Goal: Transaction & Acquisition: Purchase product/service

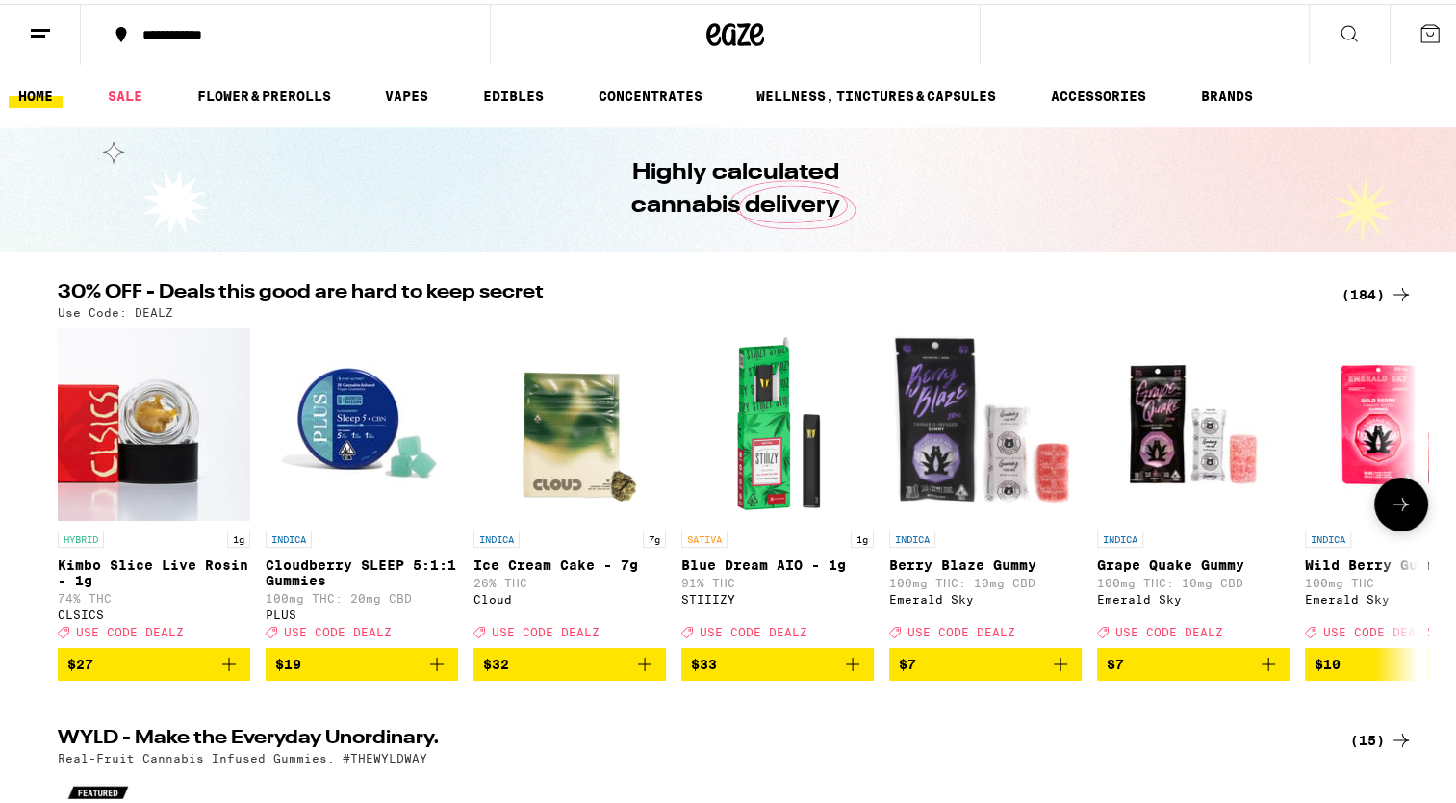
click at [1390, 512] on icon at bounding box center [1401, 500] width 23 height 23
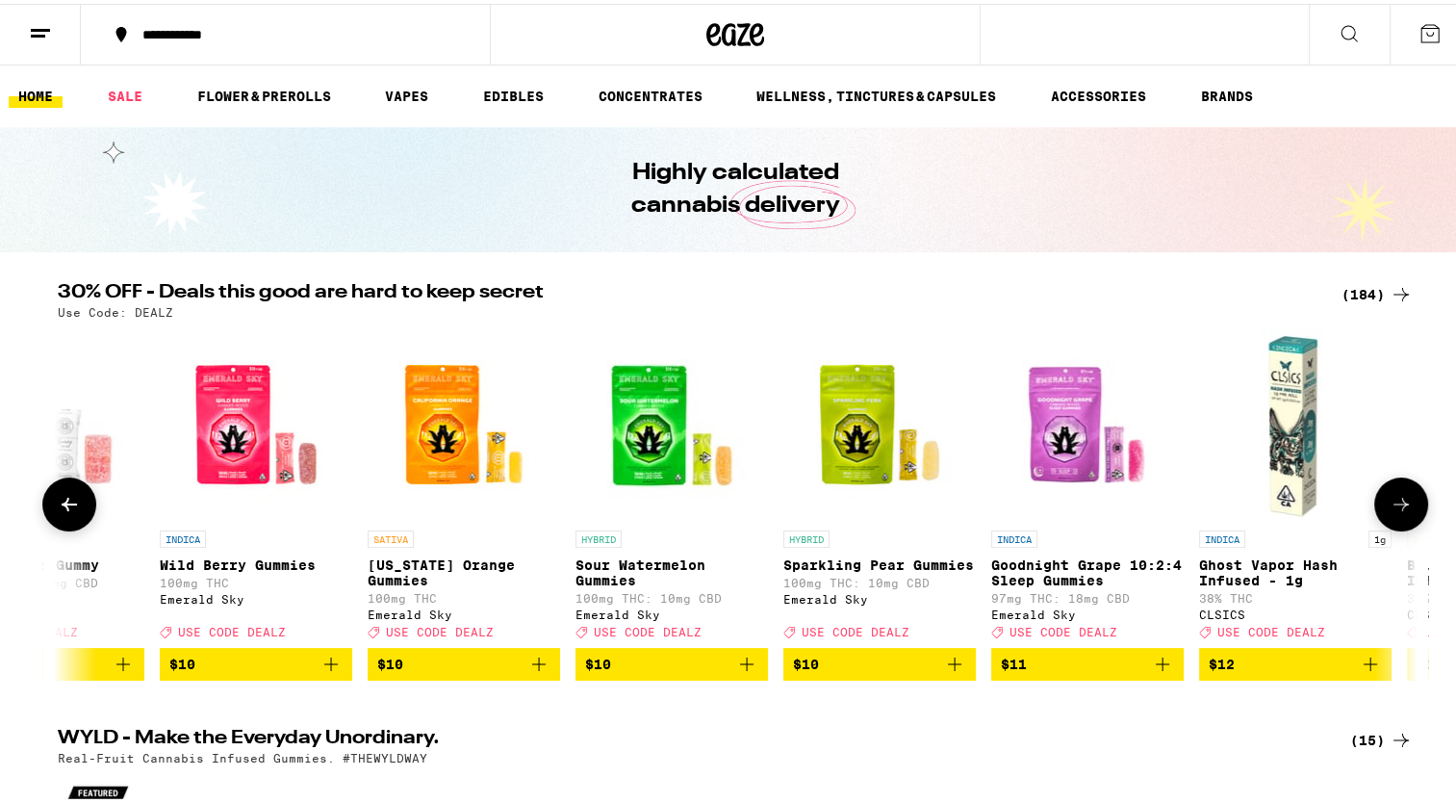
click at [1390, 512] on icon at bounding box center [1401, 500] width 23 height 23
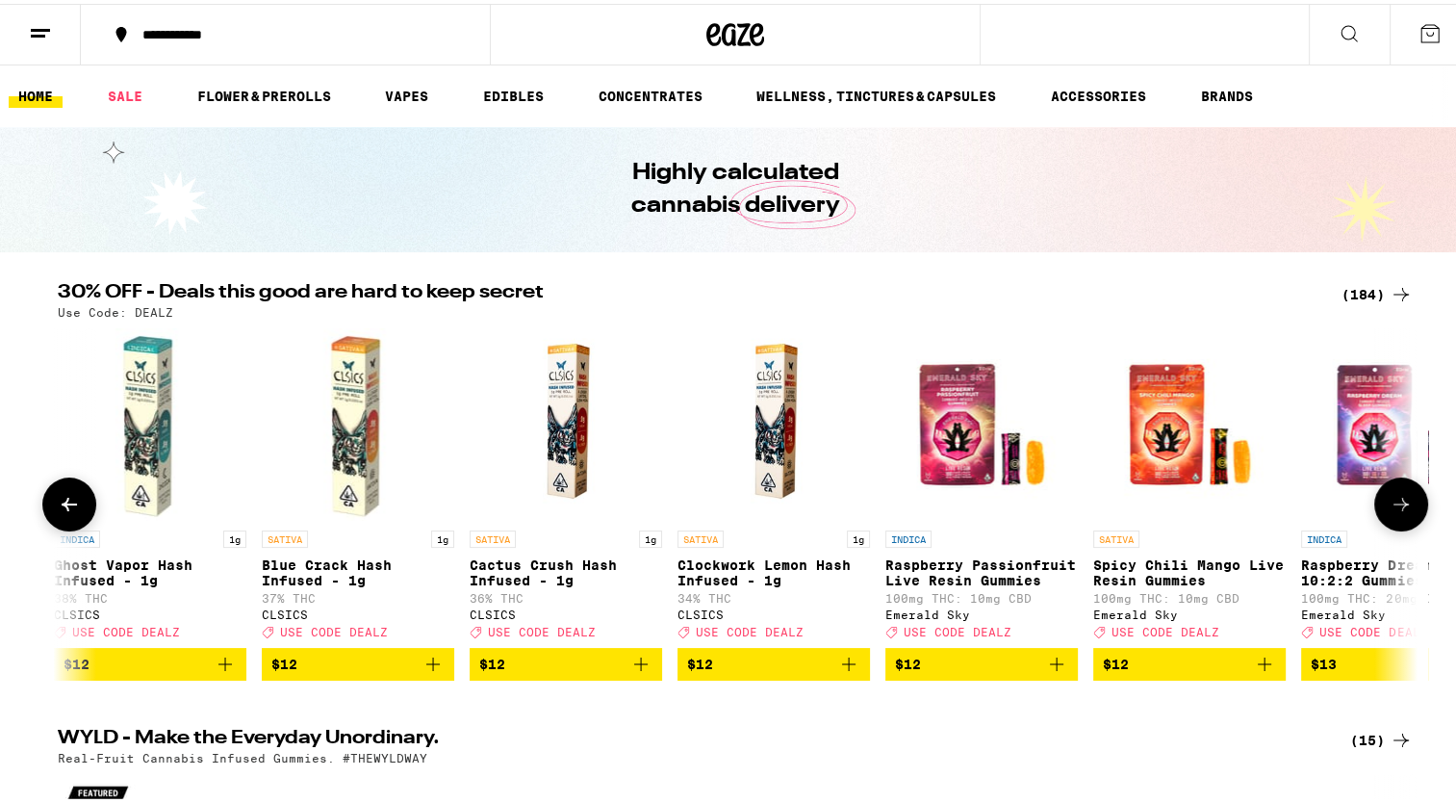
click at [1390, 512] on icon at bounding box center [1401, 500] width 23 height 23
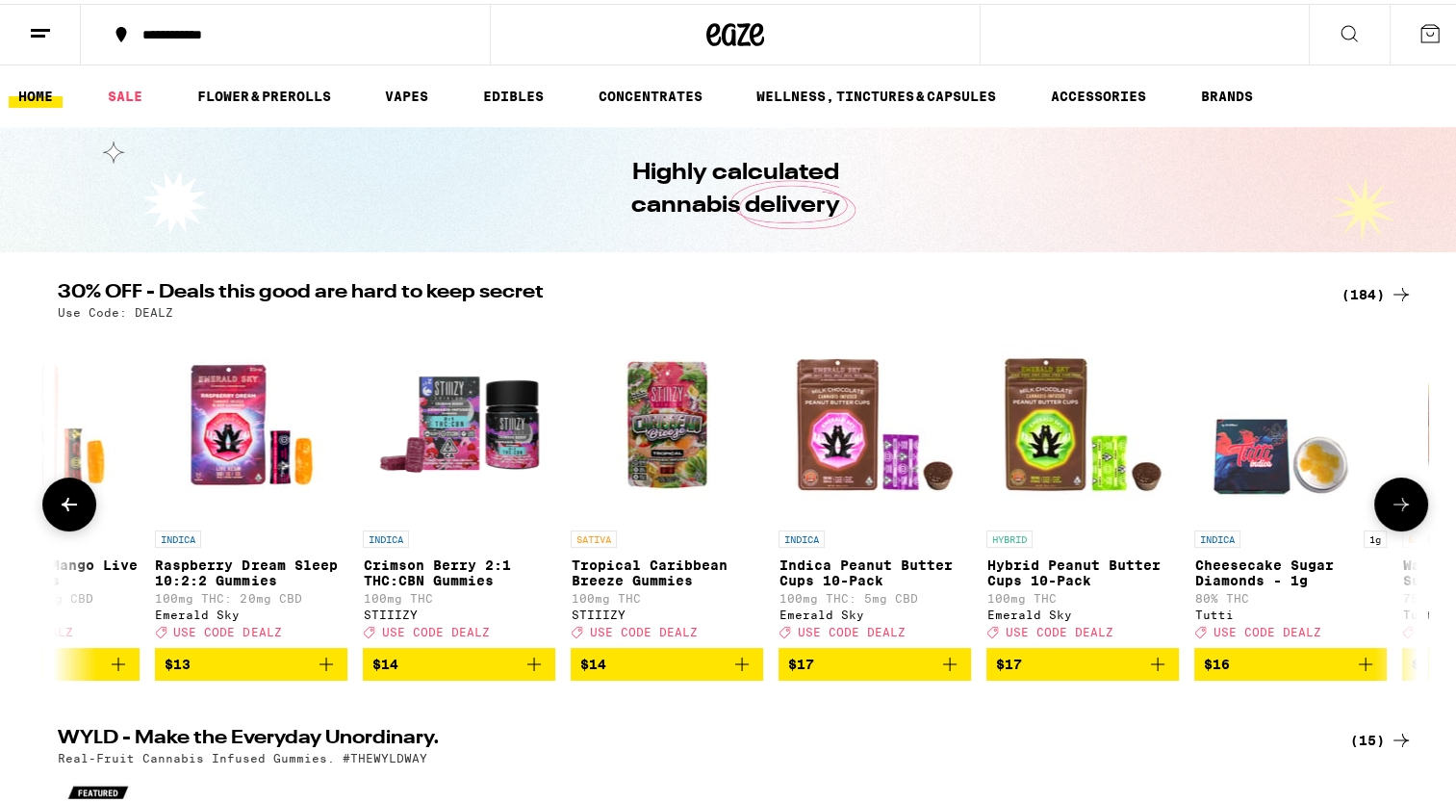
click at [1390, 512] on icon at bounding box center [1401, 500] width 23 height 23
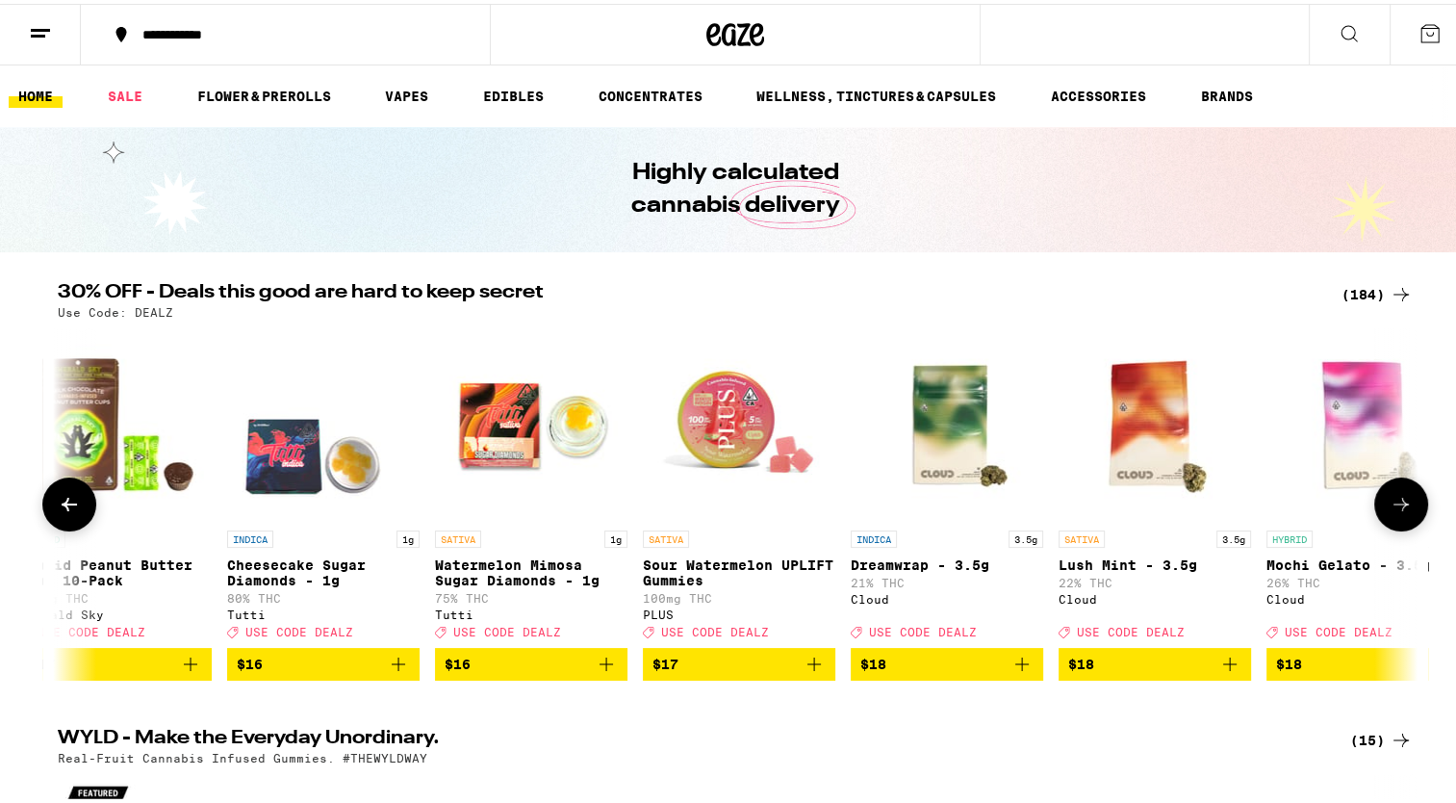
scroll to position [0, 4583]
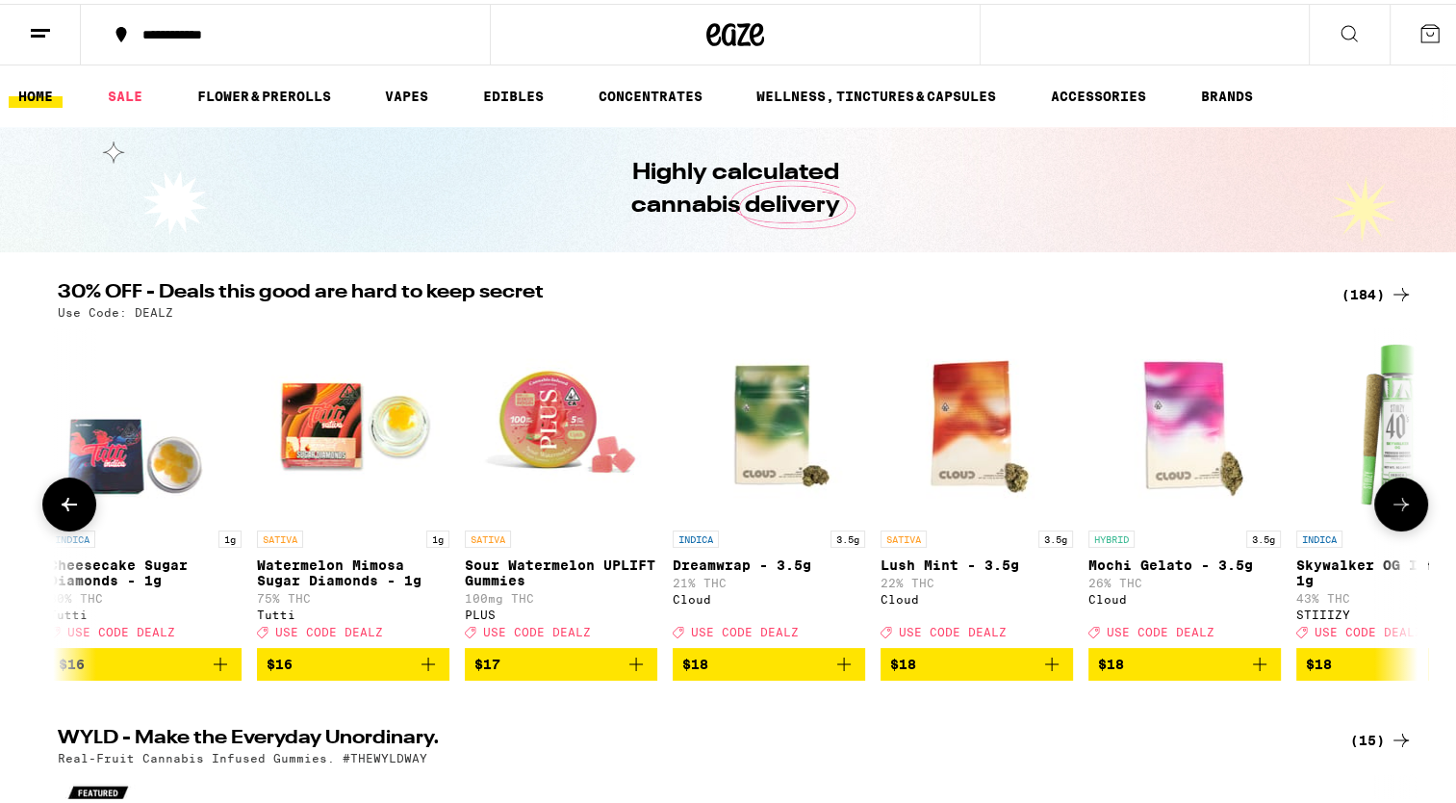
click at [1390, 512] on icon at bounding box center [1401, 500] width 23 height 23
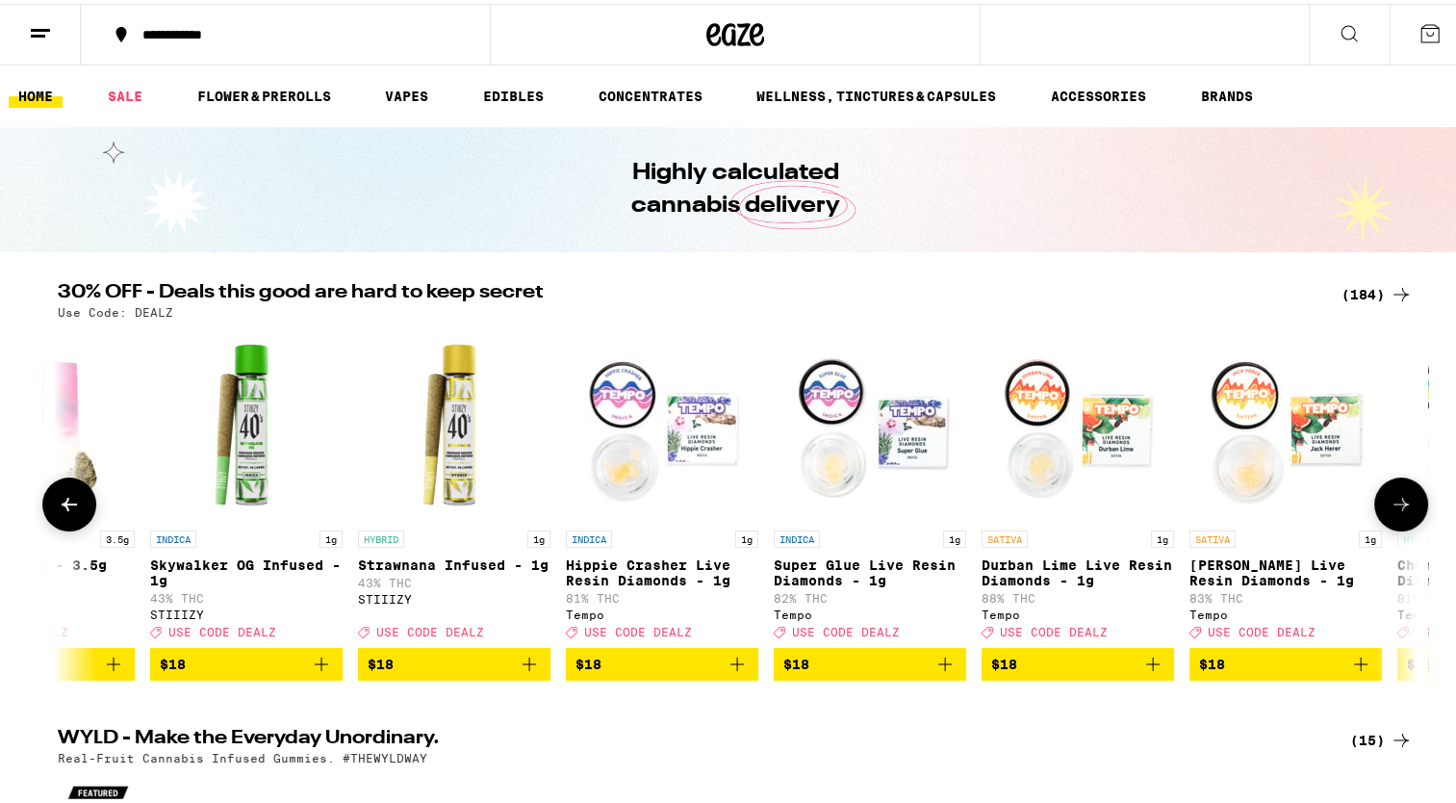
click at [1390, 512] on icon at bounding box center [1401, 500] width 23 height 23
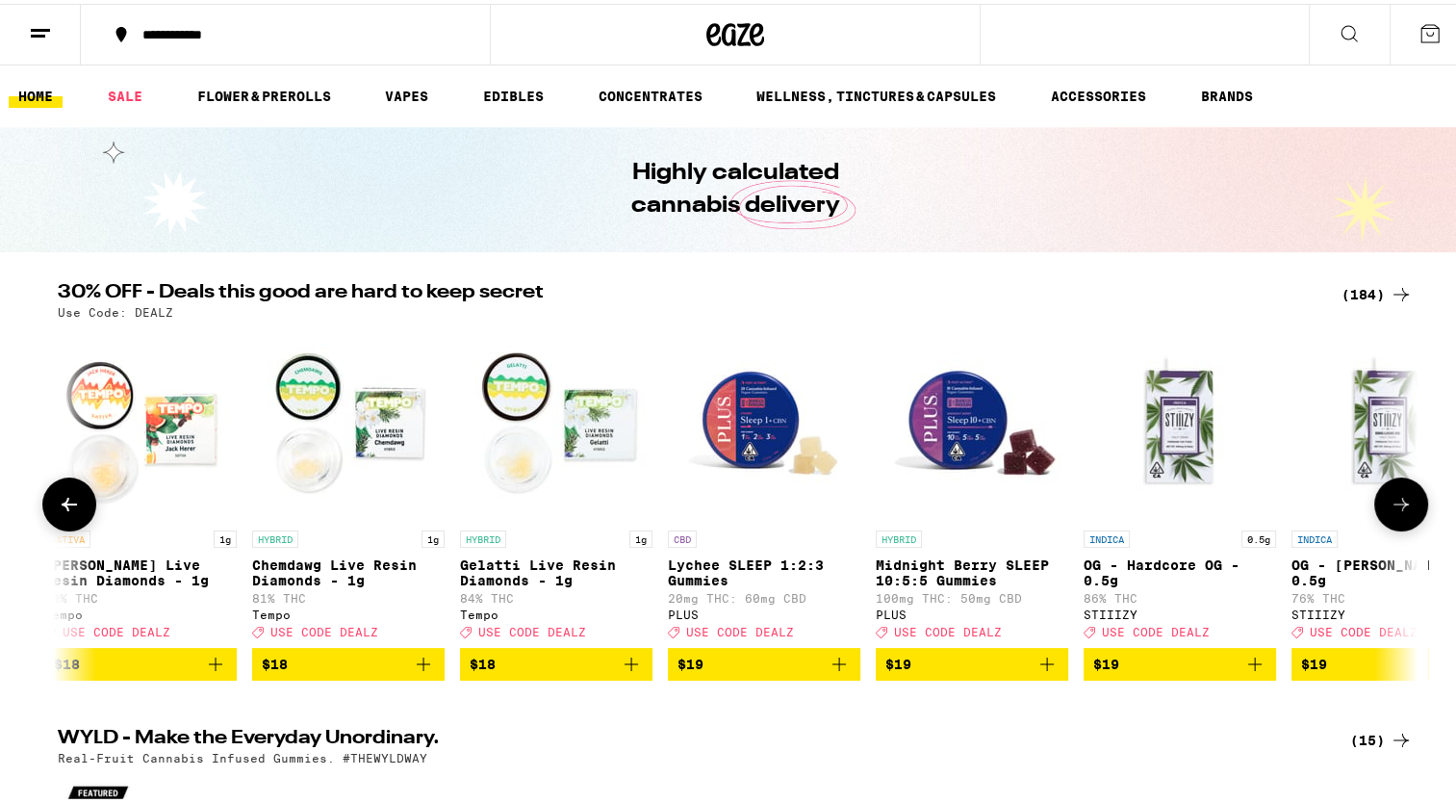
click at [1390, 512] on icon at bounding box center [1401, 500] width 23 height 23
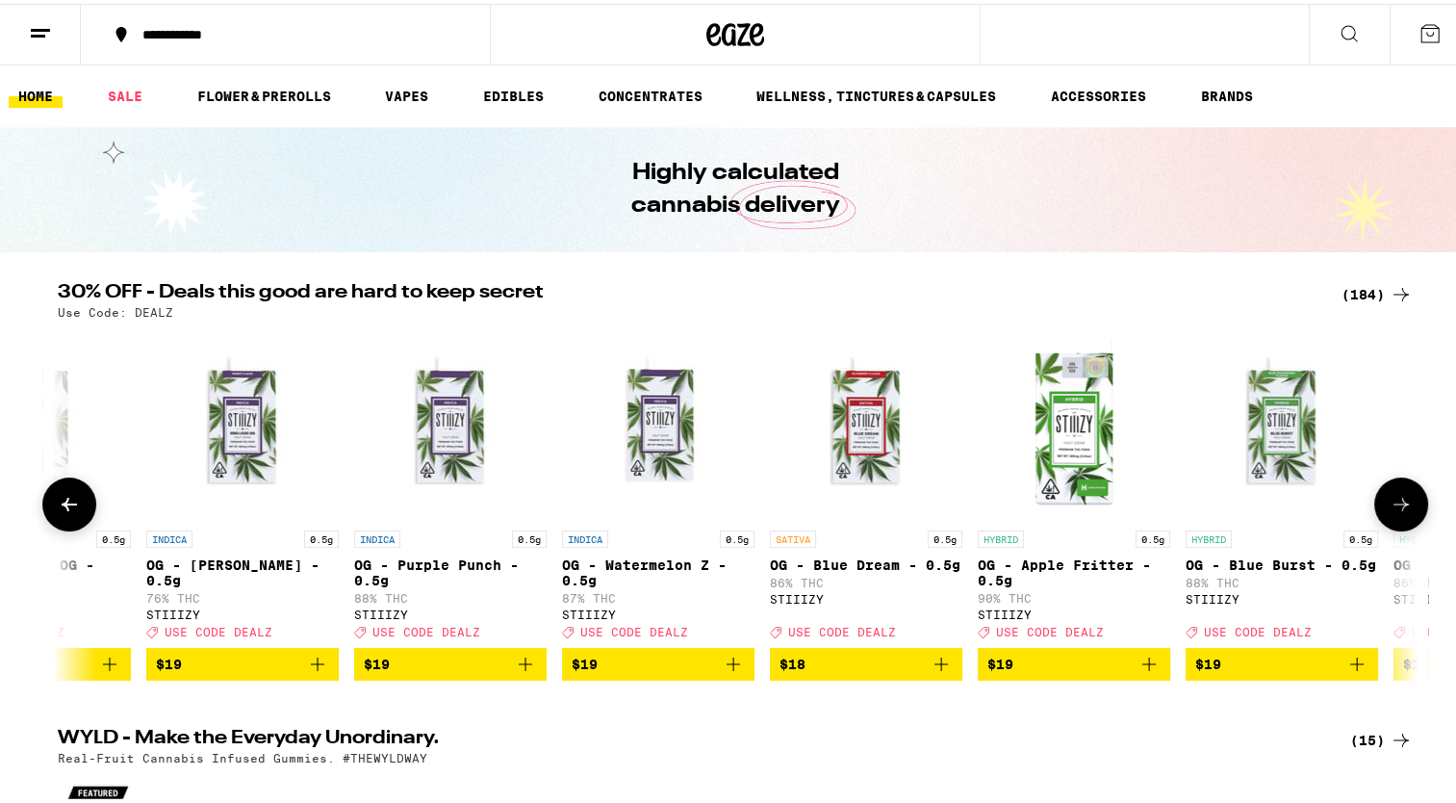
click at [1390, 512] on icon at bounding box center [1401, 500] width 23 height 23
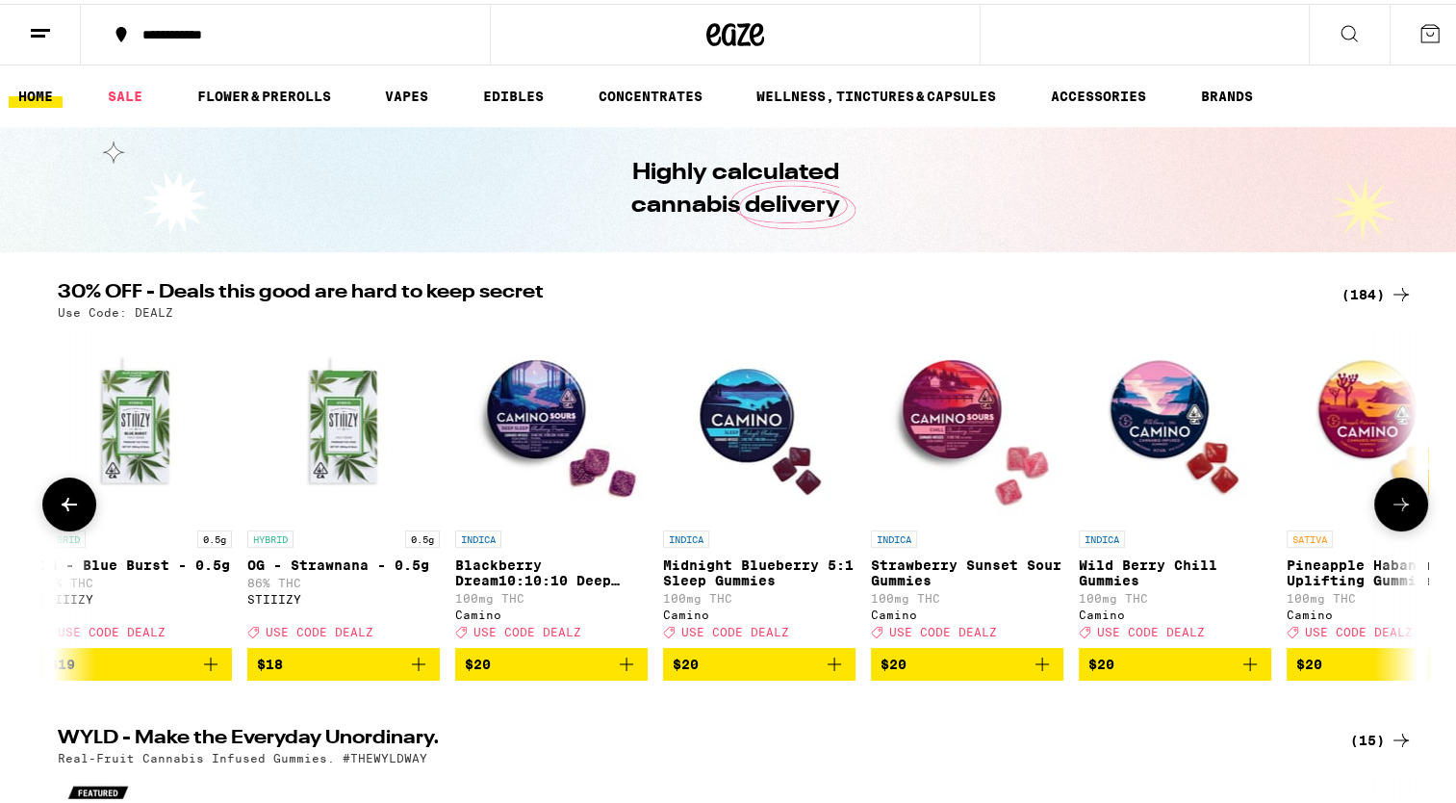
click at [1390, 512] on icon at bounding box center [1401, 500] width 23 height 23
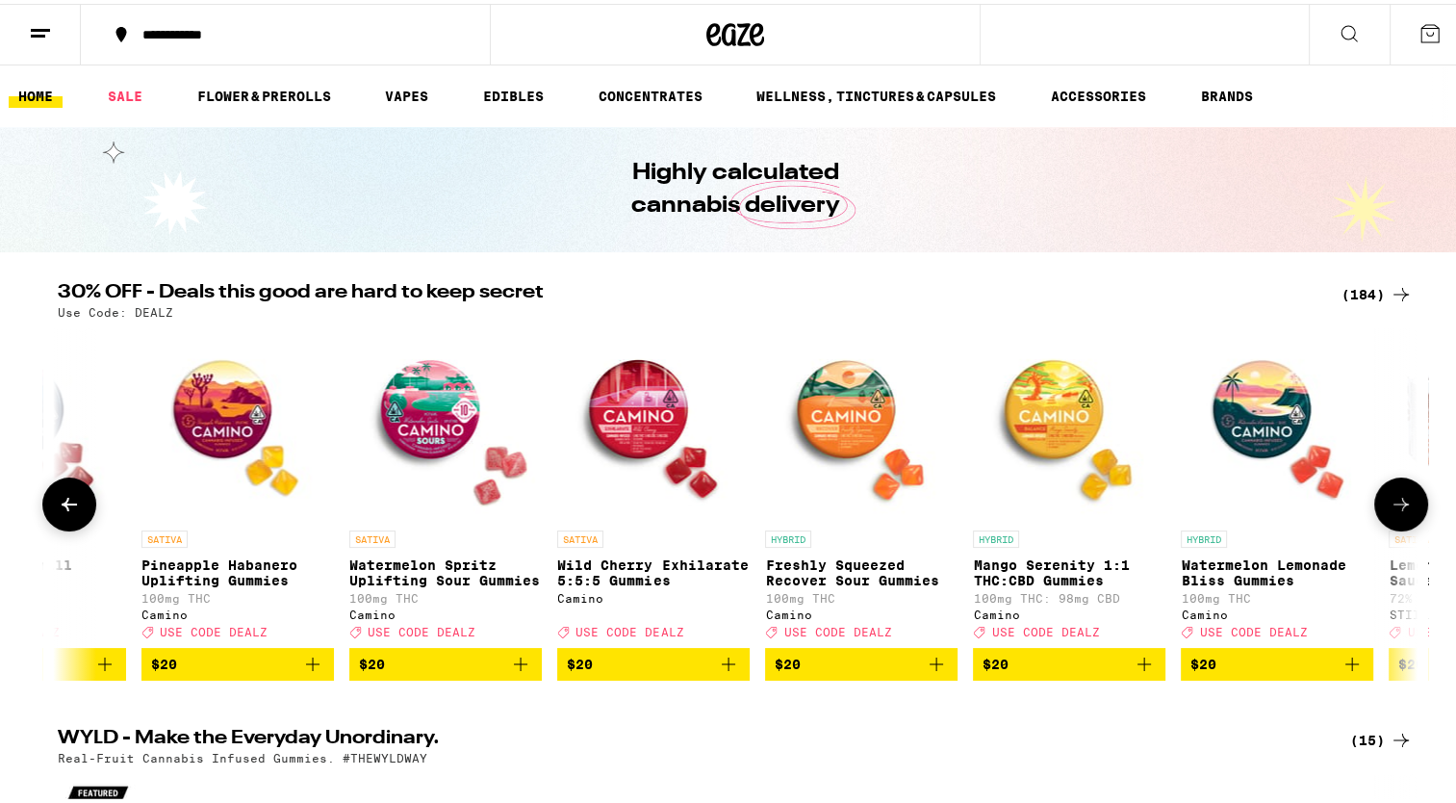
click at [1390, 512] on icon at bounding box center [1401, 500] width 23 height 23
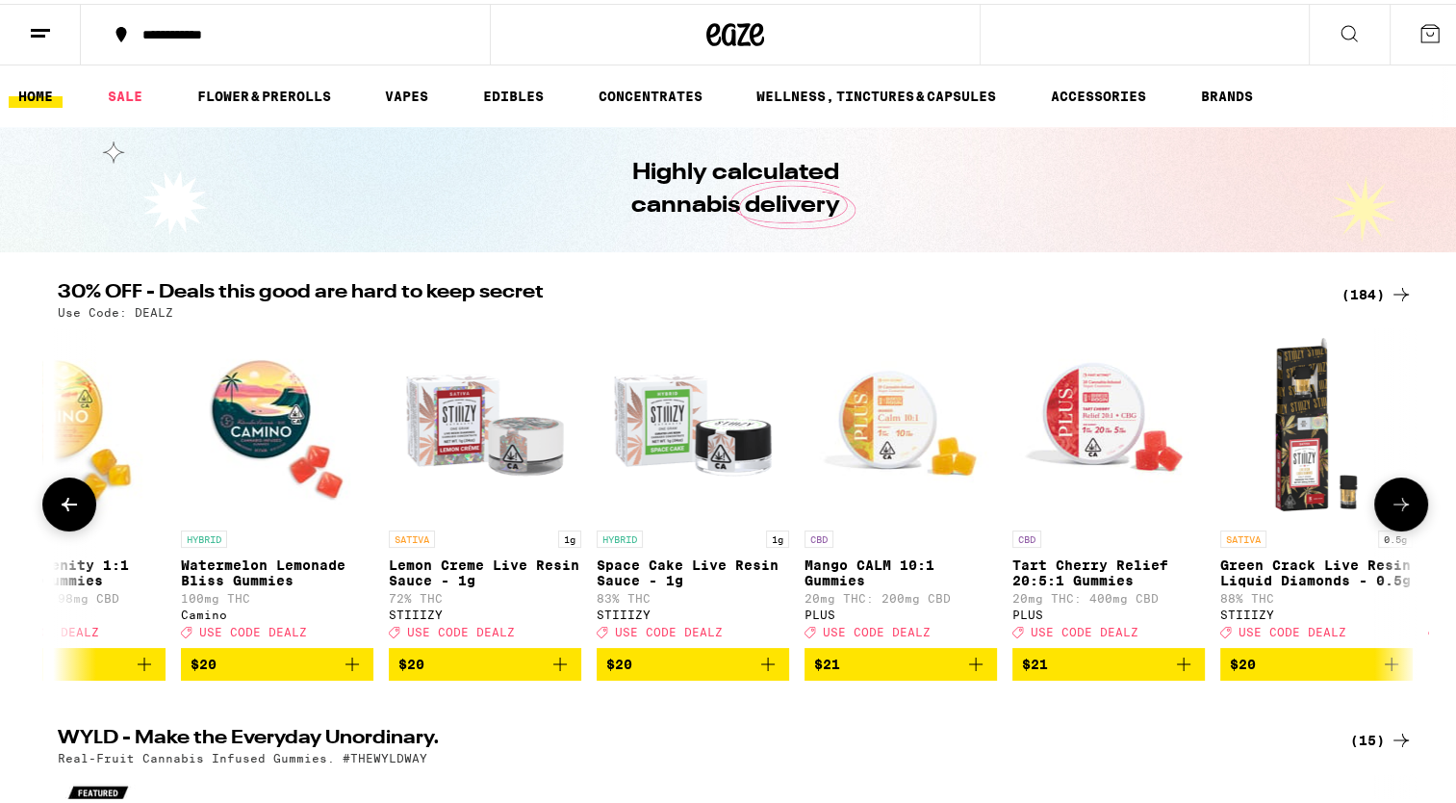
scroll to position [0, 11459]
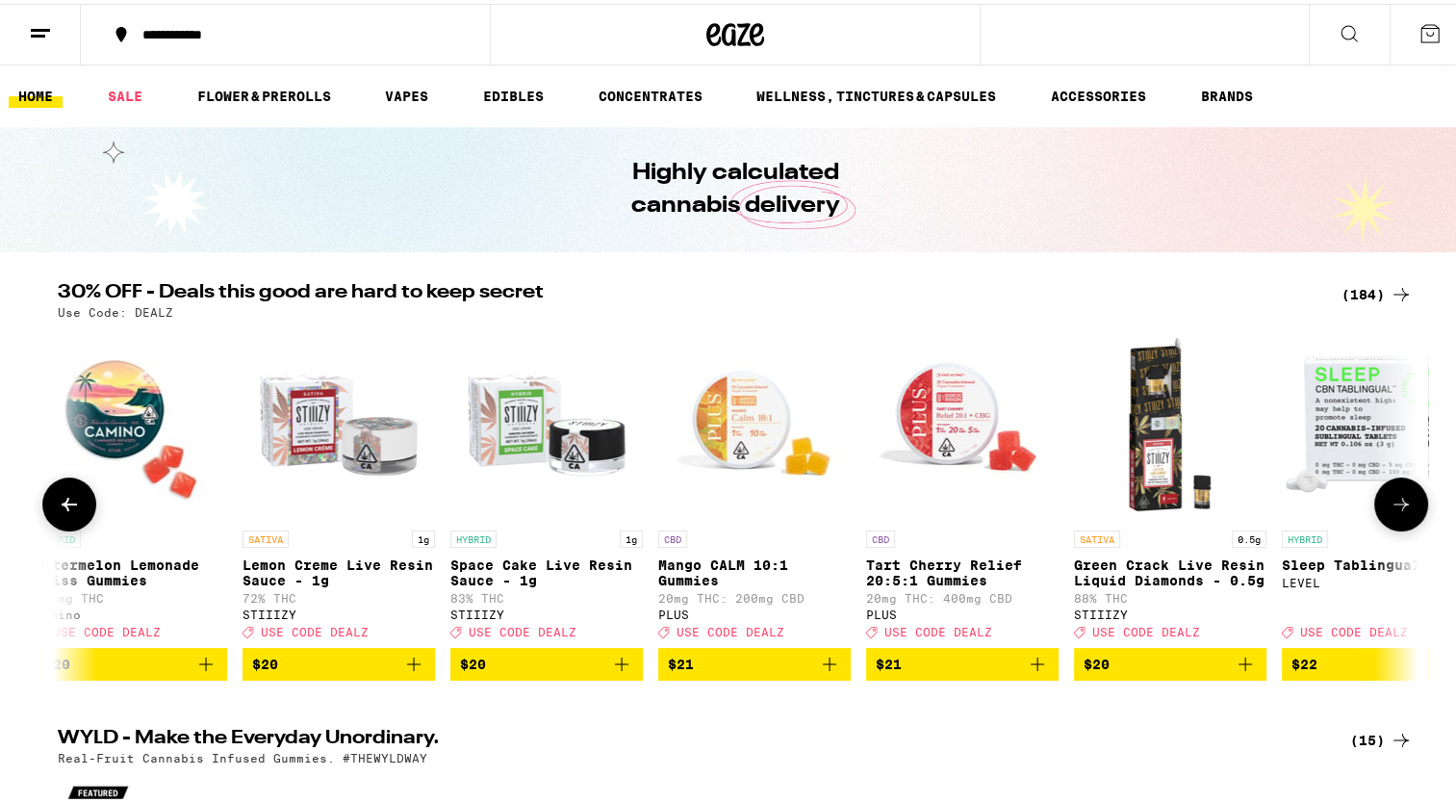
click at [1390, 512] on icon at bounding box center [1401, 500] width 23 height 23
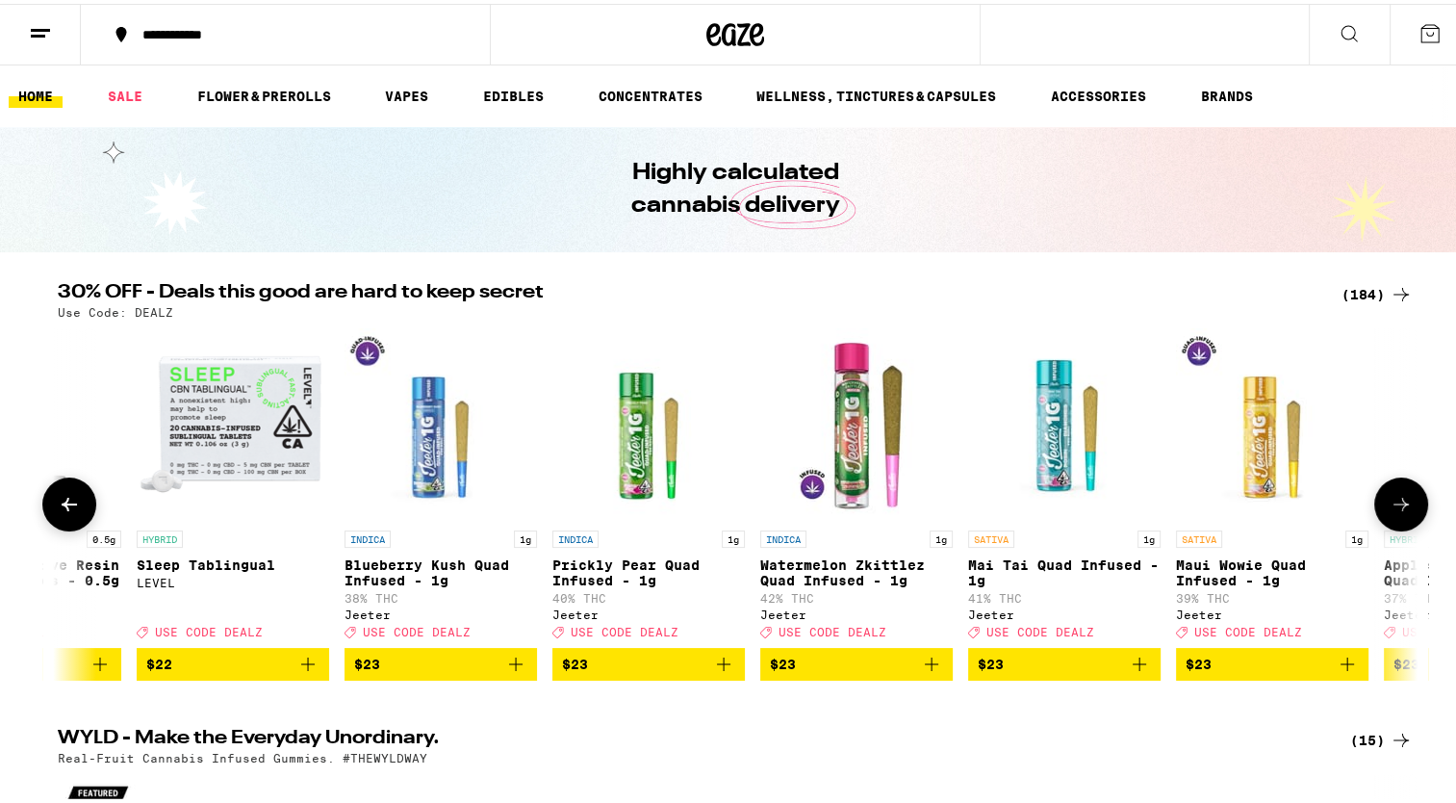
click at [1390, 512] on icon at bounding box center [1401, 500] width 23 height 23
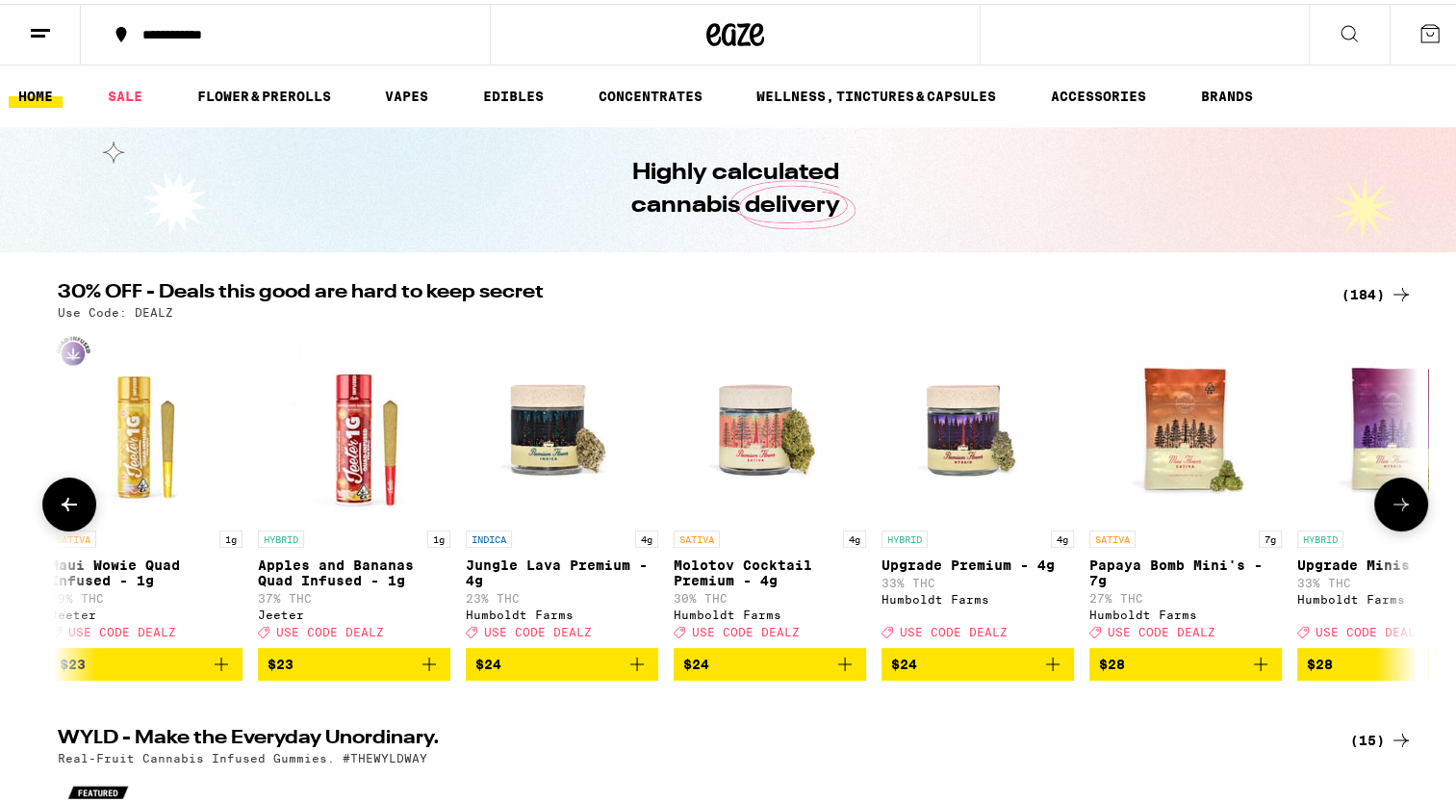
scroll to position [0, 13750]
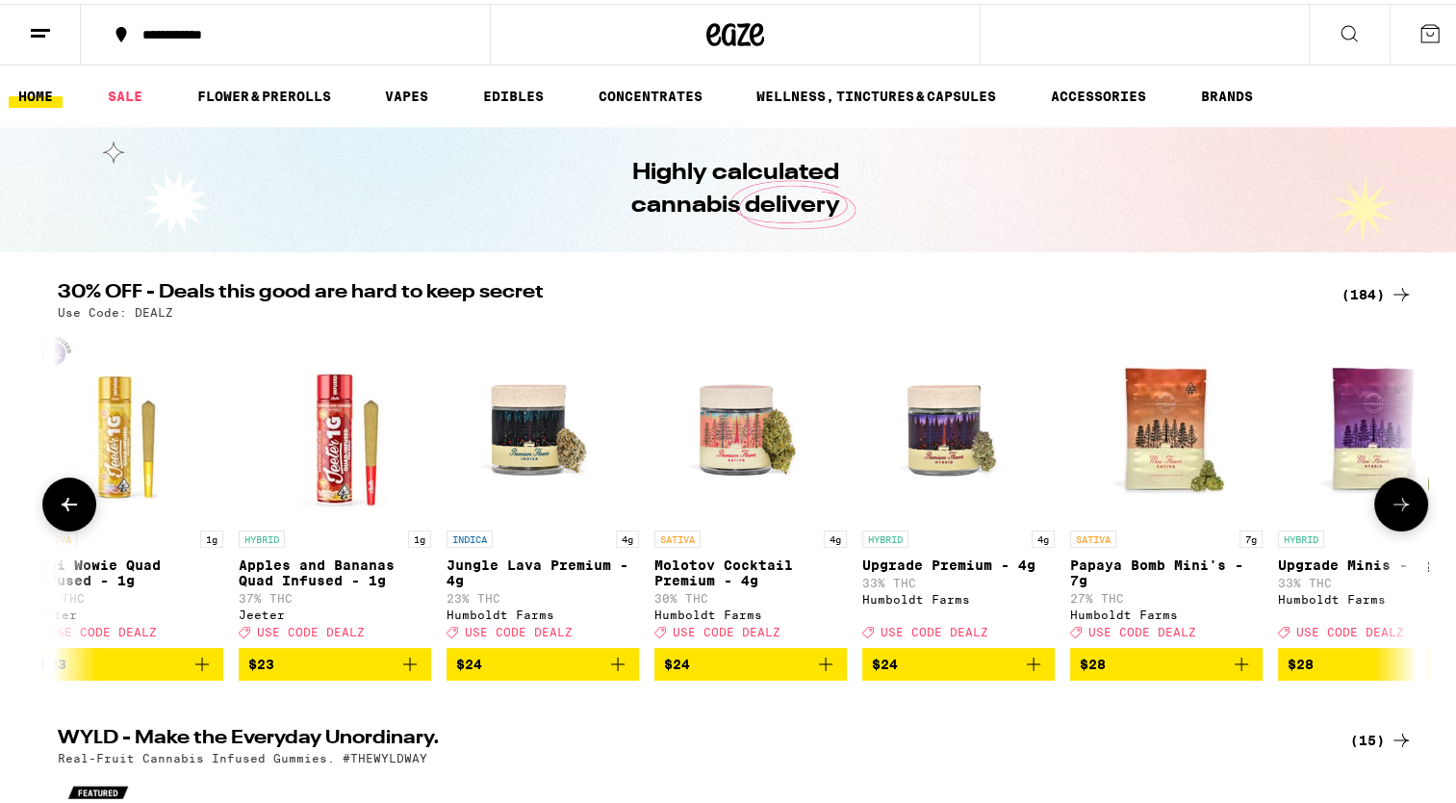
drag, startPoint x: 1382, startPoint y: 515, endPoint x: 1388, endPoint y: 526, distance: 12.1
drag, startPoint x: 1388, startPoint y: 526, endPoint x: 913, endPoint y: 327, distance: 515.2
click at [913, 327] on img "Open page for Upgrade Premium - 4g from Humboldt Farms" at bounding box center [958, 420] width 193 height 193
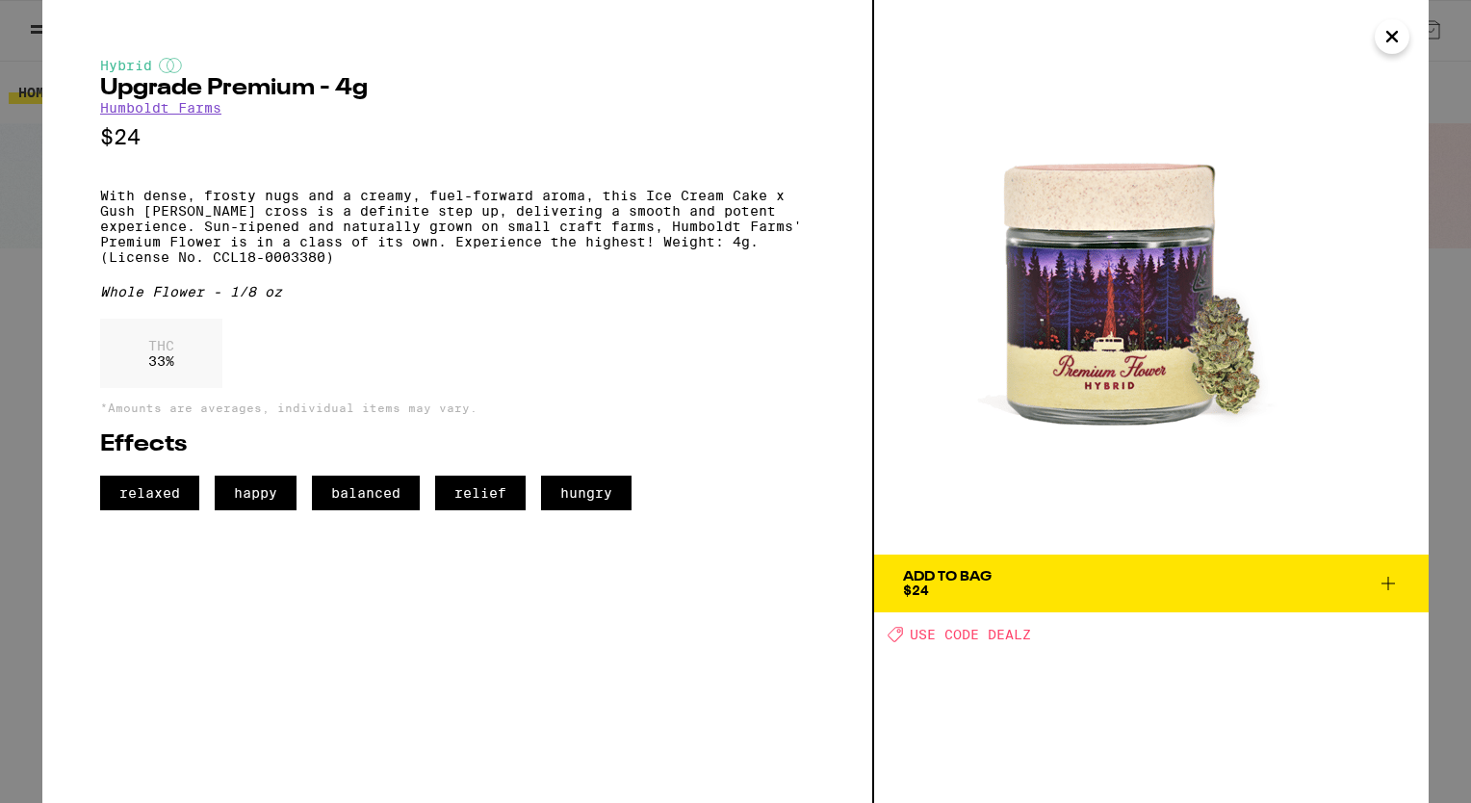
click at [1393, 44] on icon "Close" at bounding box center [1391, 36] width 23 height 29
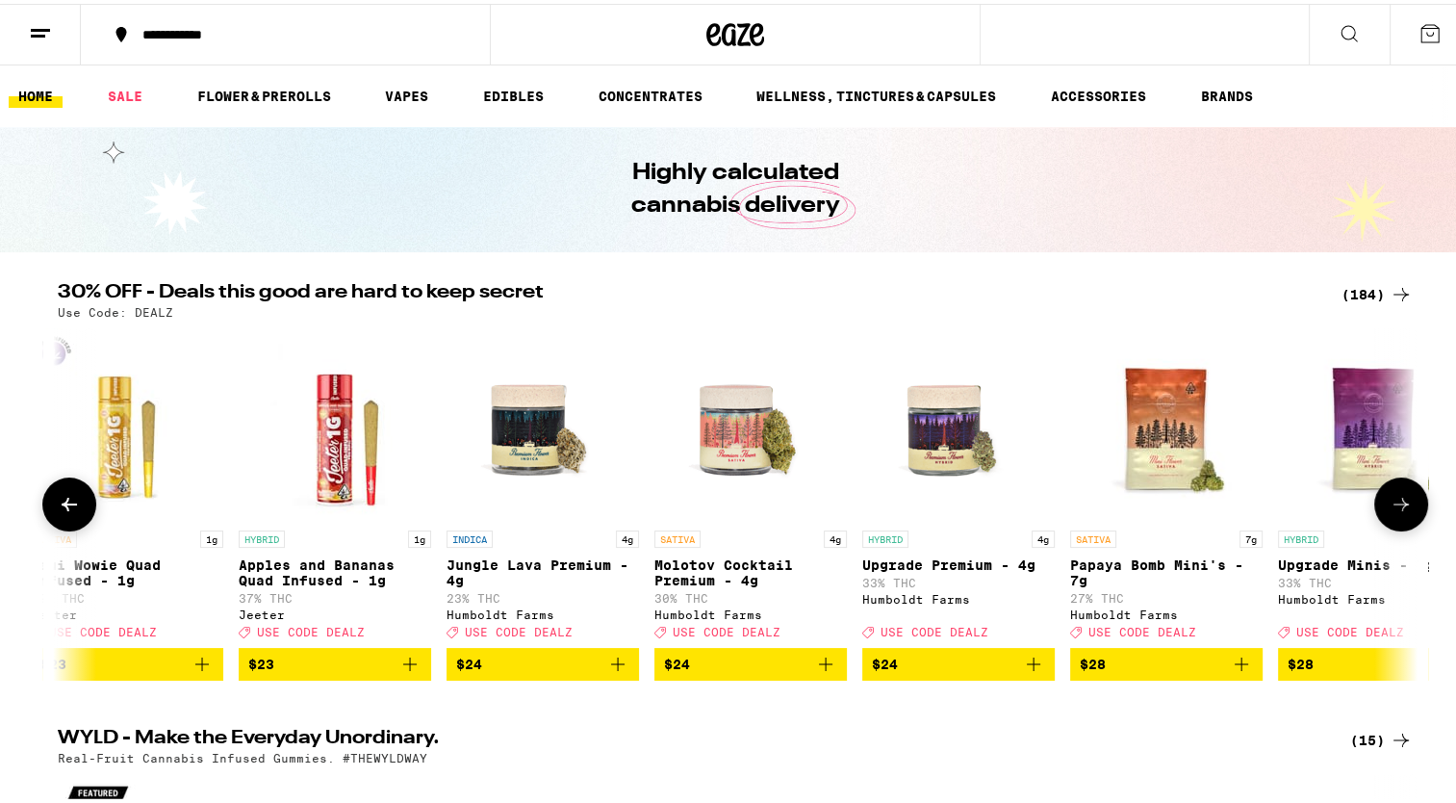
click at [1390, 512] on icon at bounding box center [1401, 500] width 23 height 23
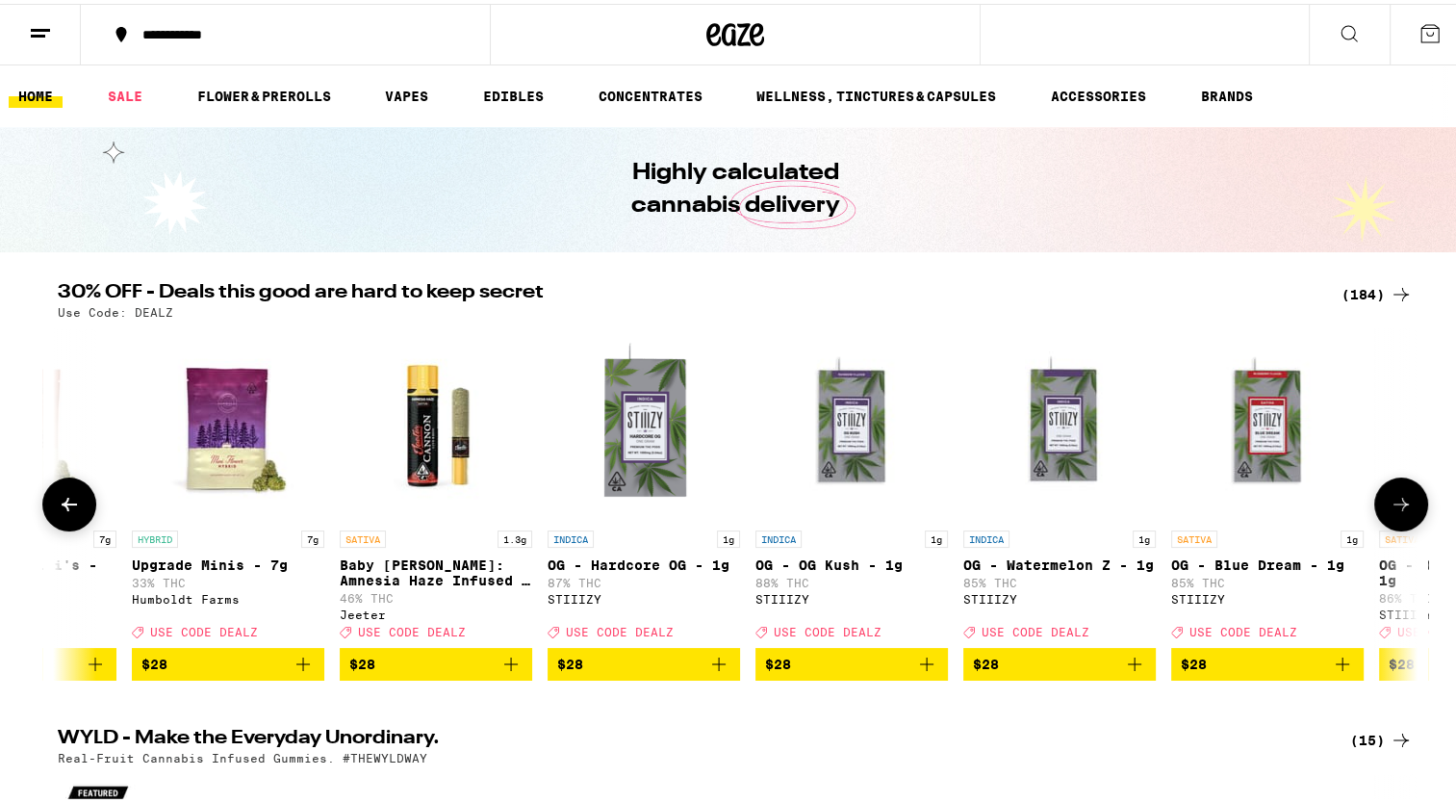
click at [1390, 512] on icon at bounding box center [1401, 500] width 23 height 23
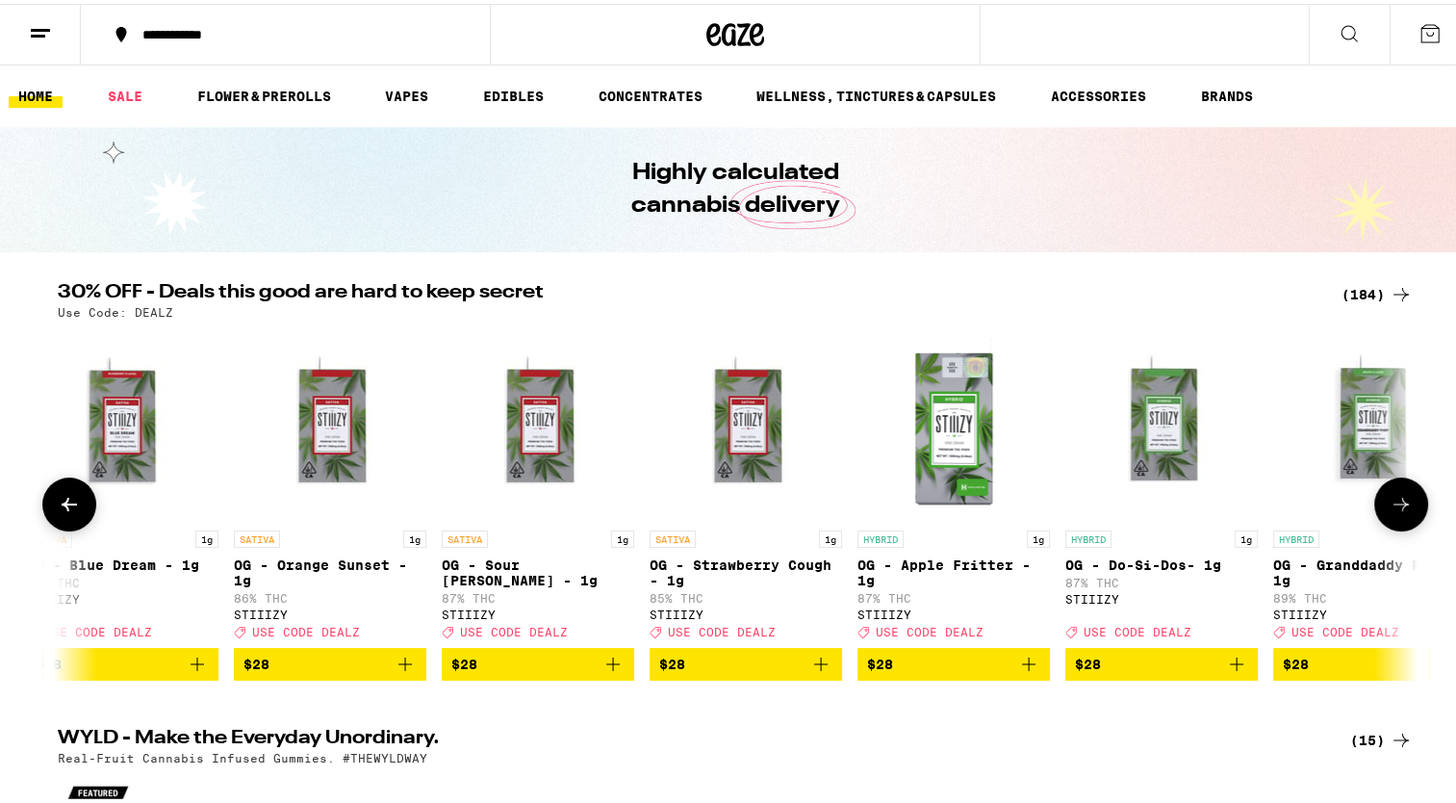
click at [1390, 512] on icon at bounding box center [1401, 500] width 23 height 23
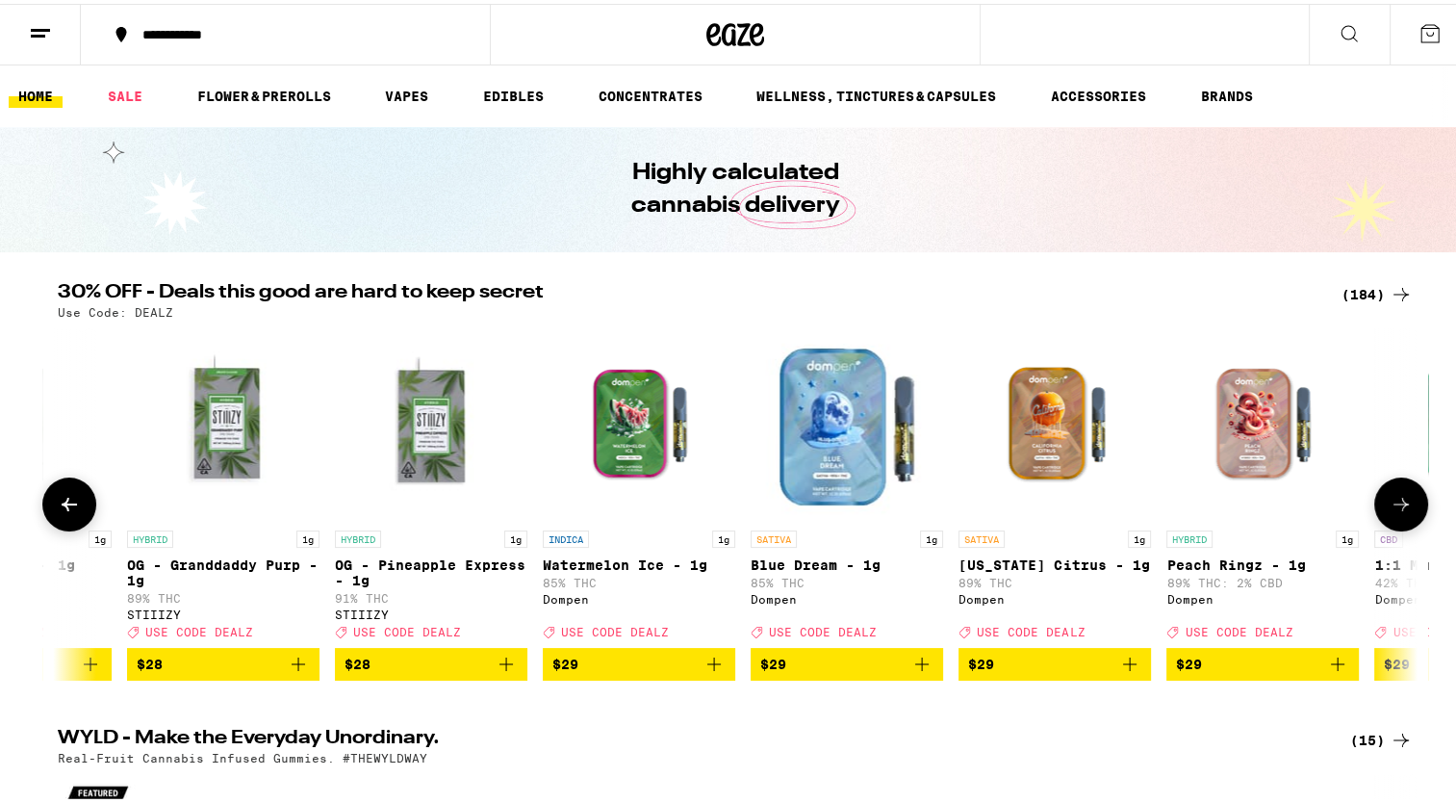
click at [1390, 512] on icon at bounding box center [1401, 500] width 23 height 23
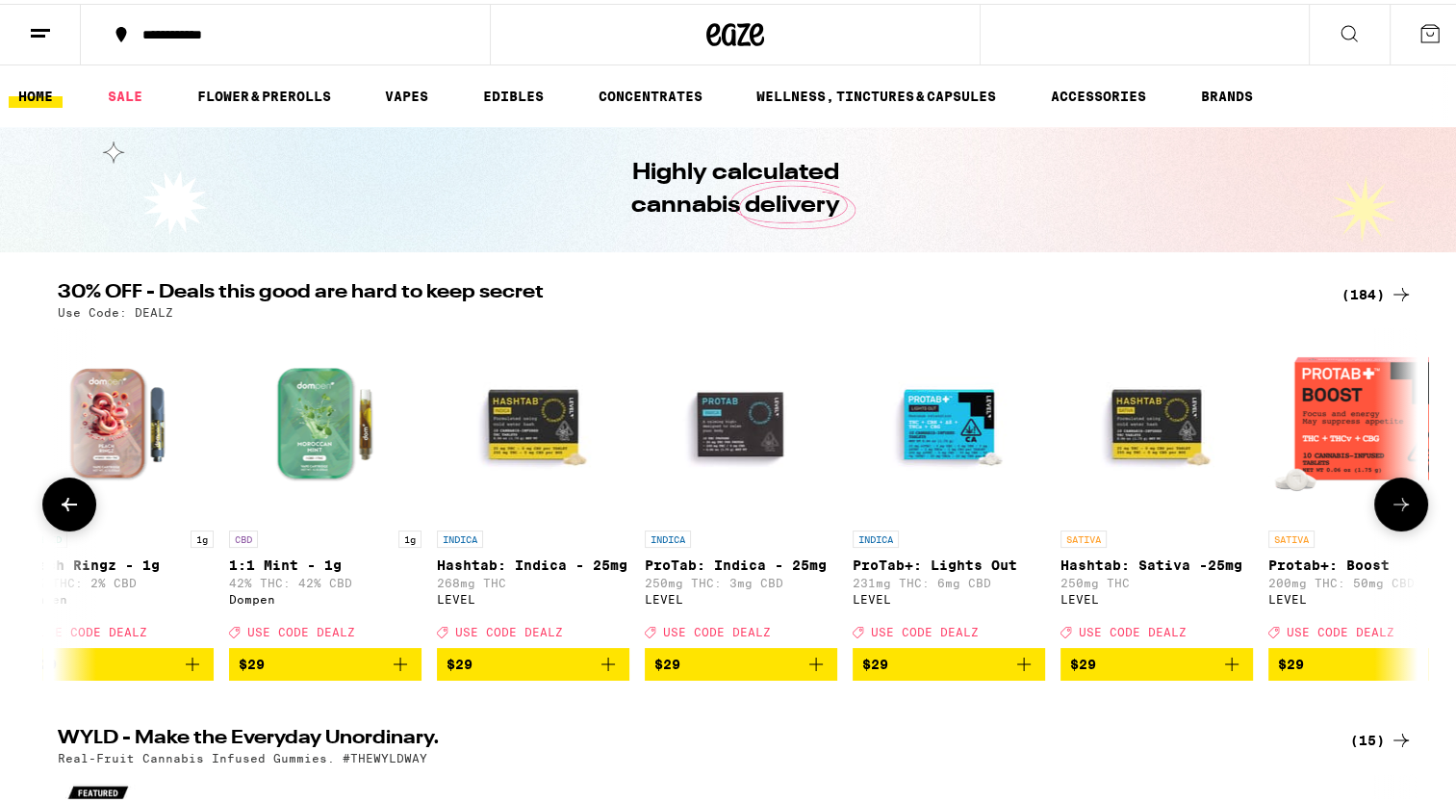
click at [1390, 512] on icon at bounding box center [1401, 500] width 23 height 23
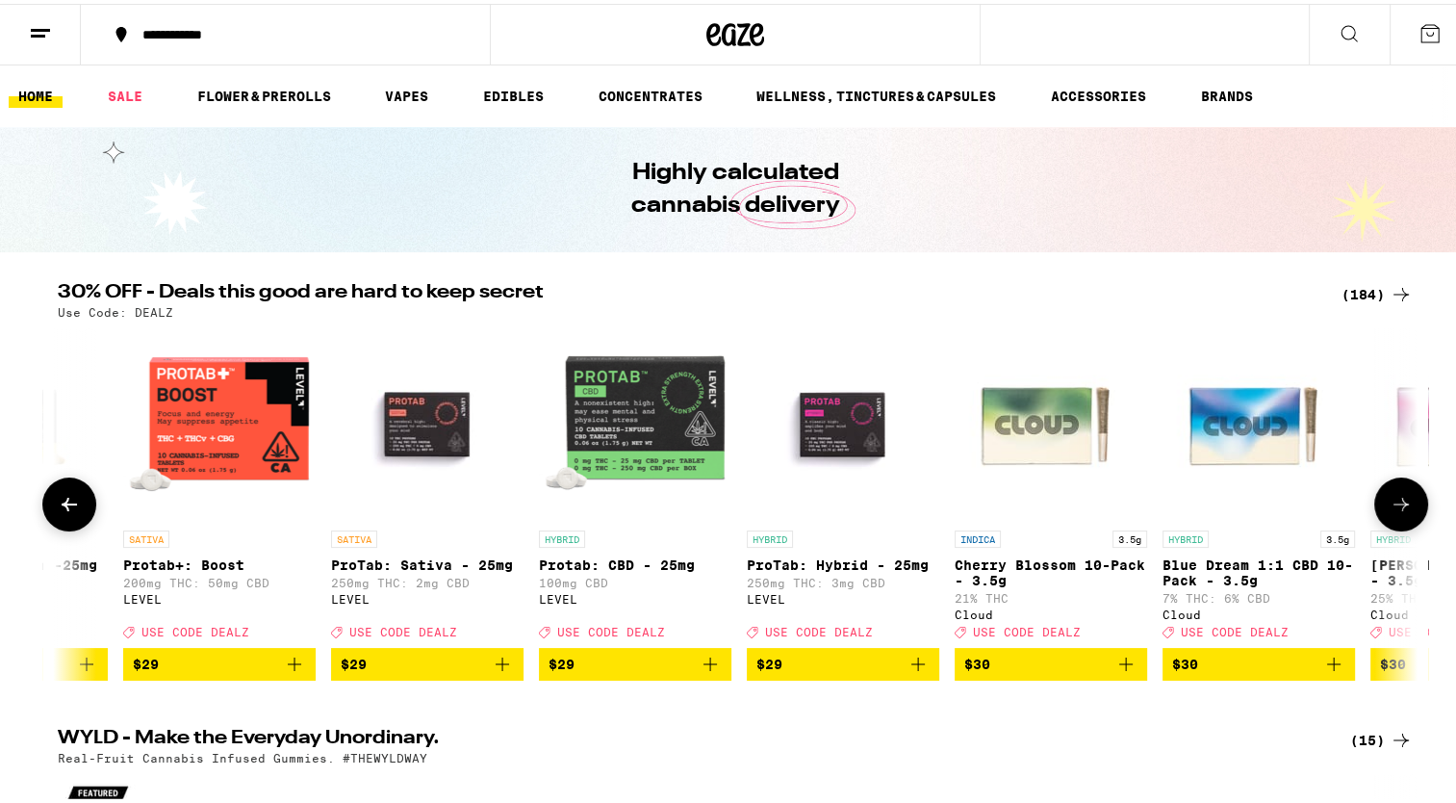
click at [1390, 512] on icon at bounding box center [1401, 500] width 23 height 23
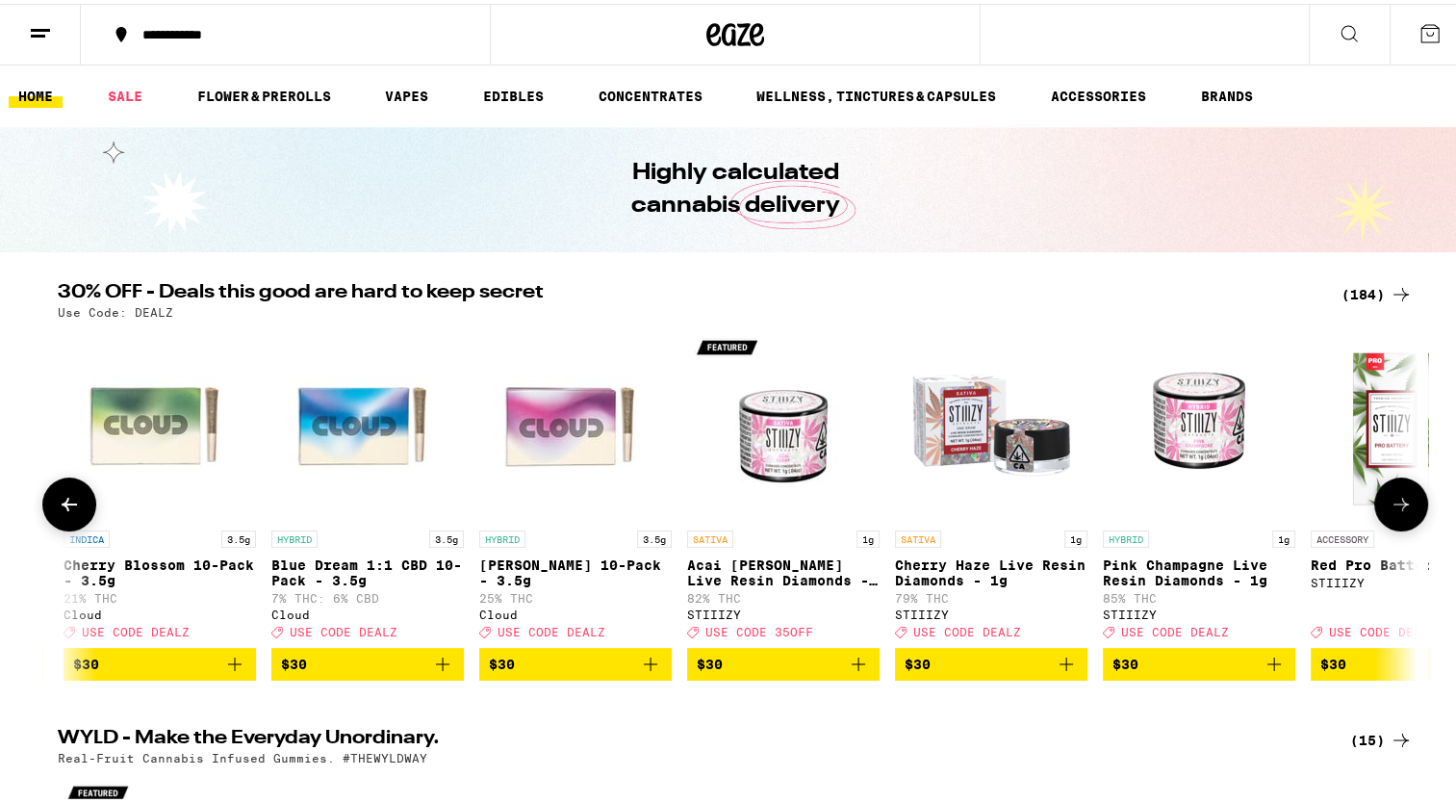
scroll to position [0, 20625]
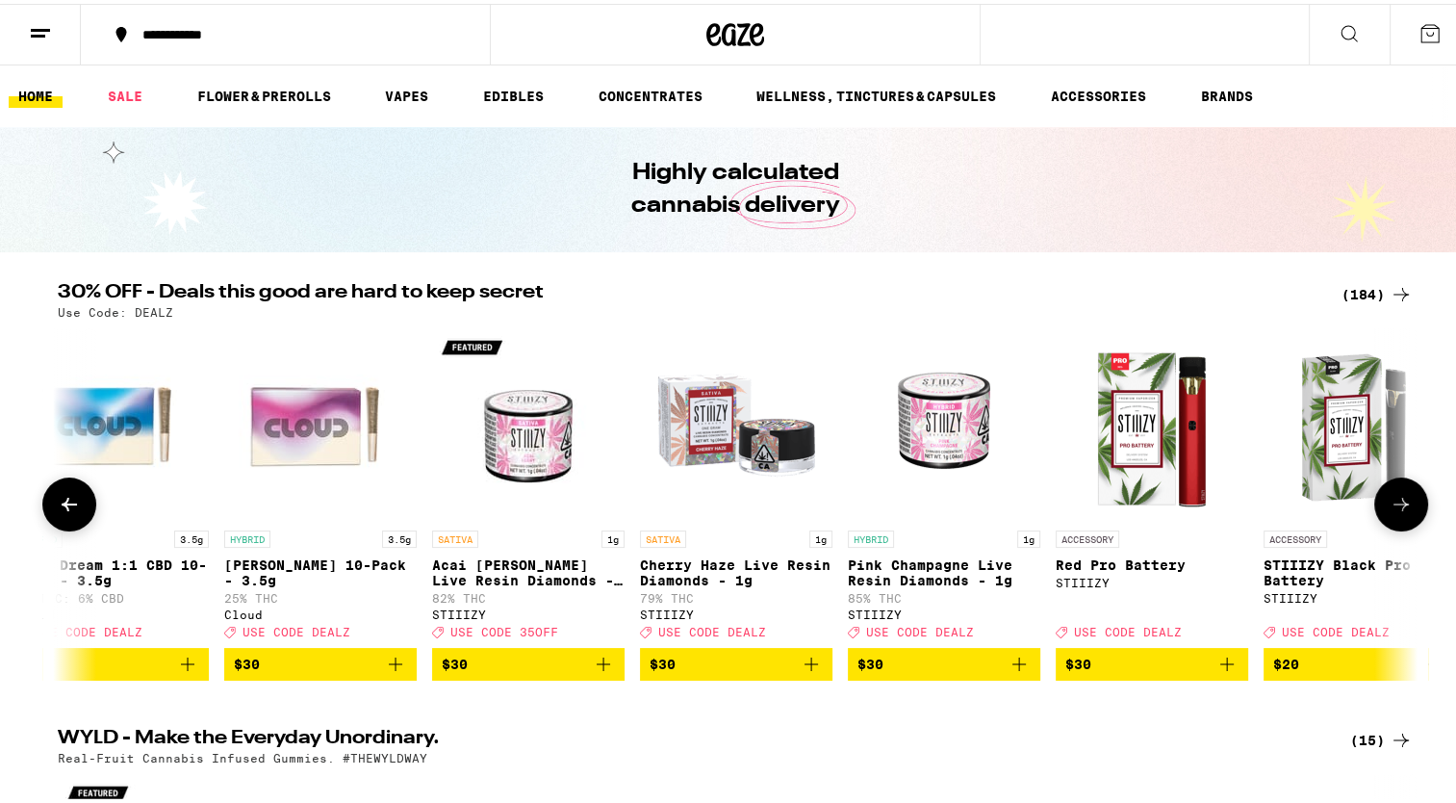
click at [1390, 512] on icon at bounding box center [1401, 500] width 23 height 23
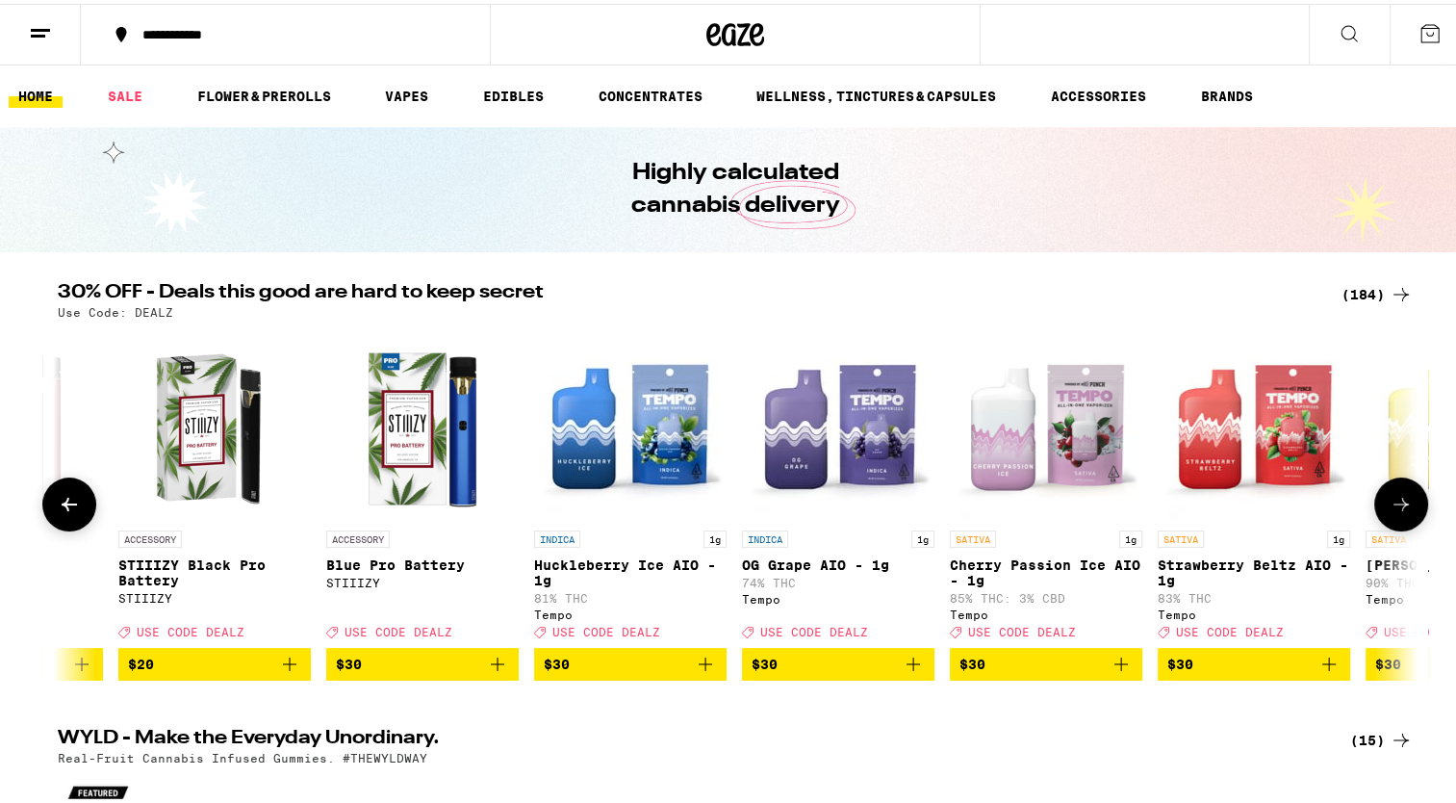
click at [1390, 512] on icon at bounding box center [1401, 500] width 23 height 23
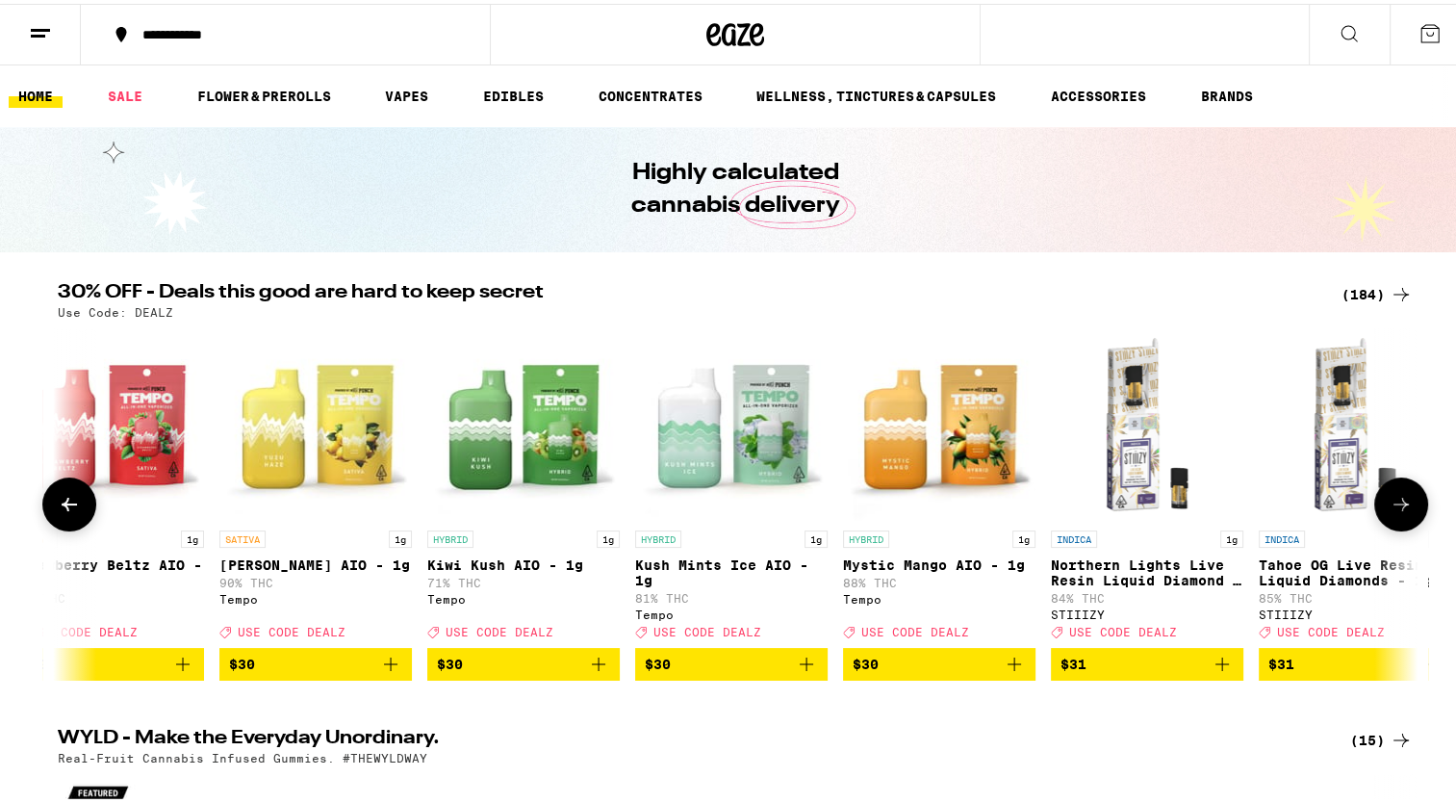
click at [1390, 512] on icon at bounding box center [1401, 500] width 23 height 23
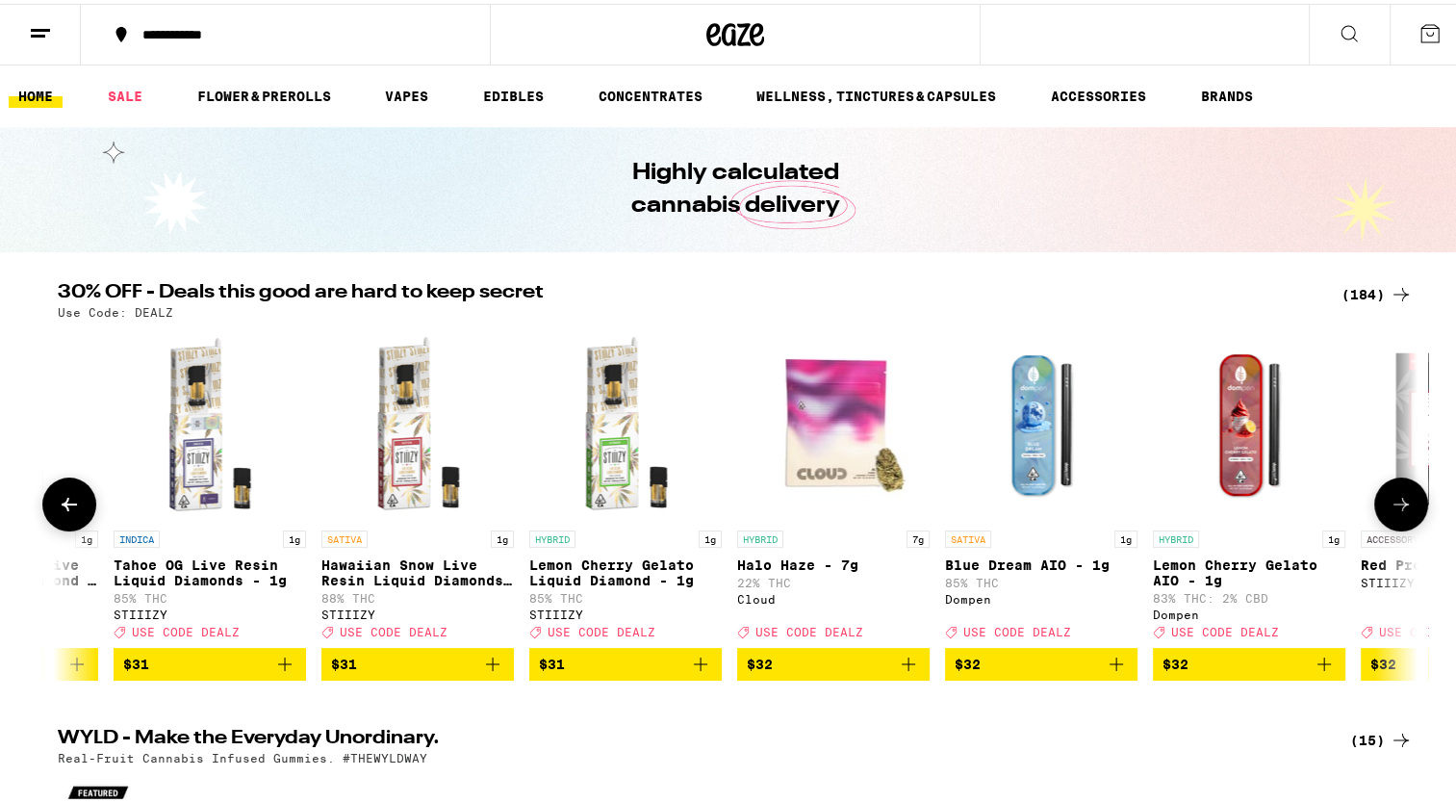
click at [1390, 512] on icon at bounding box center [1401, 500] width 23 height 23
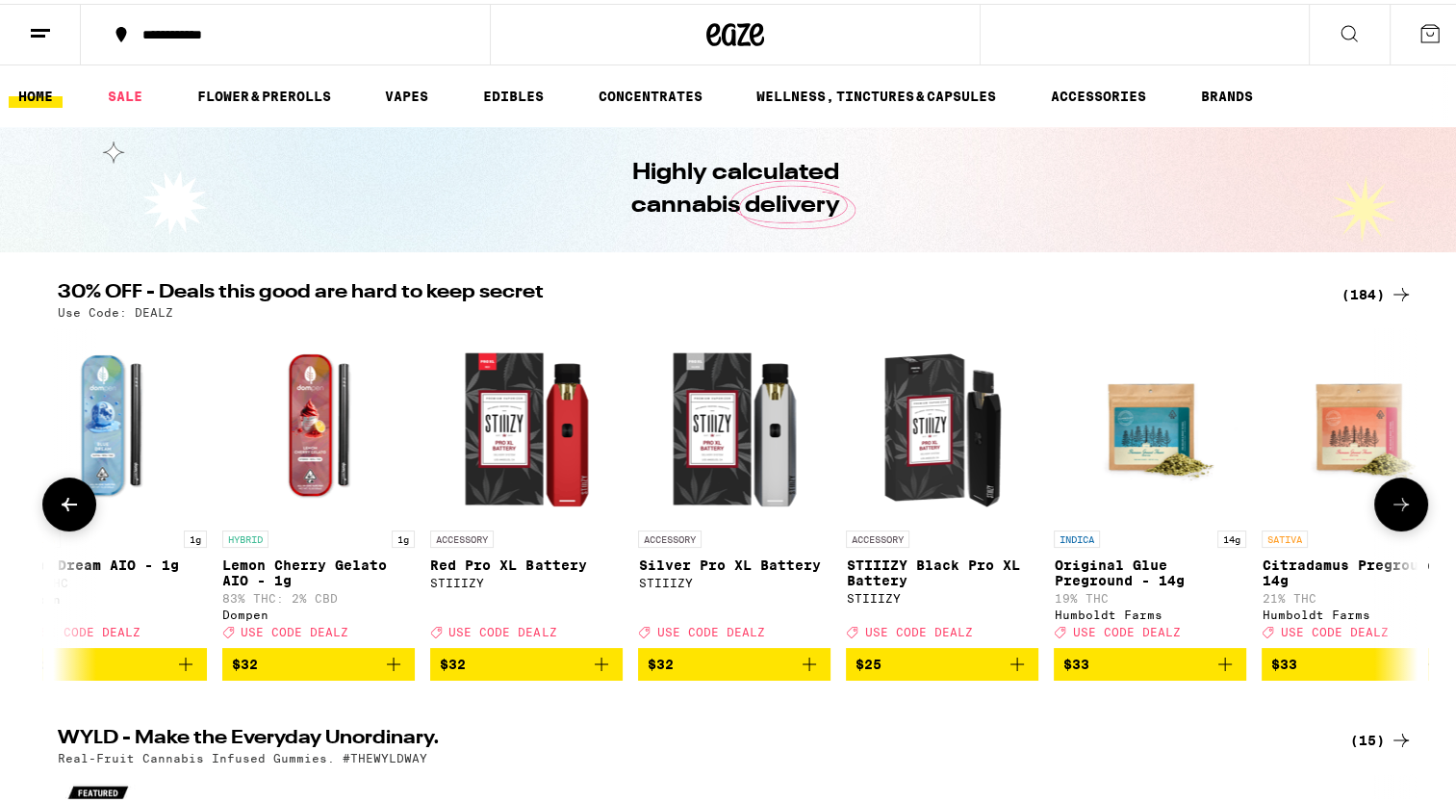
scroll to position [0, 25208]
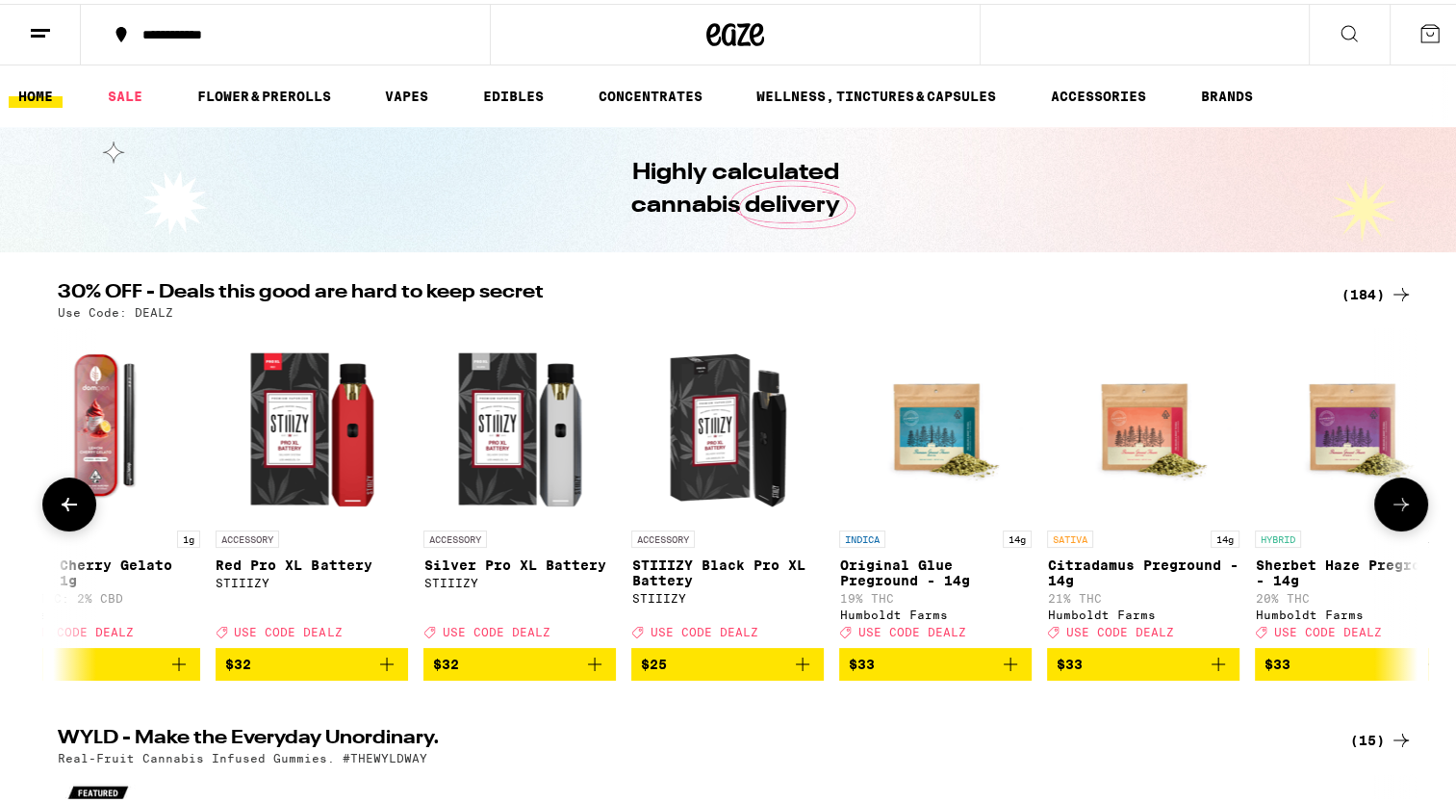
click at [1390, 512] on icon at bounding box center [1401, 500] width 23 height 23
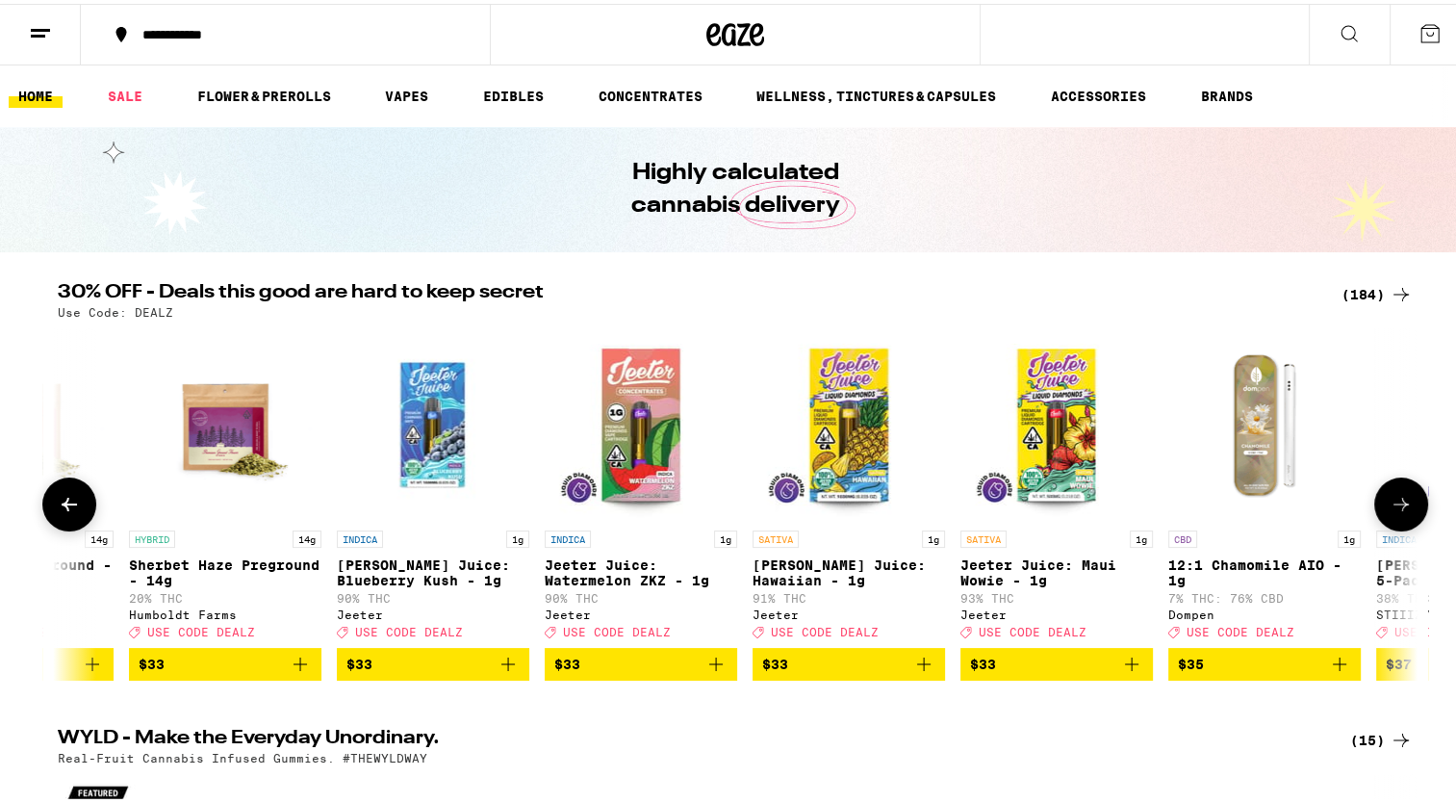
scroll to position [0, 26355]
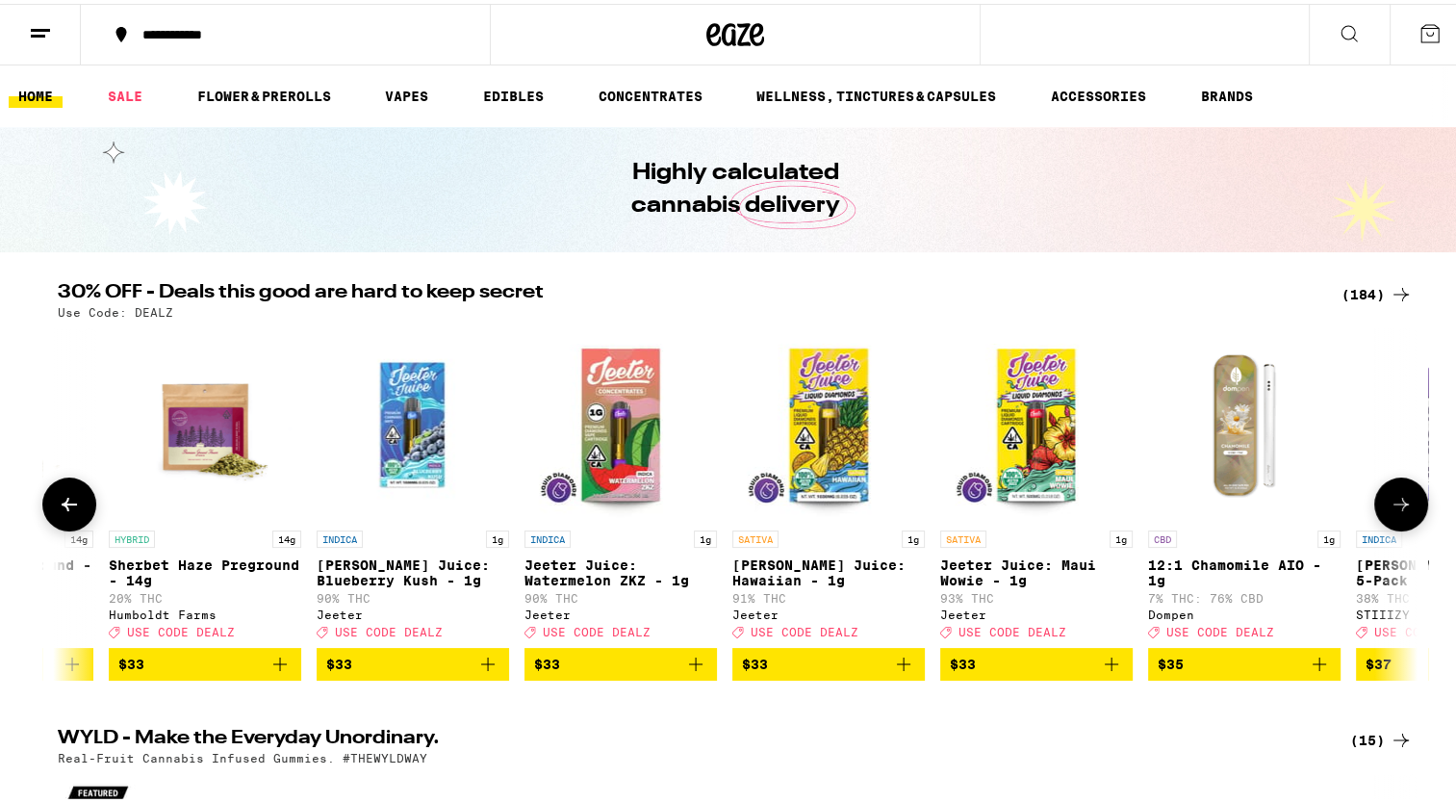
drag, startPoint x: 1388, startPoint y: 516, endPoint x: 1386, endPoint y: 531, distance: 15.5
click at [1386, 528] on button at bounding box center [1402, 501] width 54 height 54
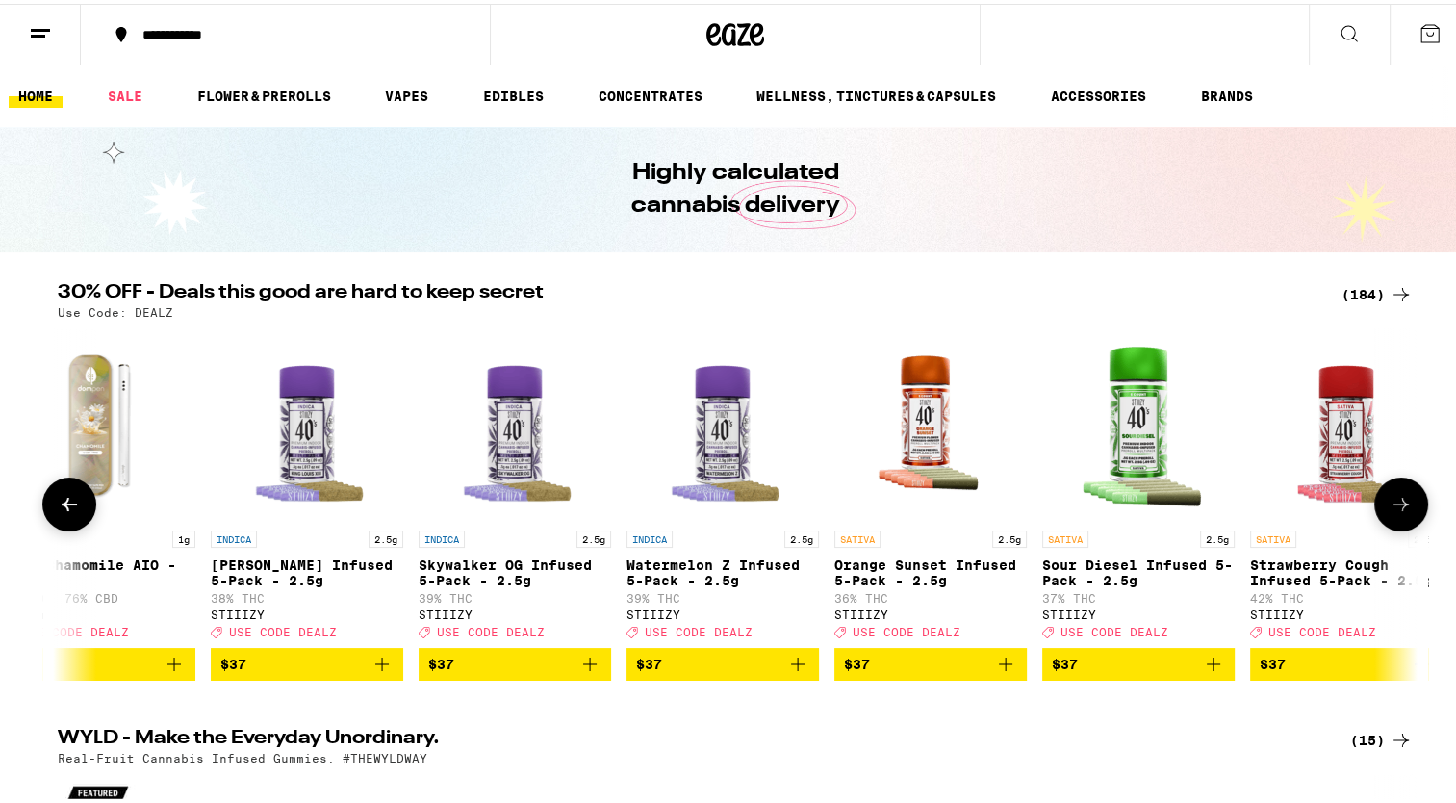
click at [1386, 528] on button at bounding box center [1402, 501] width 54 height 54
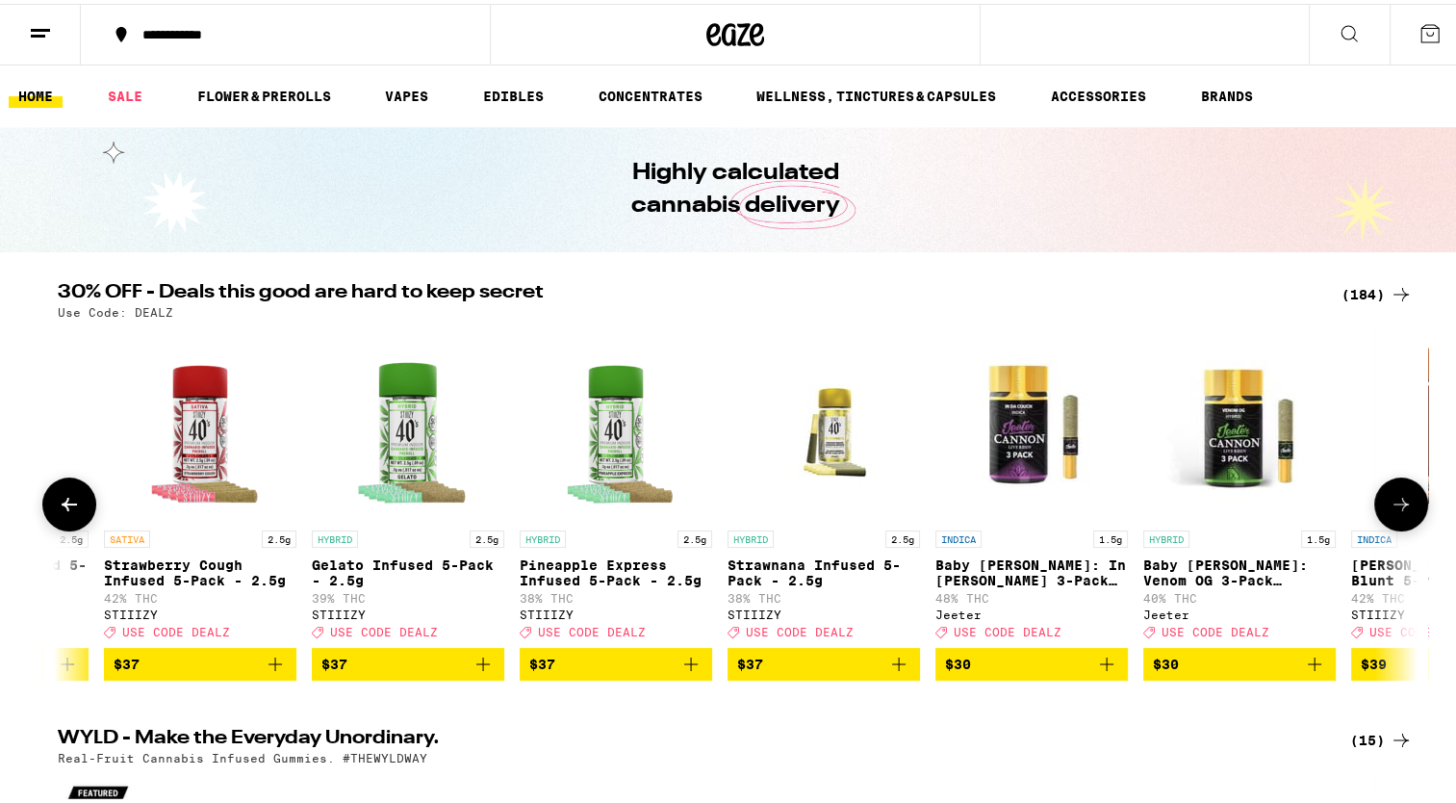
click at [1386, 528] on button at bounding box center [1402, 501] width 54 height 54
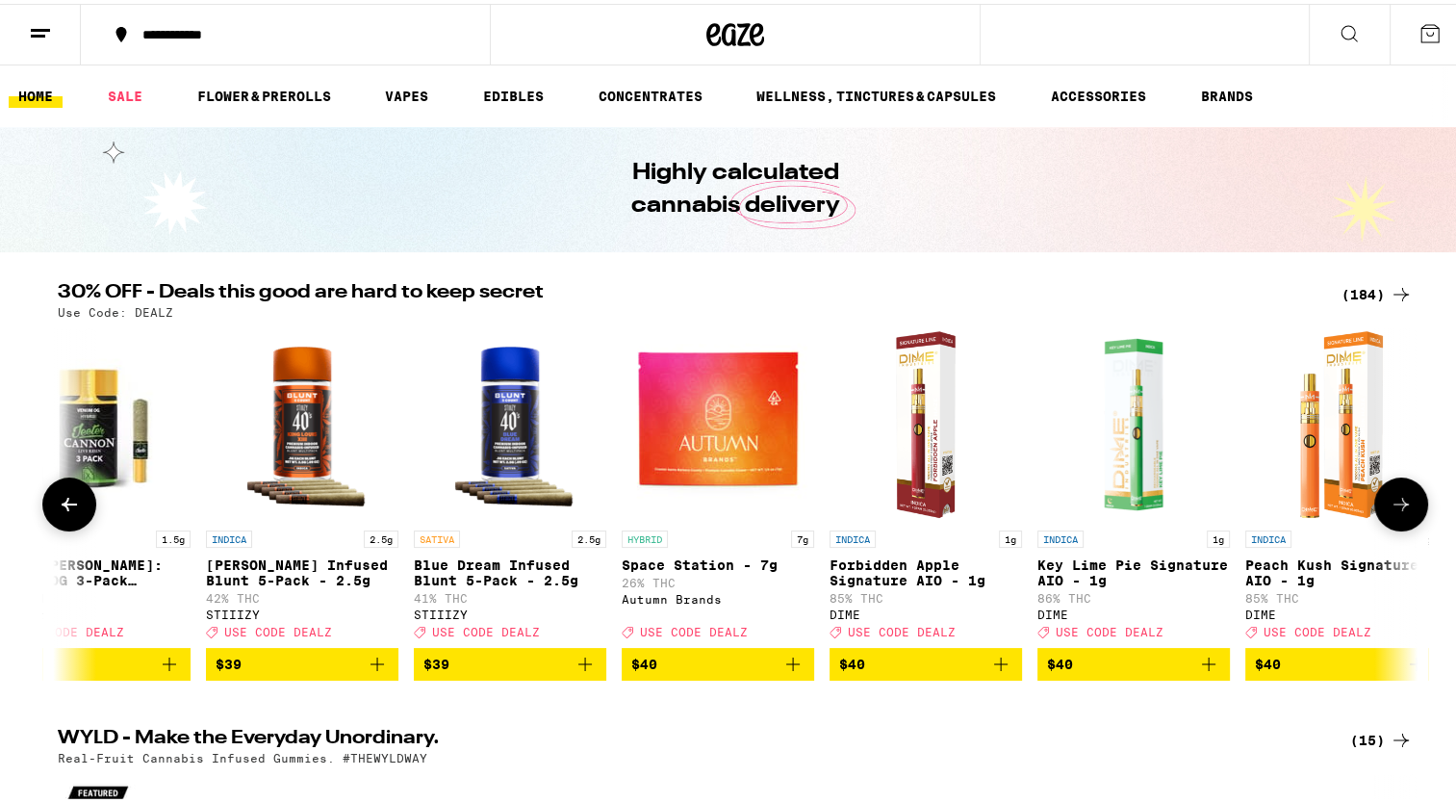
click at [1386, 528] on button at bounding box center [1402, 501] width 54 height 54
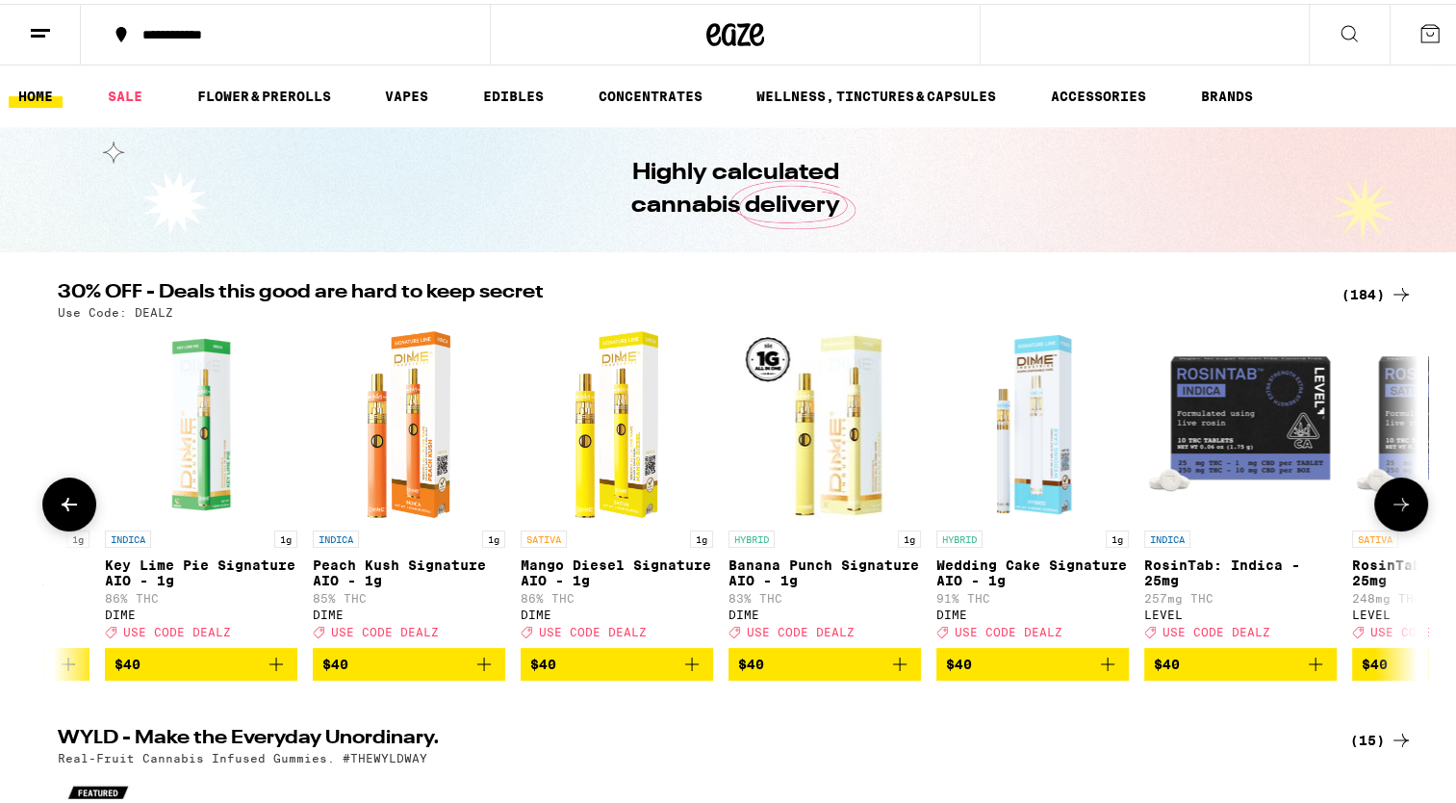
scroll to position [0, 30938]
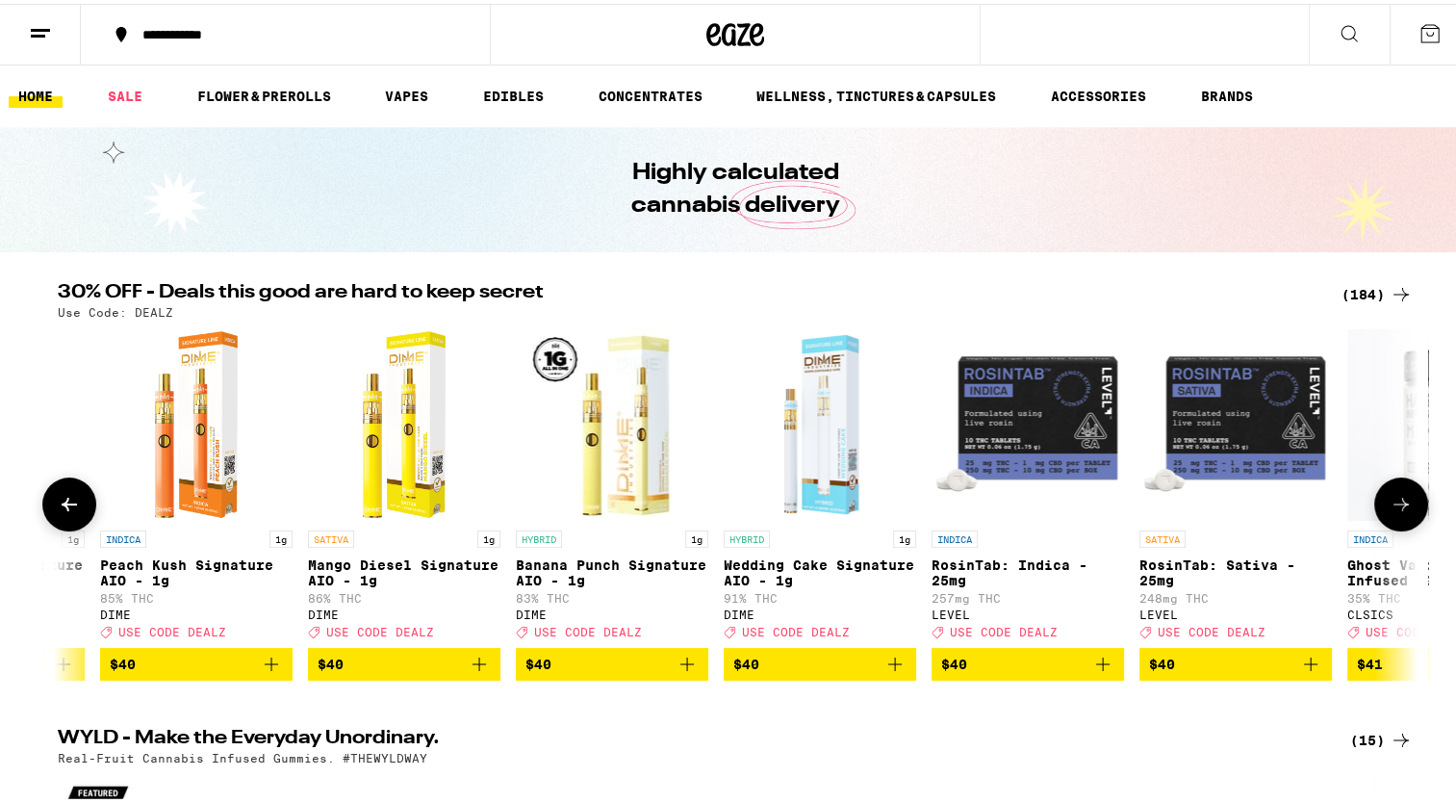
click at [1386, 528] on button at bounding box center [1402, 501] width 54 height 54
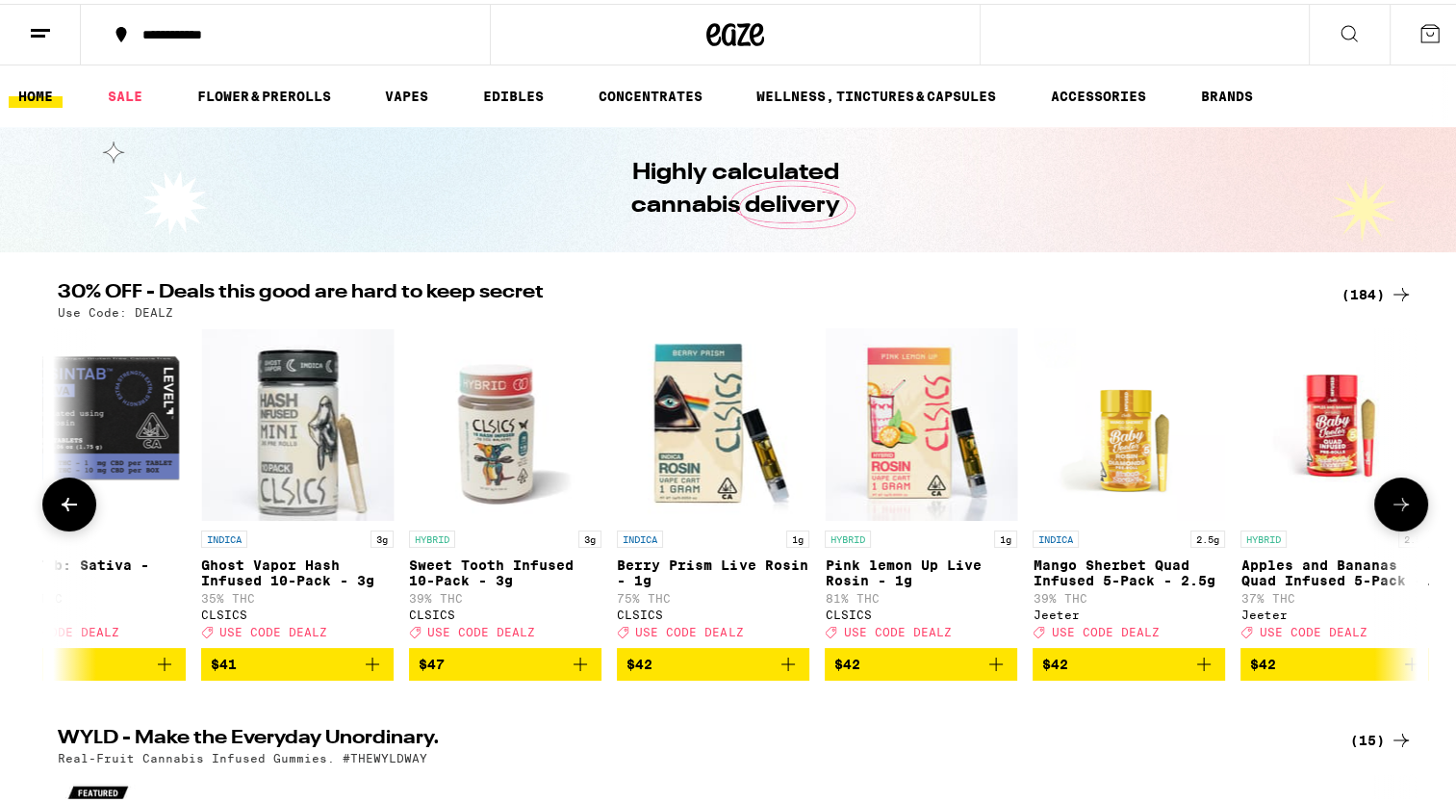
click at [1386, 528] on button at bounding box center [1402, 501] width 54 height 54
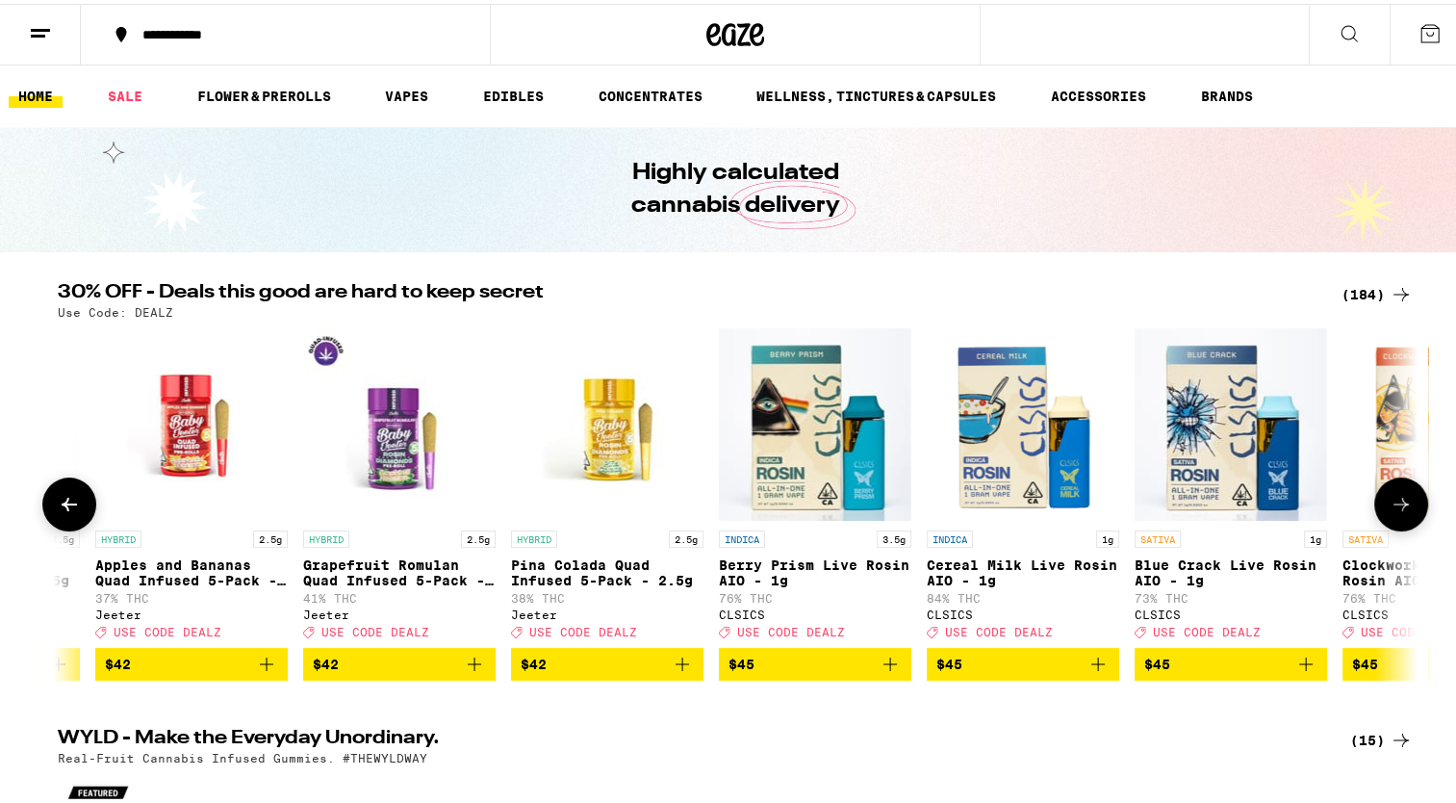
click at [1386, 528] on button at bounding box center [1402, 501] width 54 height 54
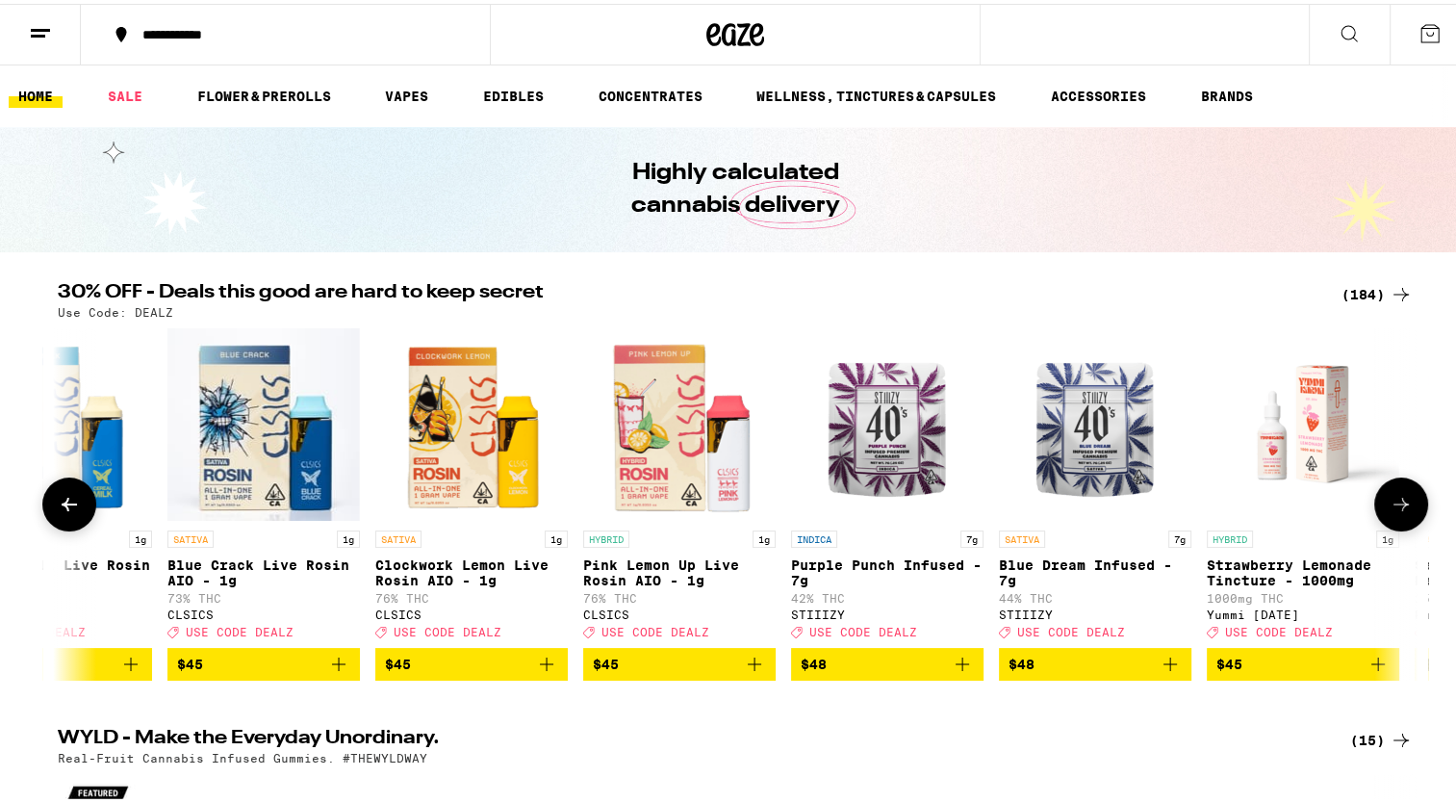
scroll to position [0, 34376]
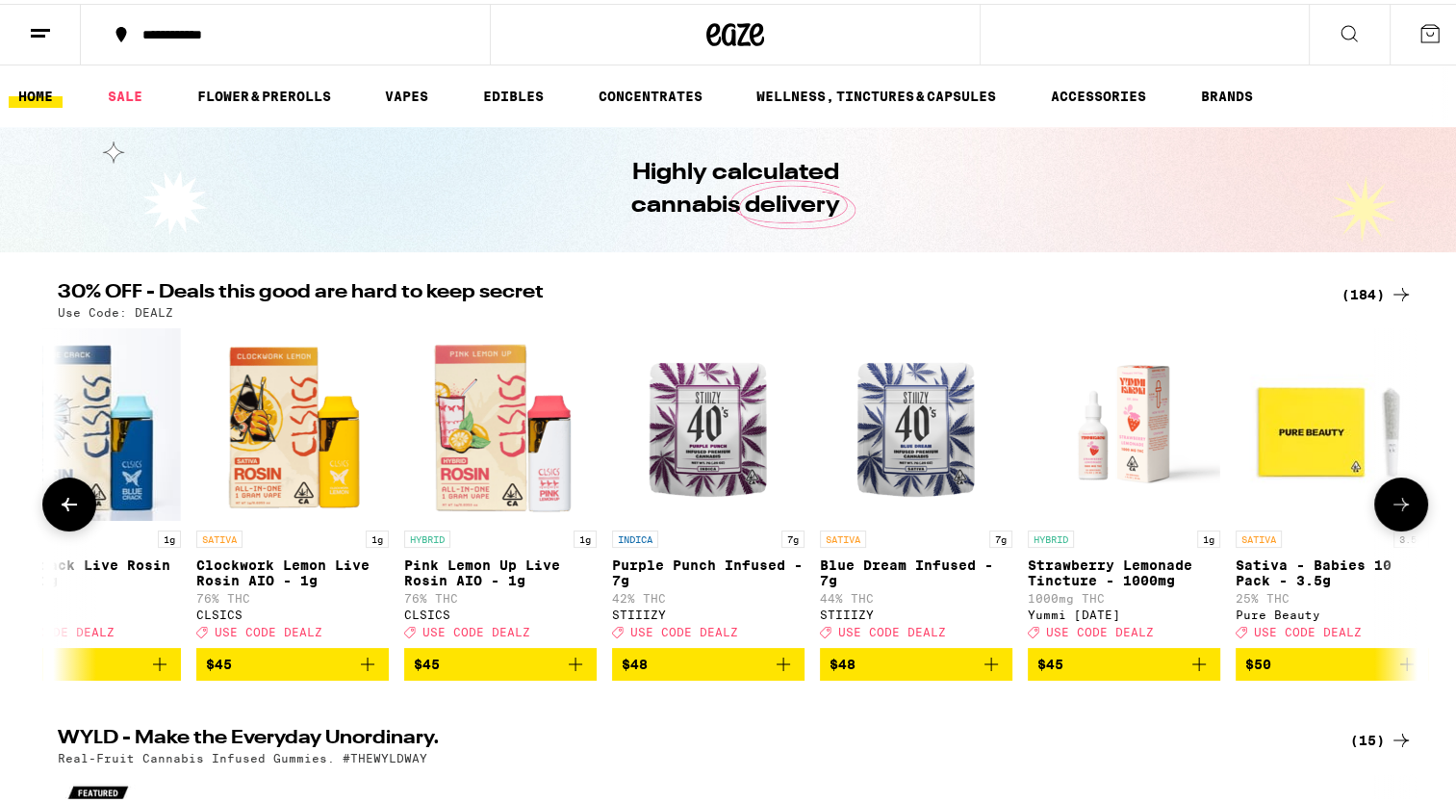
click at [1386, 528] on button at bounding box center [1402, 501] width 54 height 54
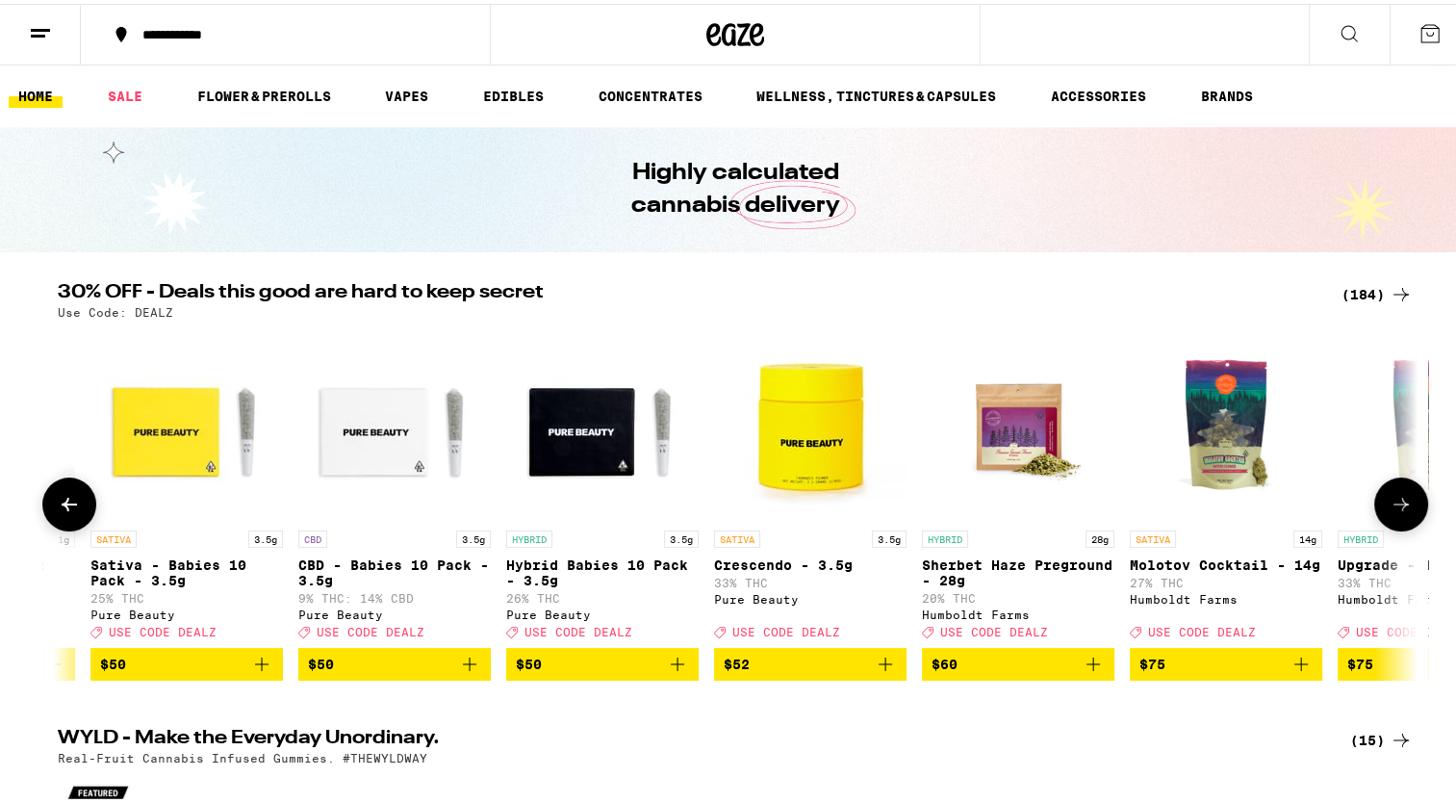
click at [1386, 528] on button at bounding box center [1402, 501] width 54 height 54
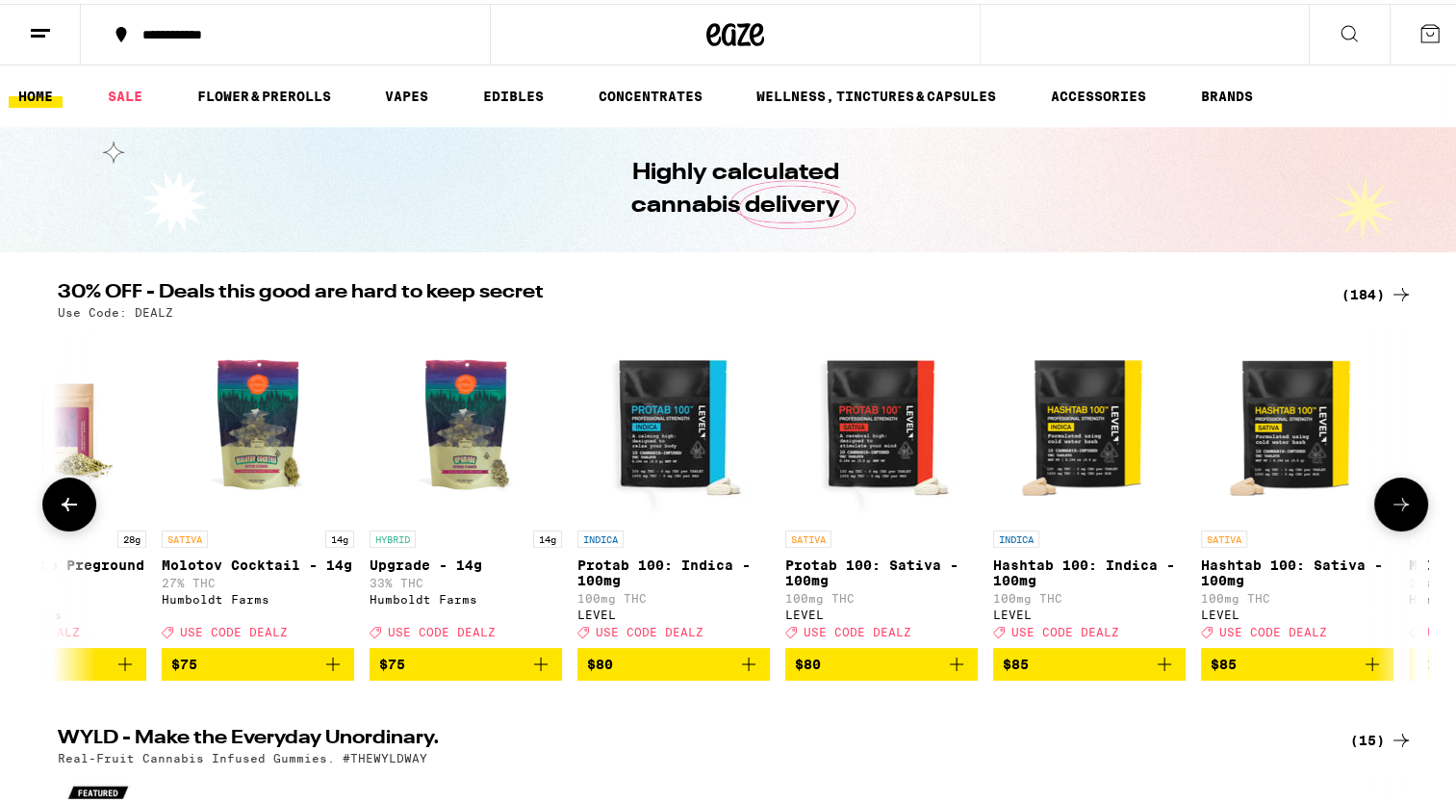
scroll to position [0, 36667]
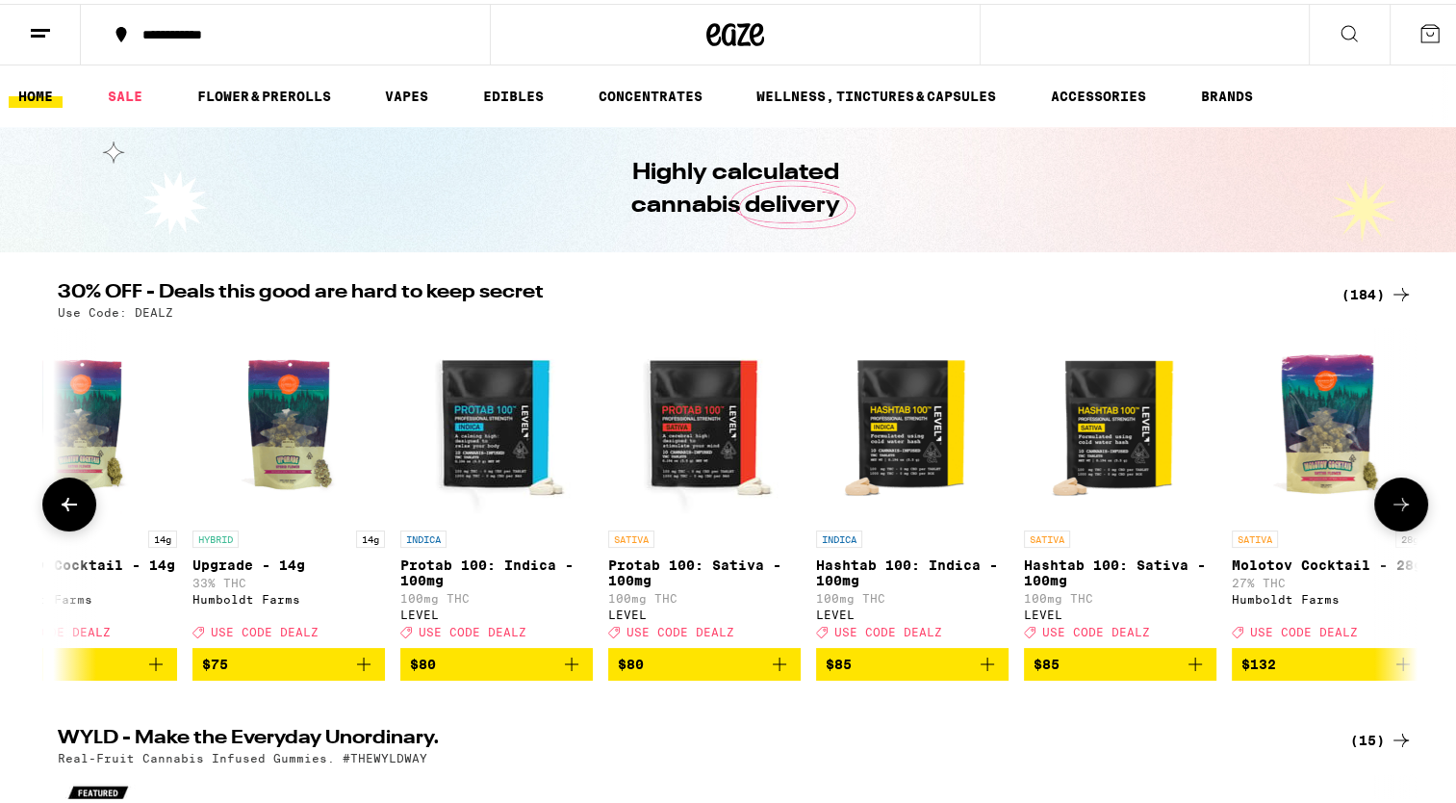
click at [1386, 528] on button at bounding box center [1402, 501] width 54 height 54
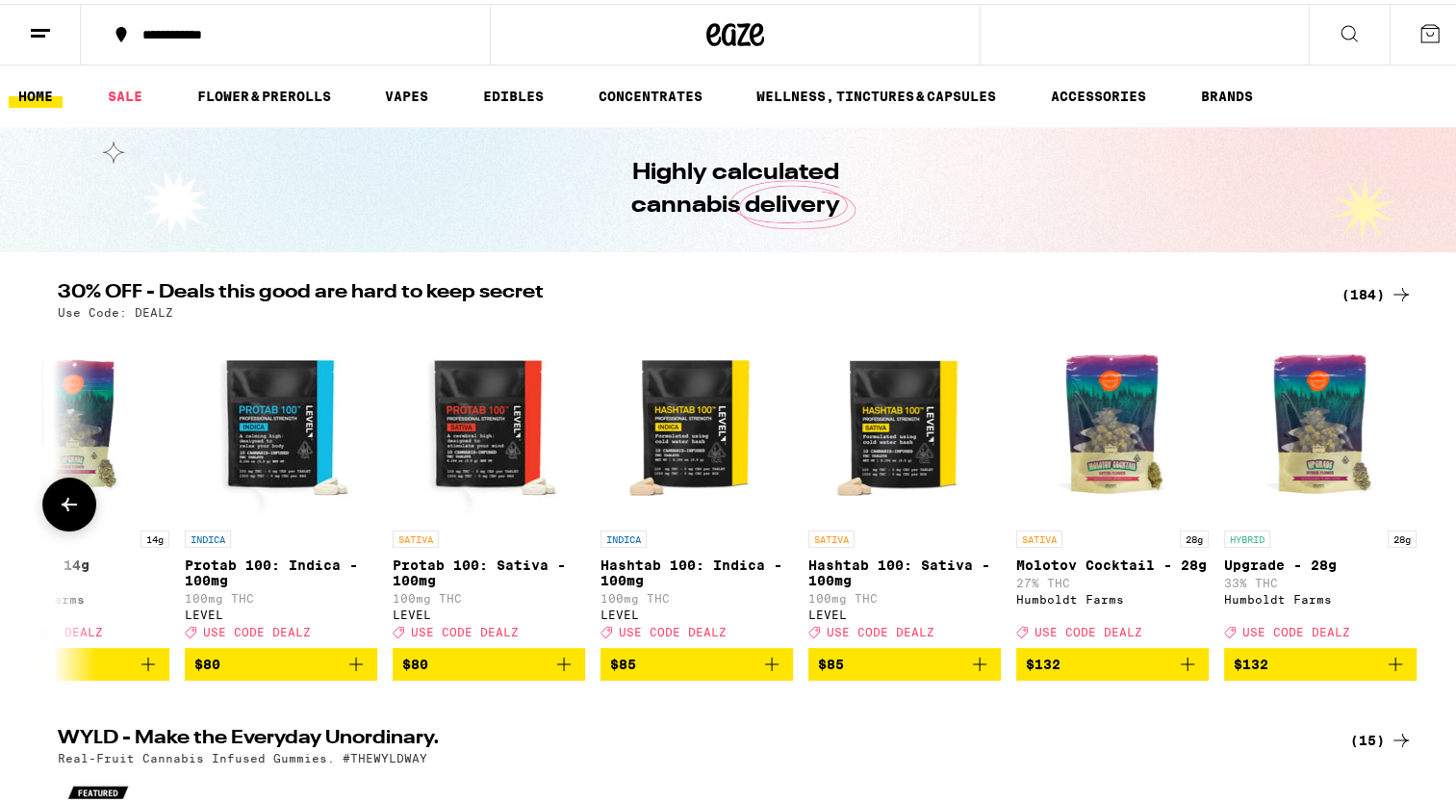
scroll to position [0, 36902]
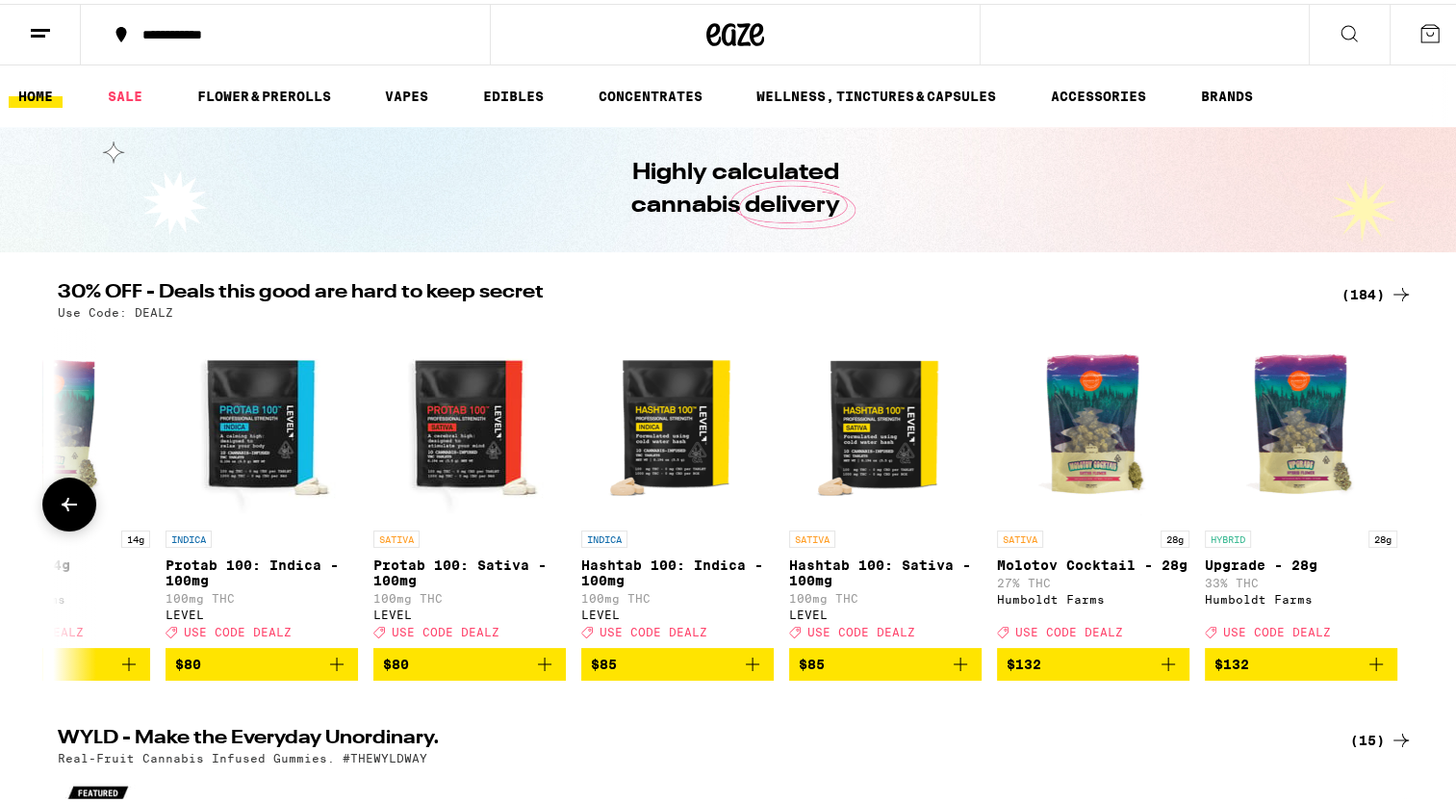
click at [42, 497] on button at bounding box center [69, 501] width 54 height 54
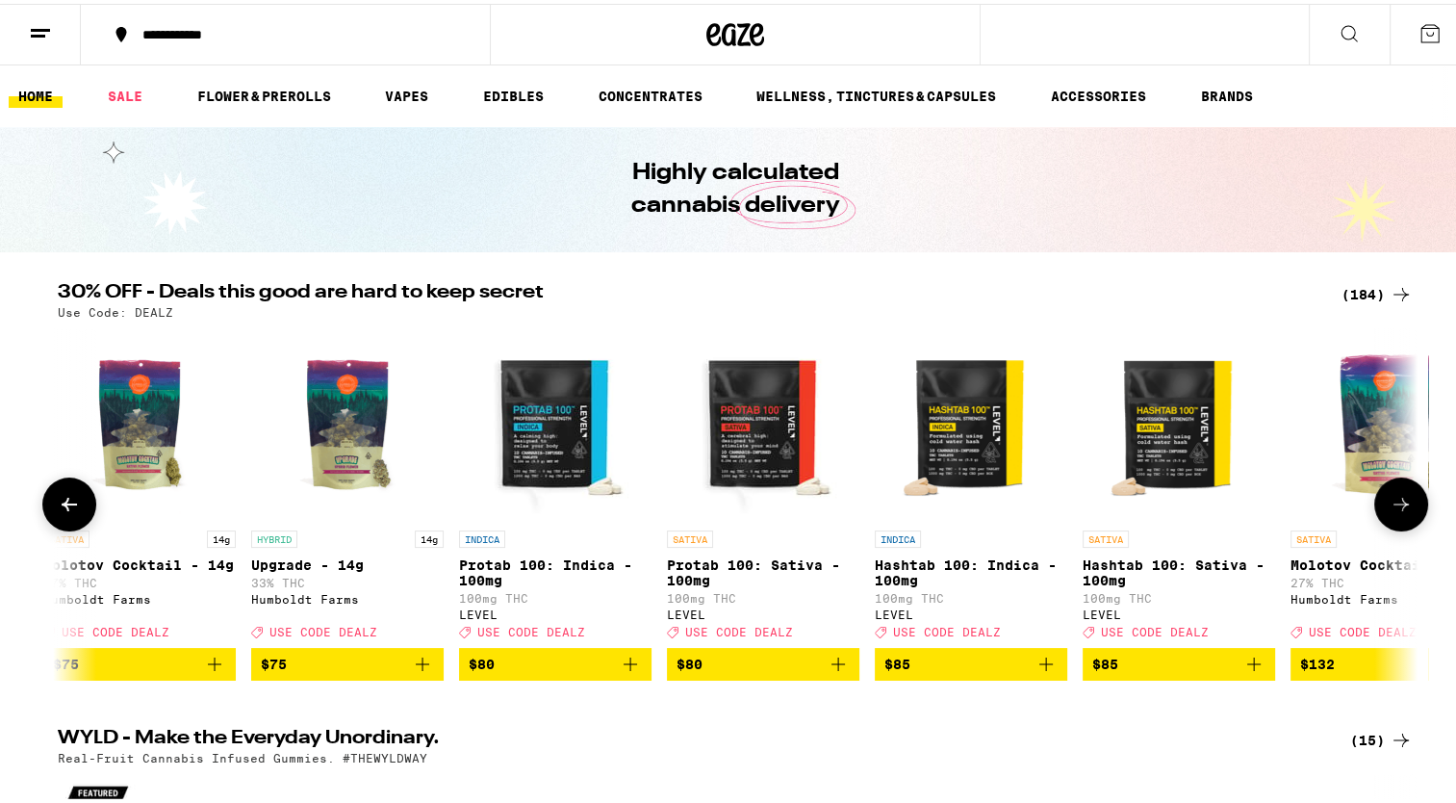
click at [42, 497] on button at bounding box center [69, 501] width 54 height 54
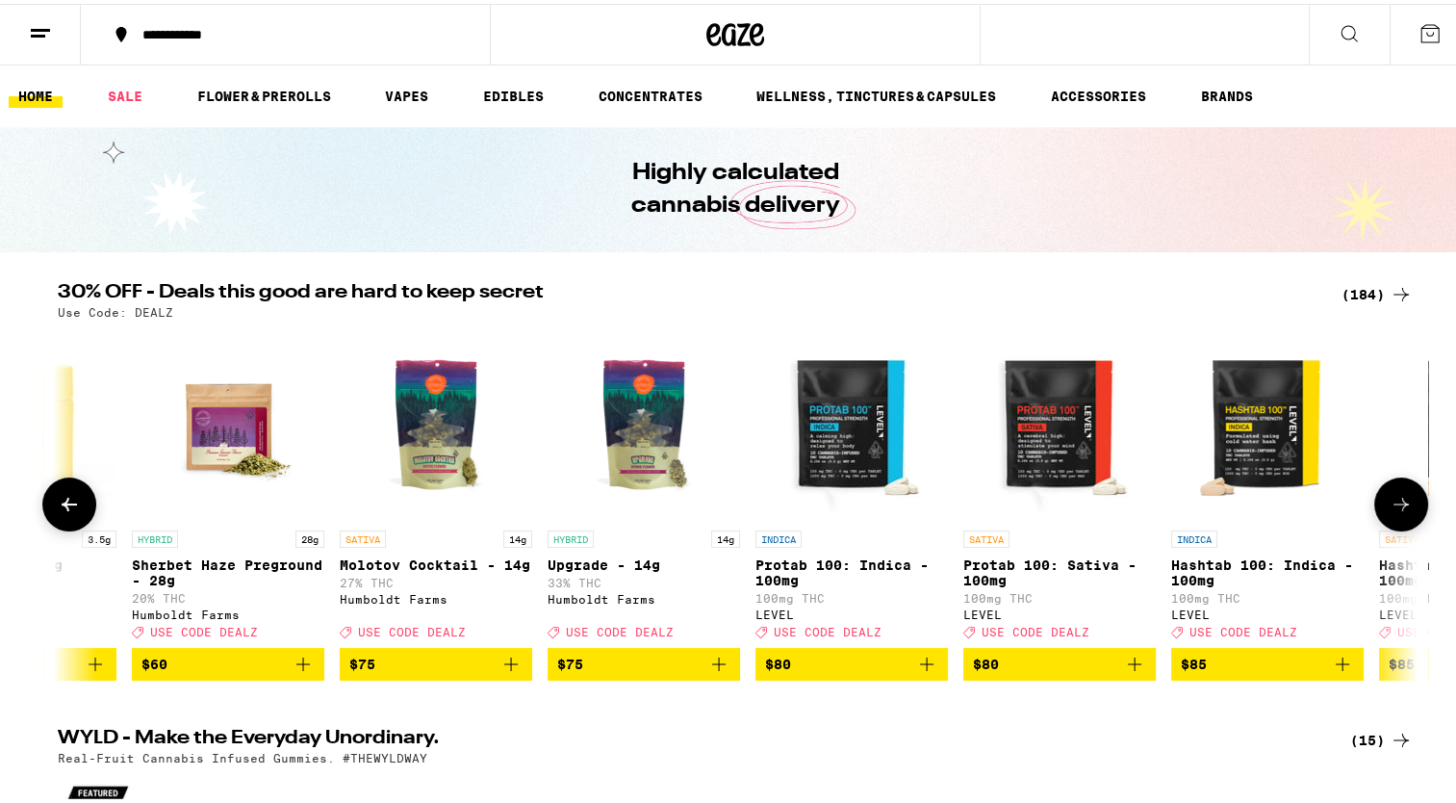
click at [42, 497] on button at bounding box center [69, 501] width 54 height 54
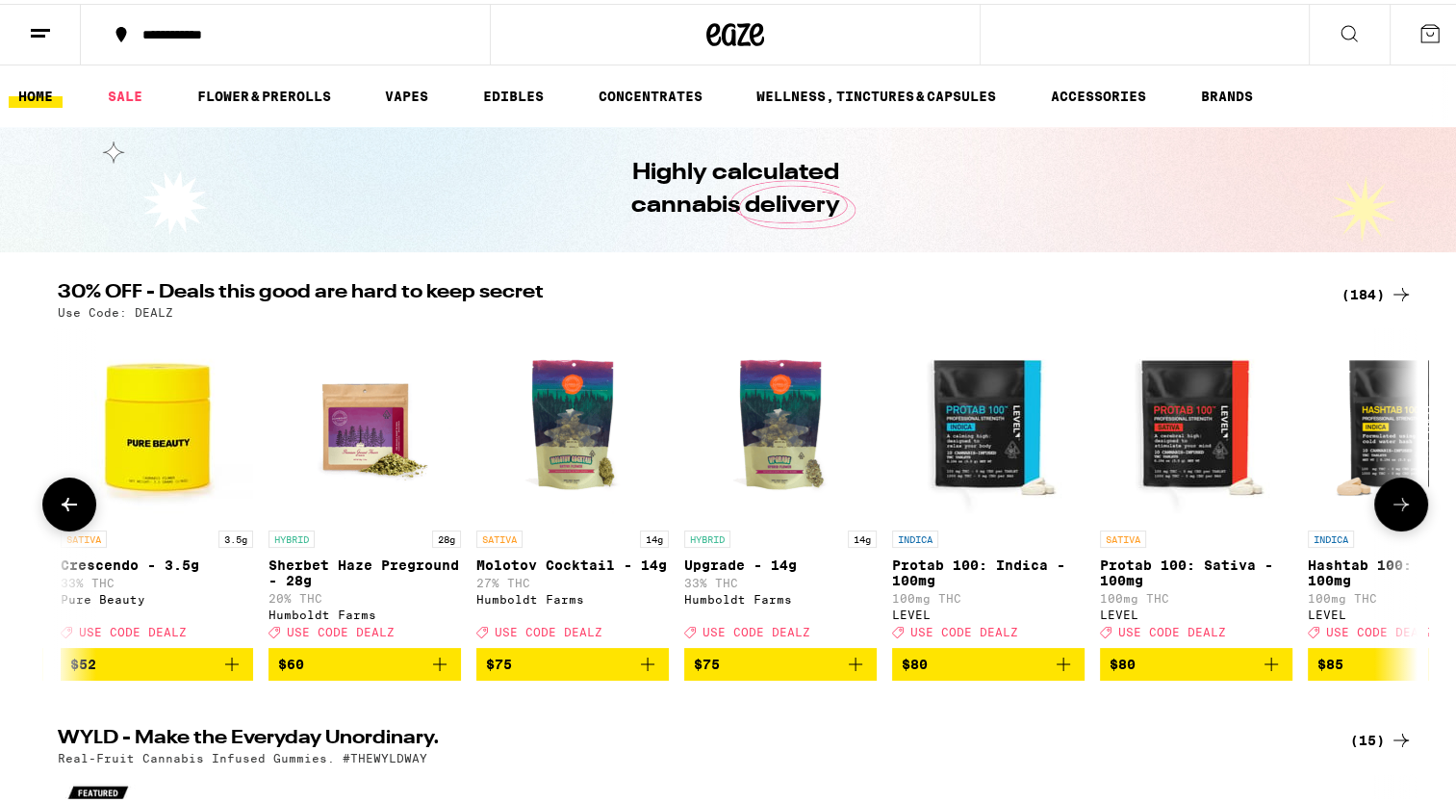
click at [42, 497] on button at bounding box center [69, 501] width 54 height 54
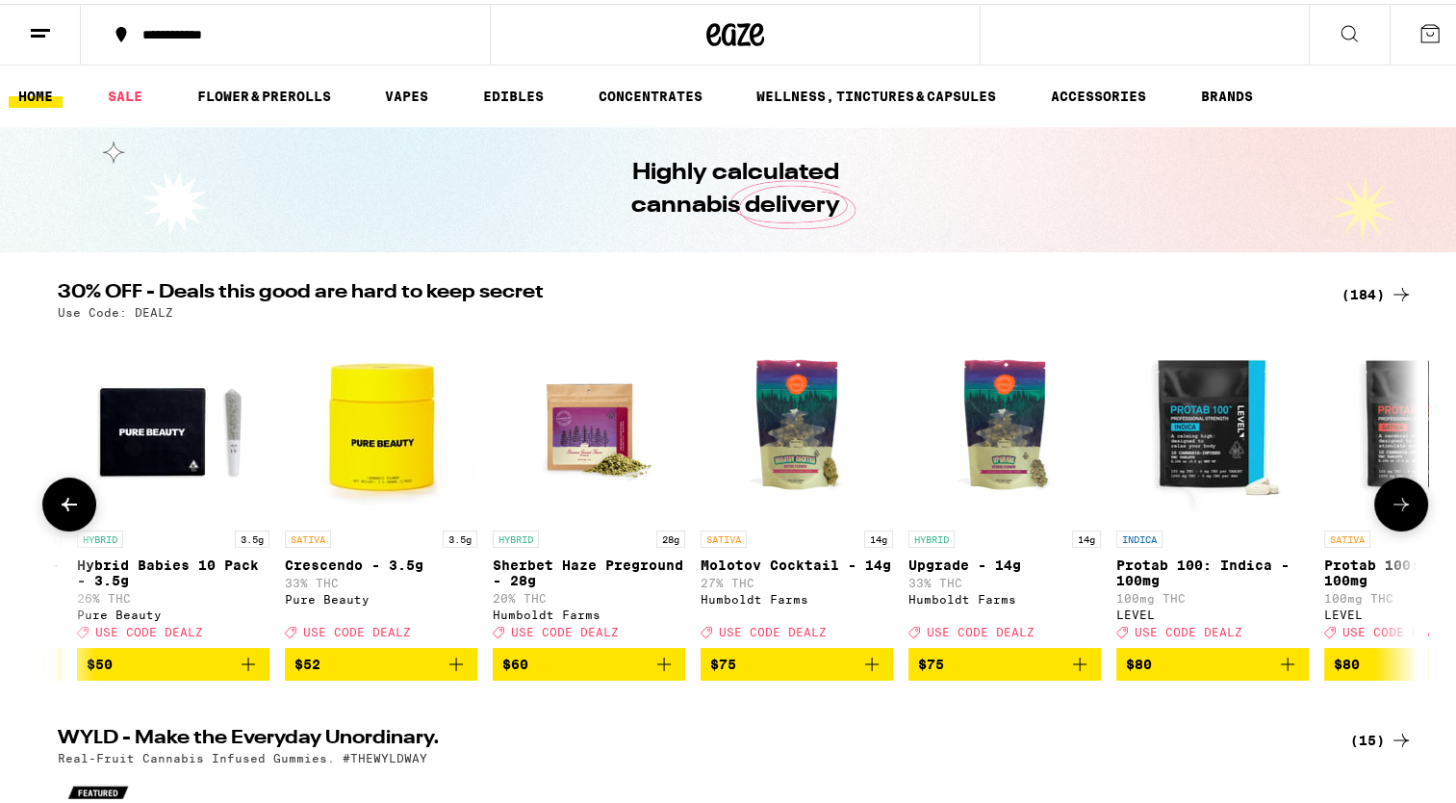
click at [42, 497] on button at bounding box center [69, 501] width 54 height 54
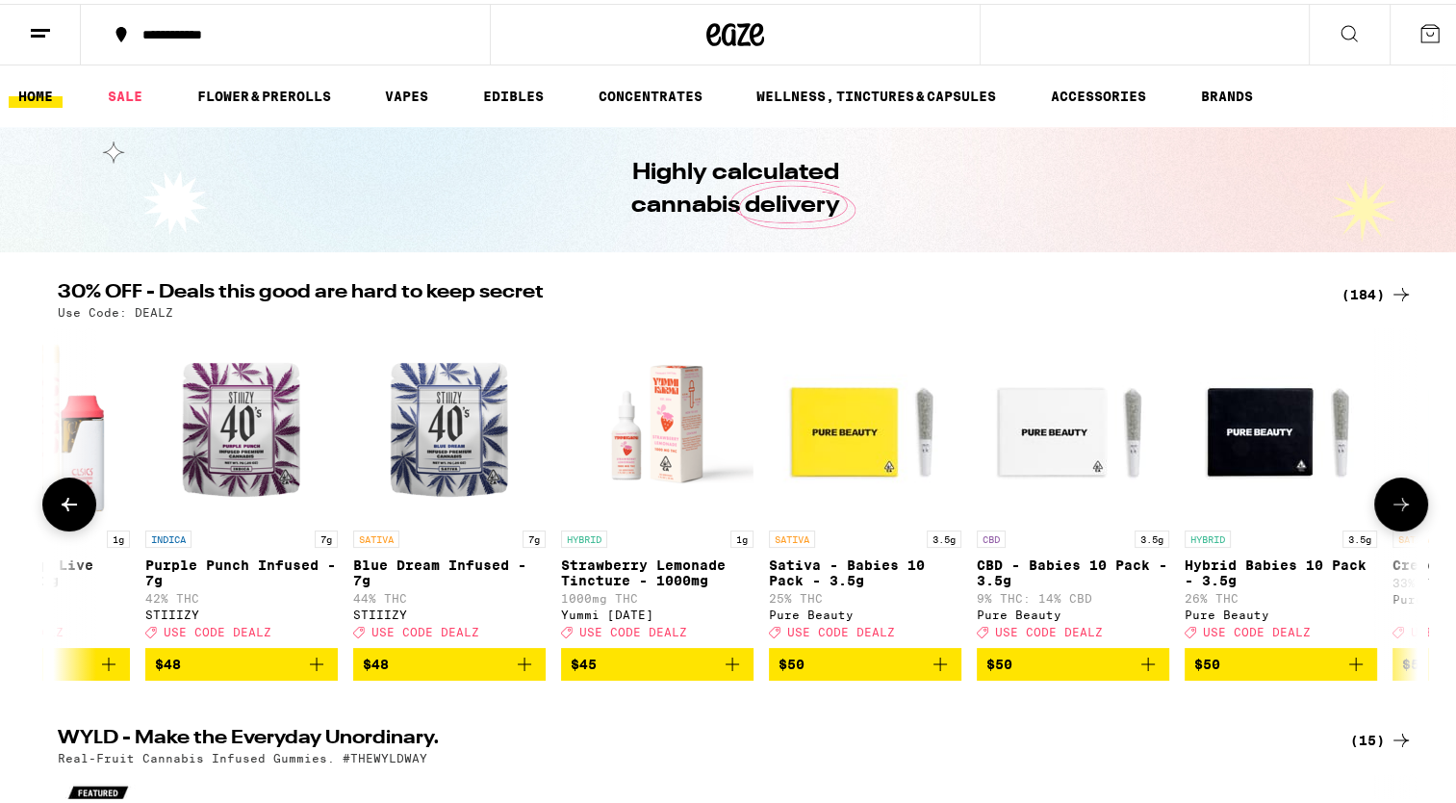
scroll to position [0, 34806]
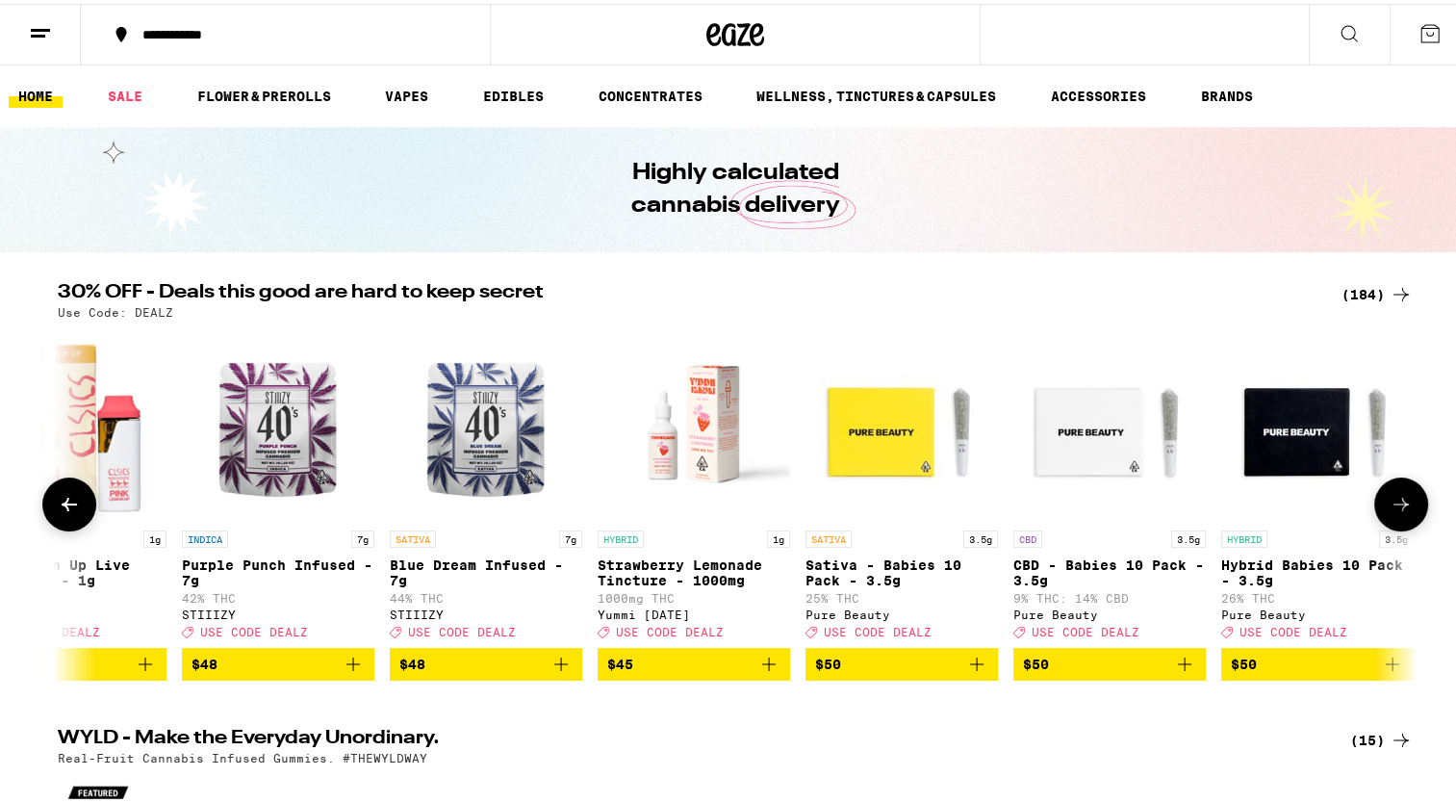
click at [1388, 491] on button at bounding box center [1402, 501] width 54 height 54
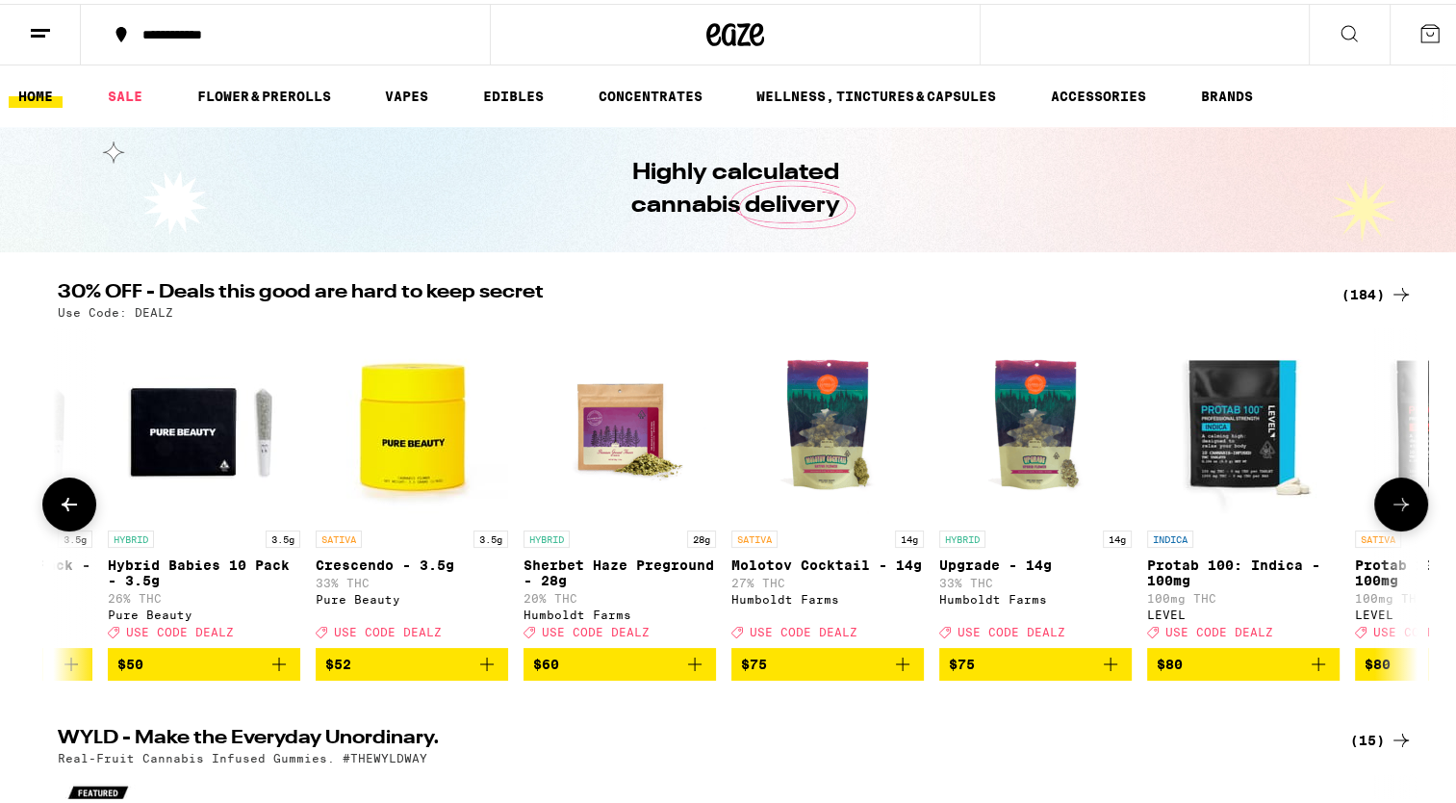
scroll to position [0, 35952]
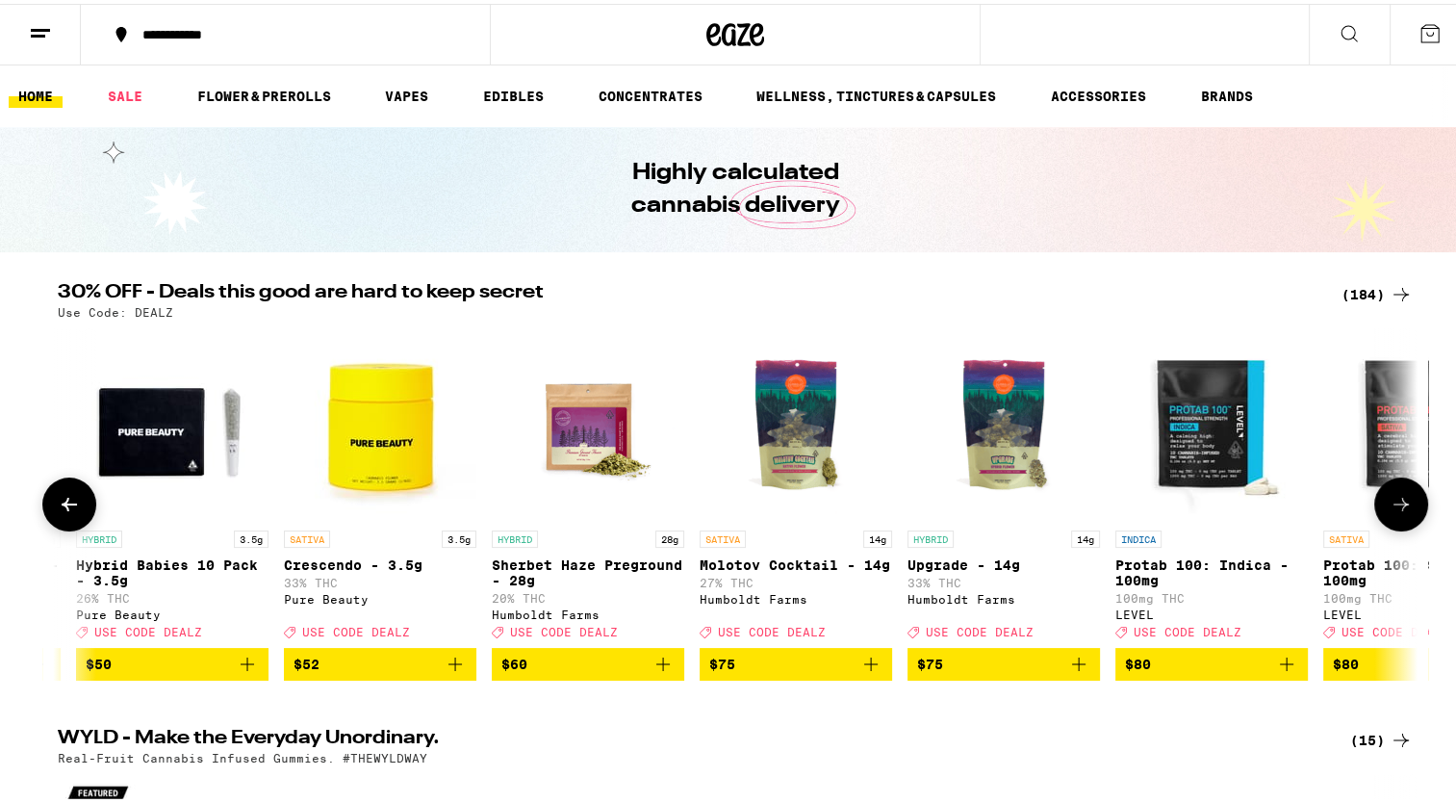
click at [360, 457] on img "Open page for Crescendo - 3.5g from Pure Beauty" at bounding box center [380, 420] width 193 height 193
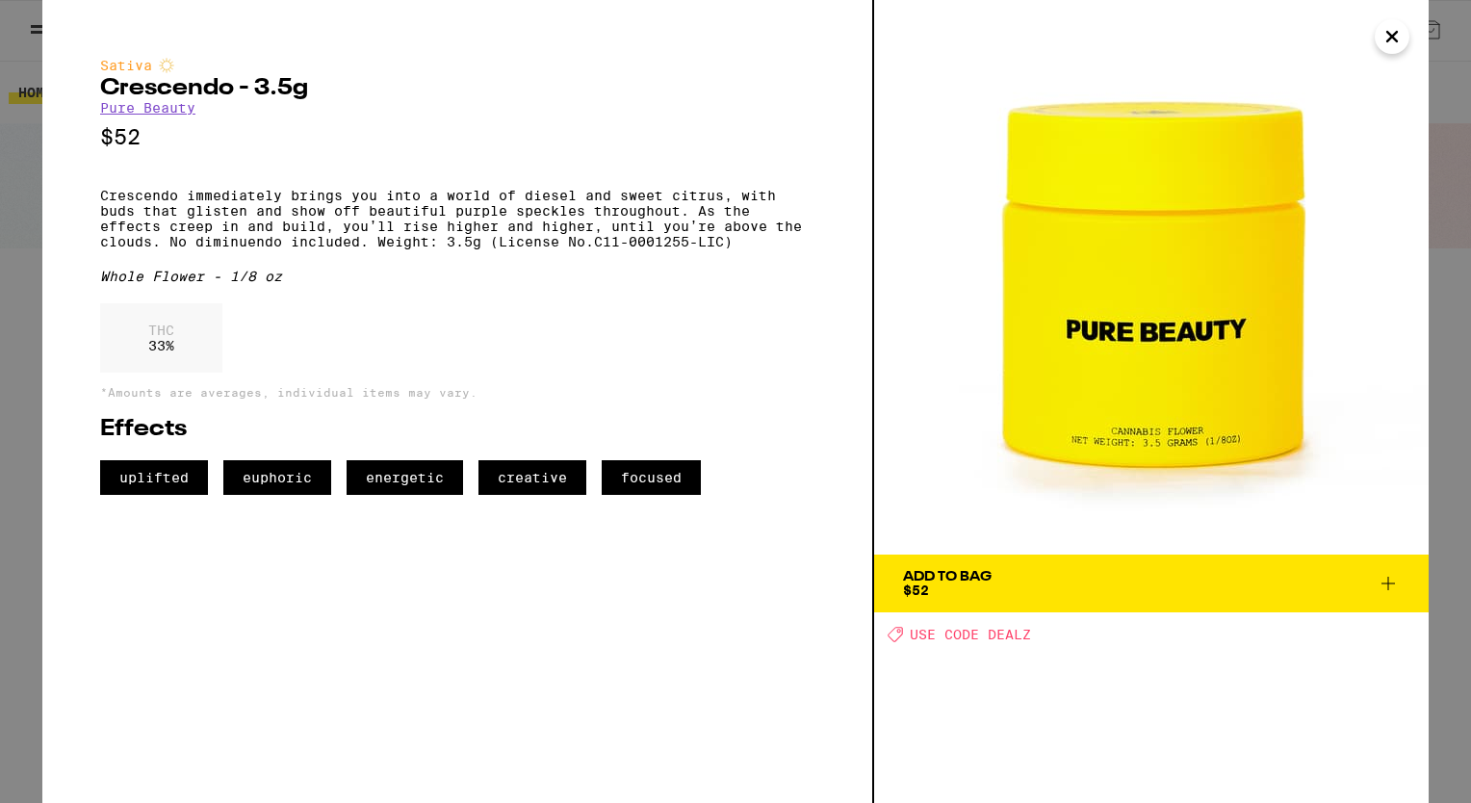
click at [1390, 33] on icon "Close" at bounding box center [1391, 36] width 23 height 29
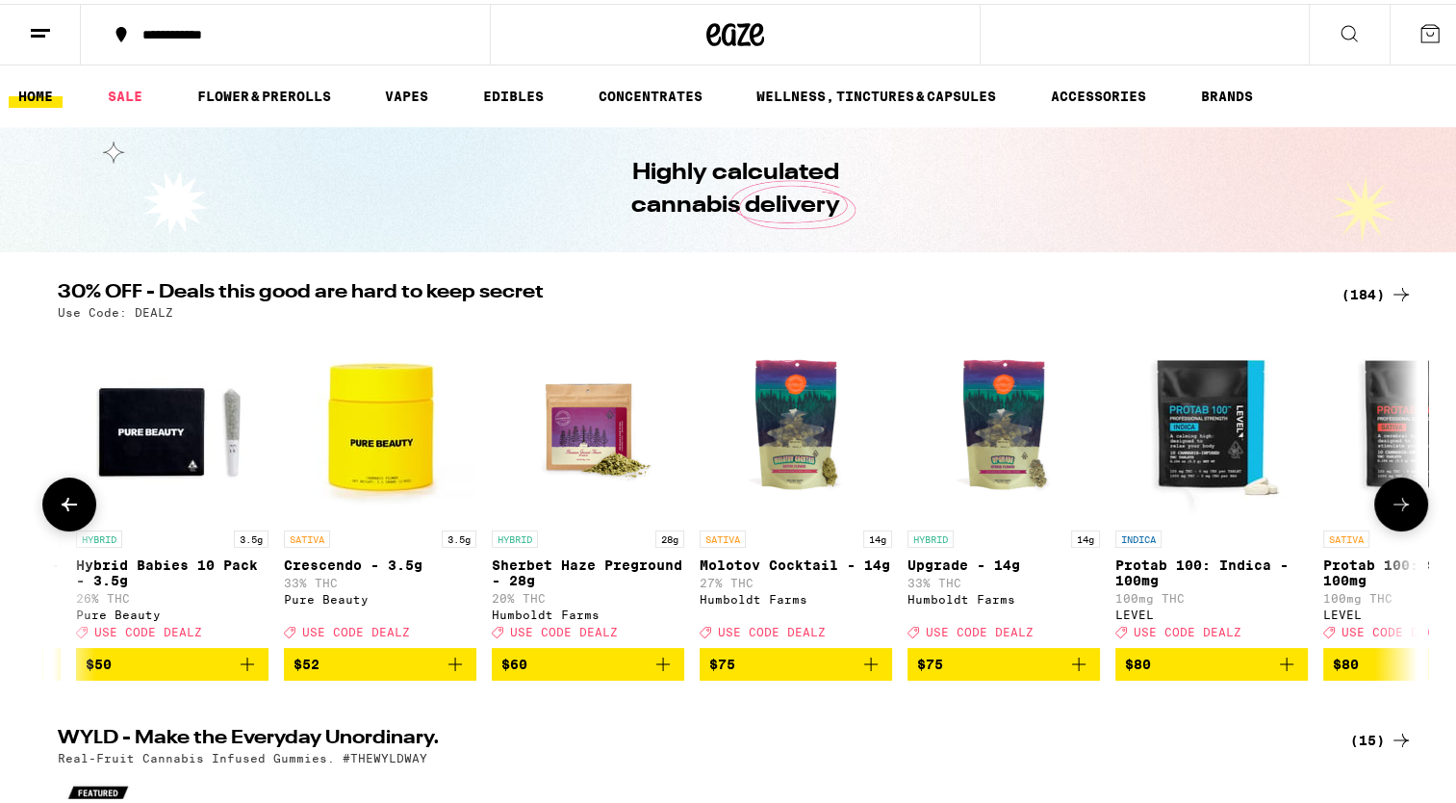
click at [44, 511] on button at bounding box center [69, 501] width 54 height 54
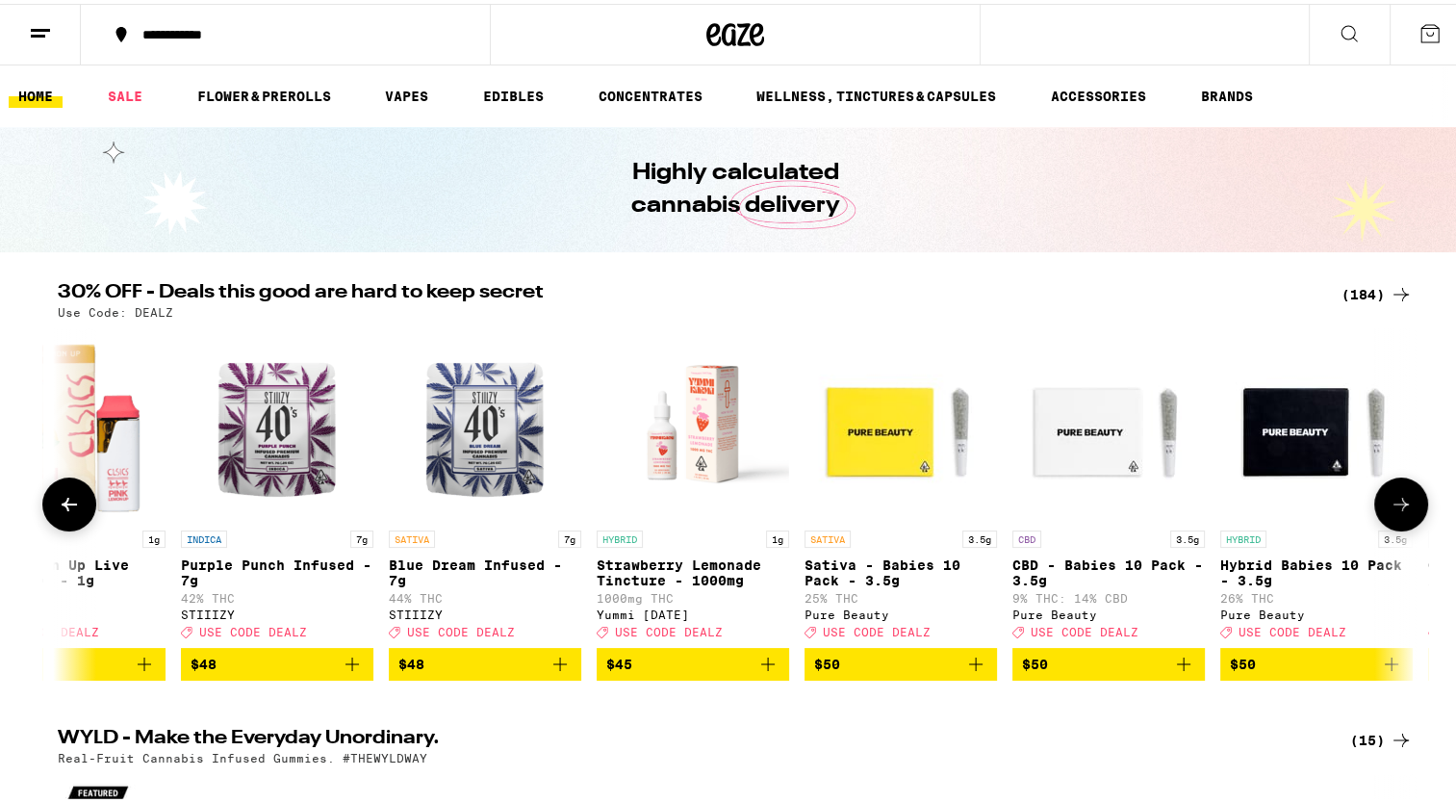
click at [44, 511] on button at bounding box center [69, 501] width 54 height 54
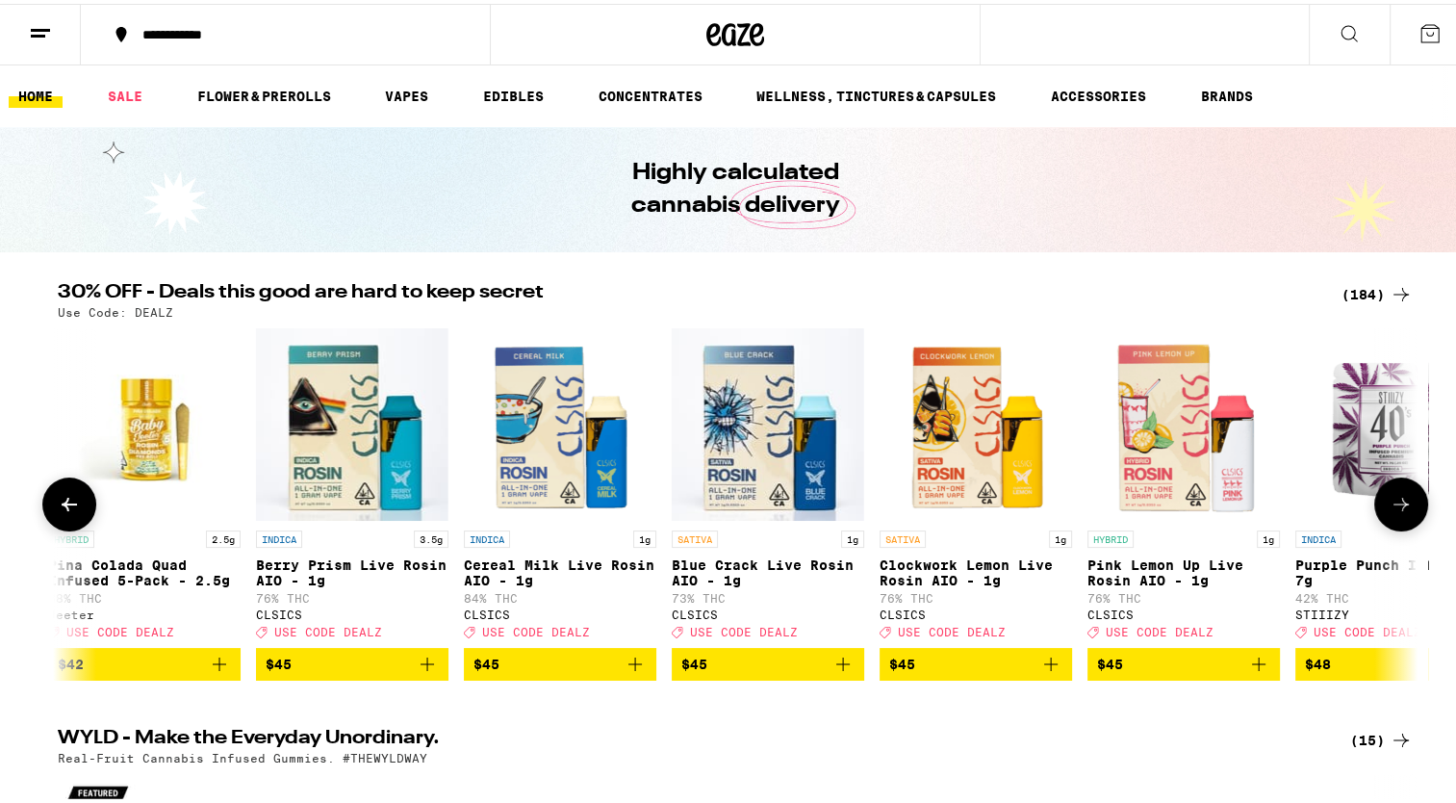
scroll to position [0, 33662]
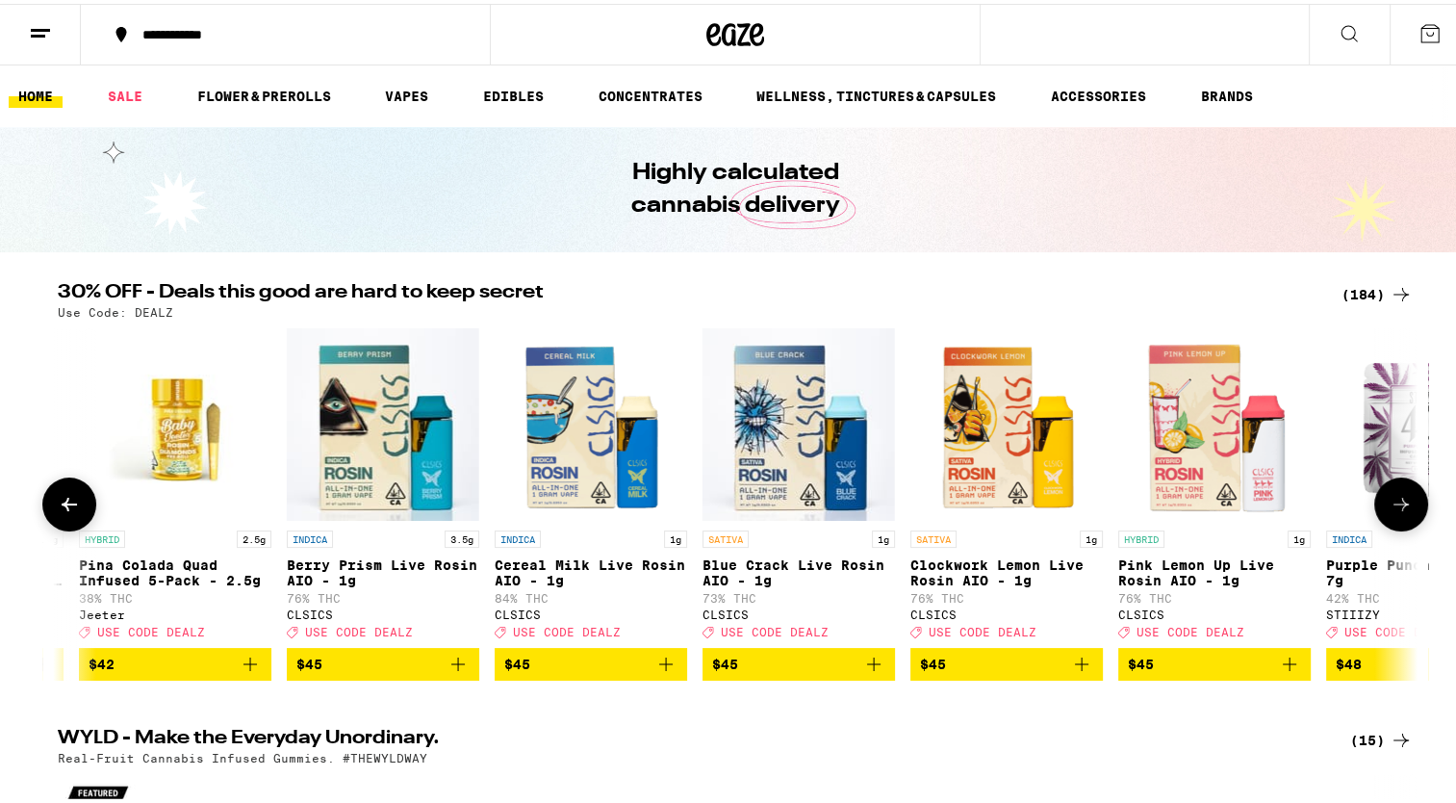
click at [44, 511] on button at bounding box center [69, 501] width 54 height 54
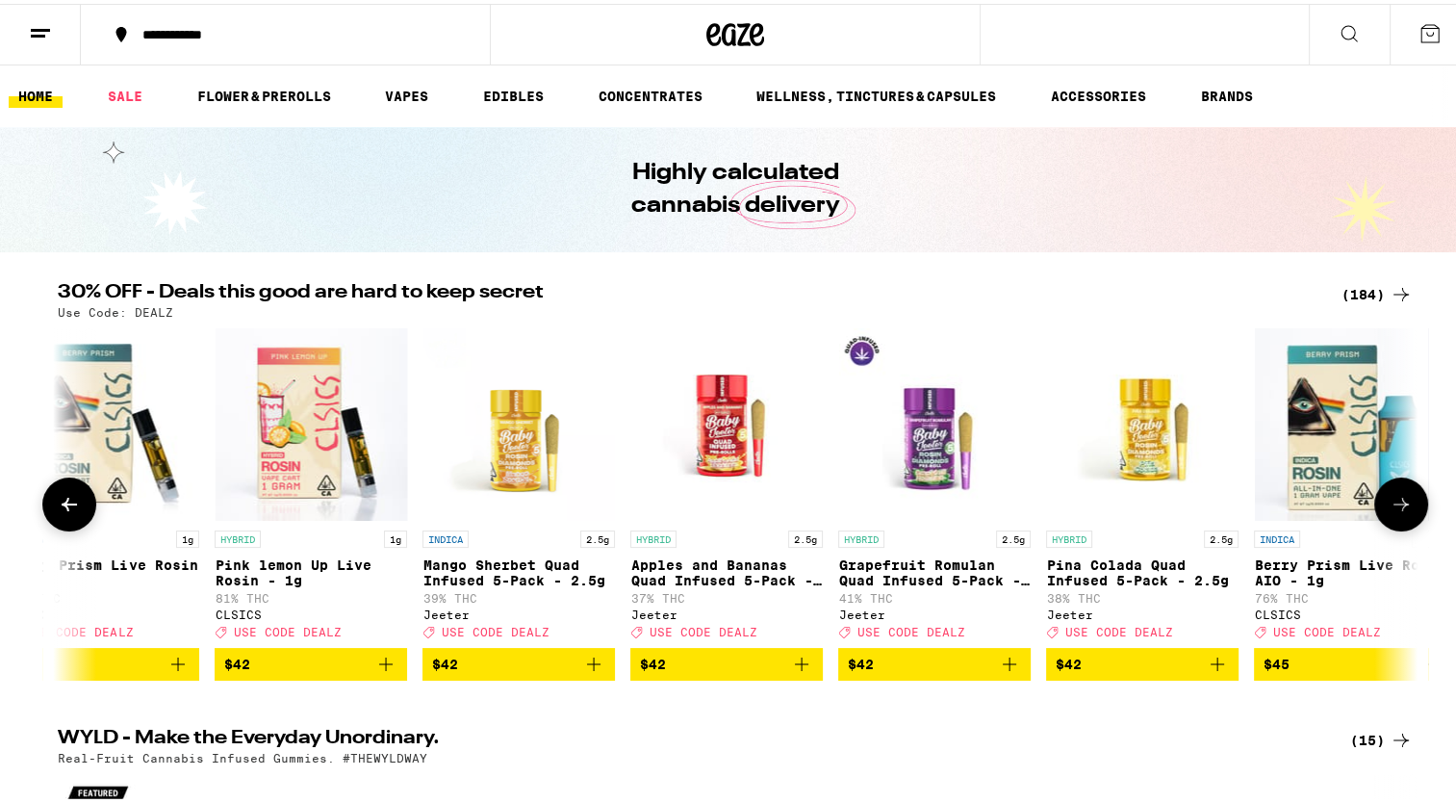
scroll to position [0, 32516]
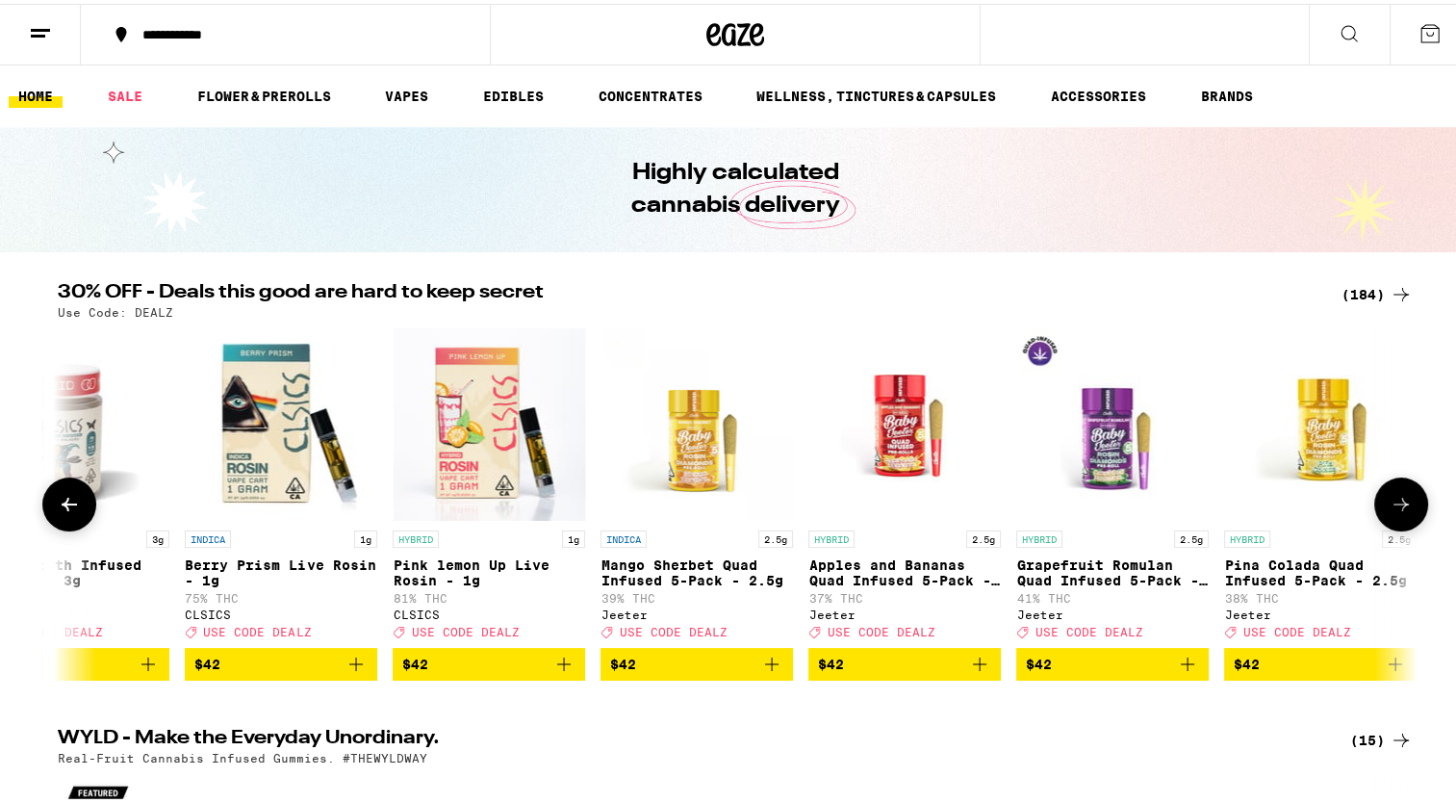
click at [44, 511] on button at bounding box center [69, 501] width 54 height 54
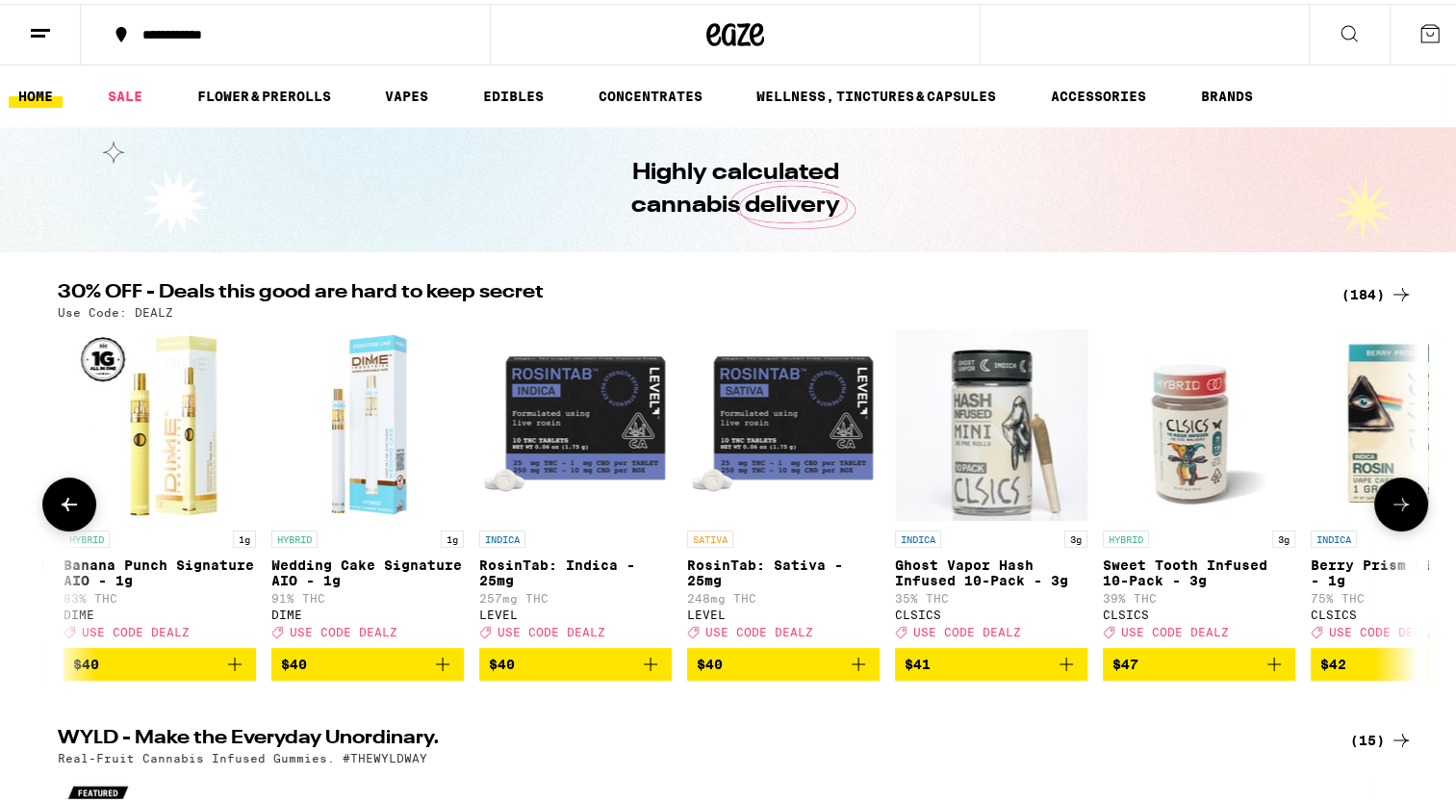
scroll to position [0, 31372]
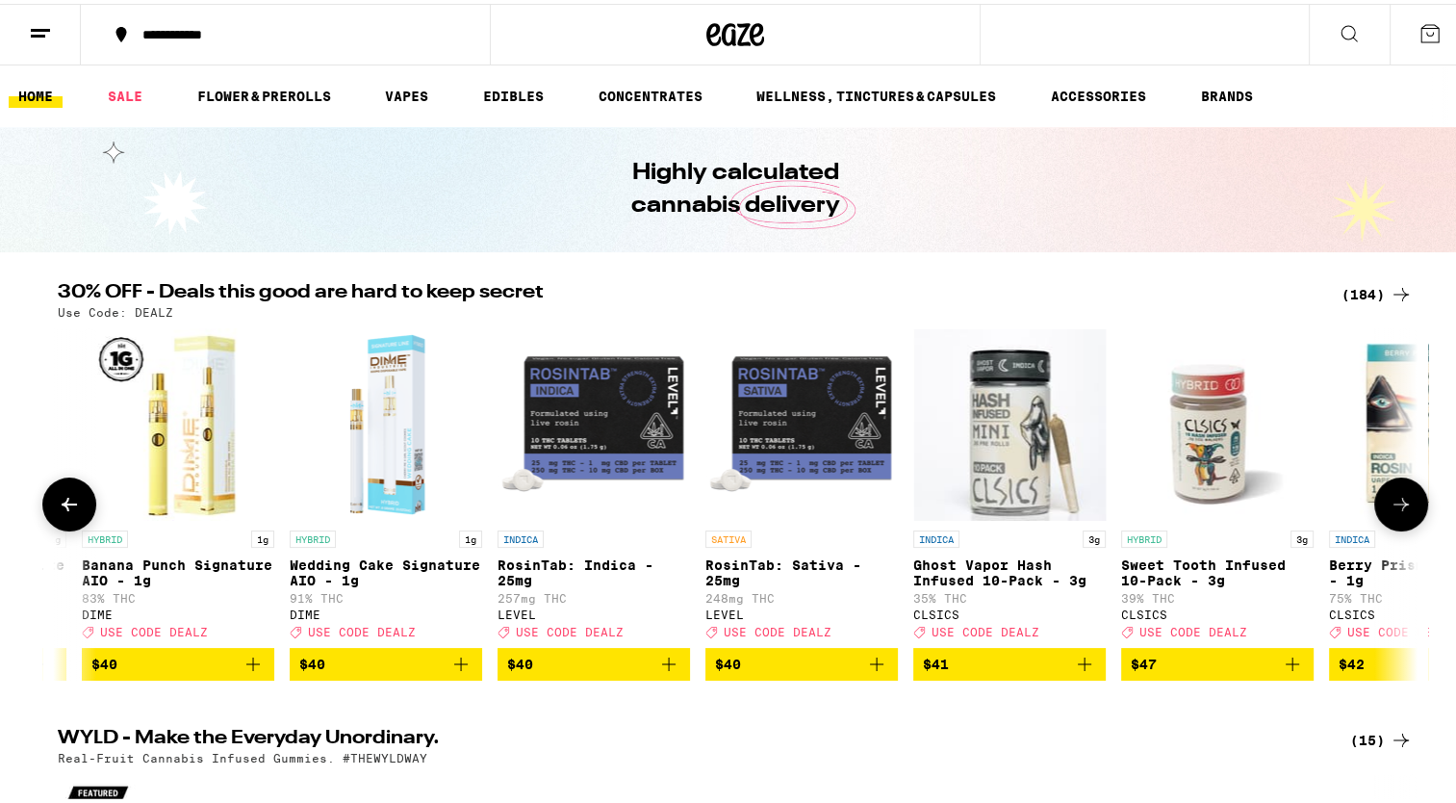
click at [44, 511] on button at bounding box center [69, 501] width 54 height 54
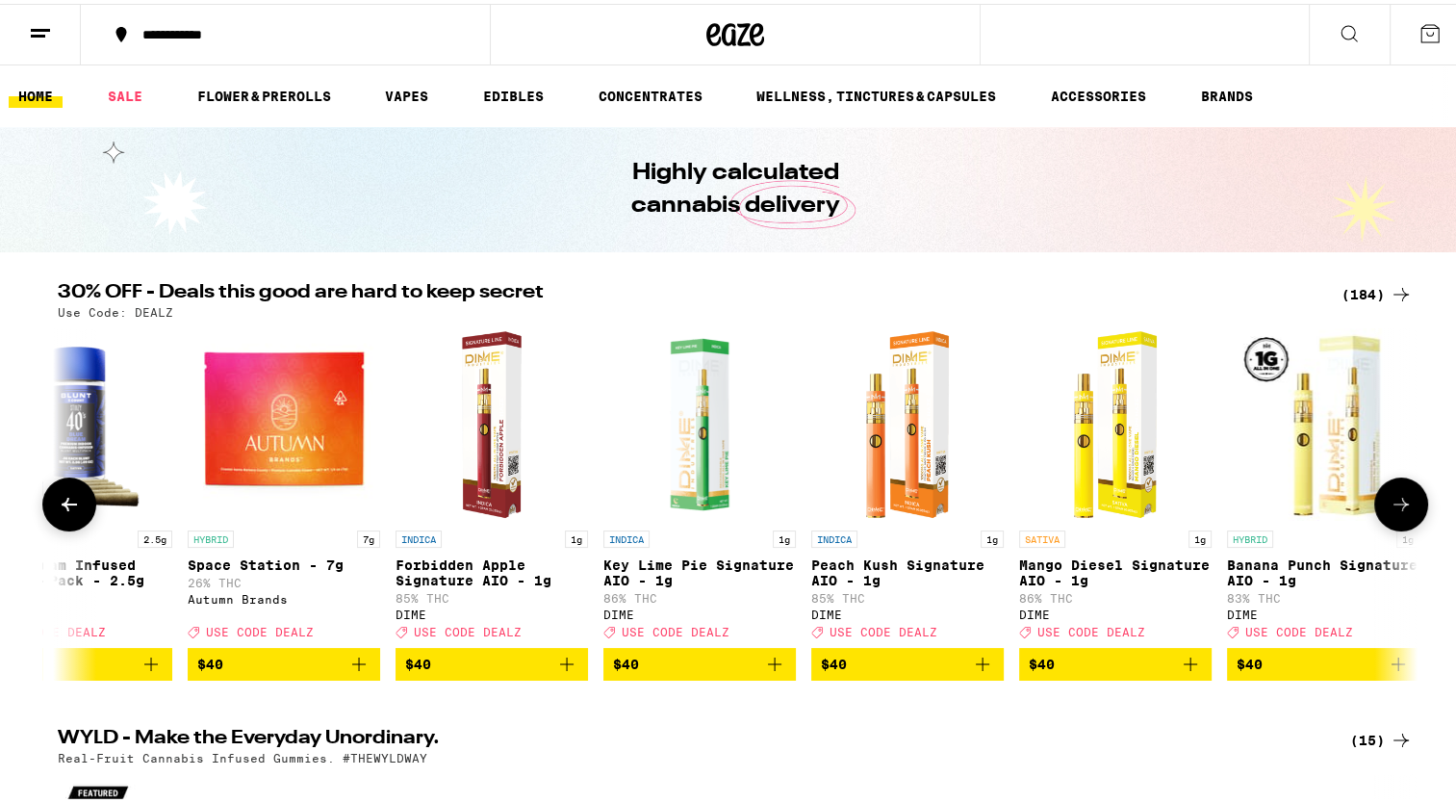
click at [44, 511] on button at bounding box center [69, 501] width 54 height 54
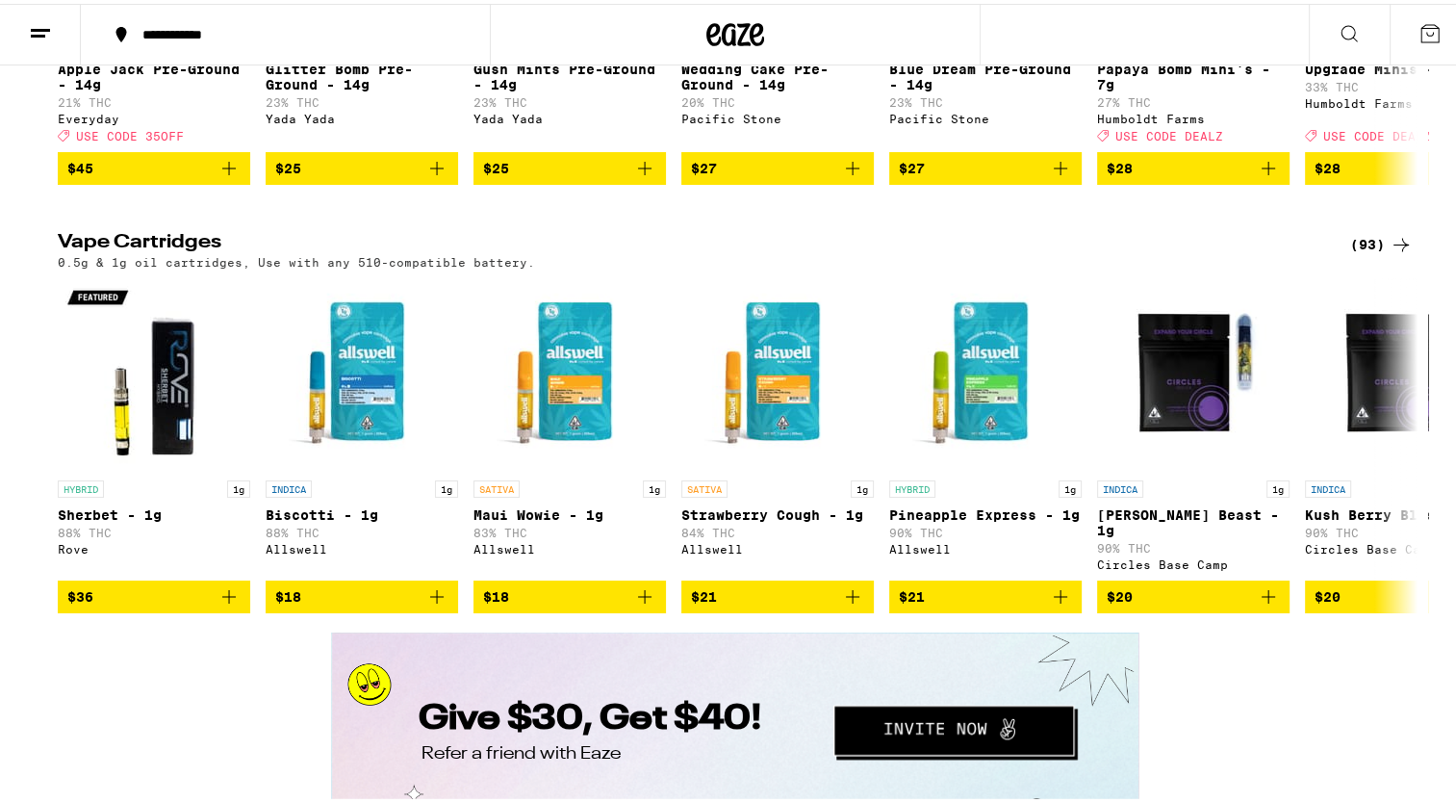
scroll to position [3556, 0]
